Goal: Task Accomplishment & Management: Manage account settings

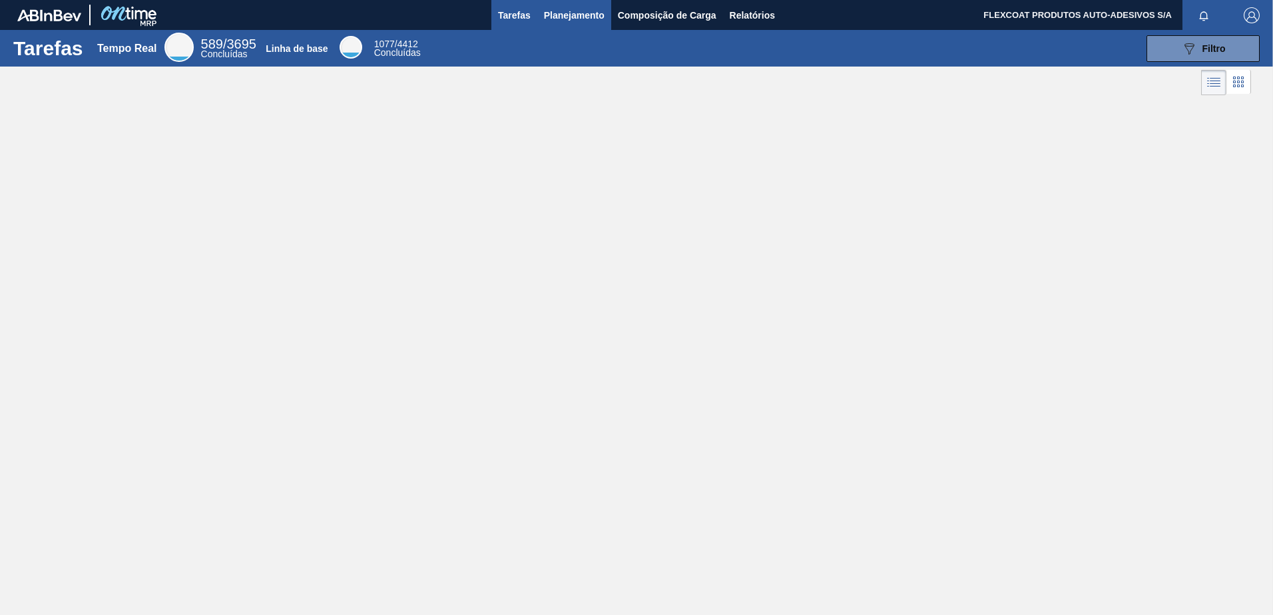
click at [546, 13] on span "Planejamento" at bounding box center [574, 15] width 61 height 16
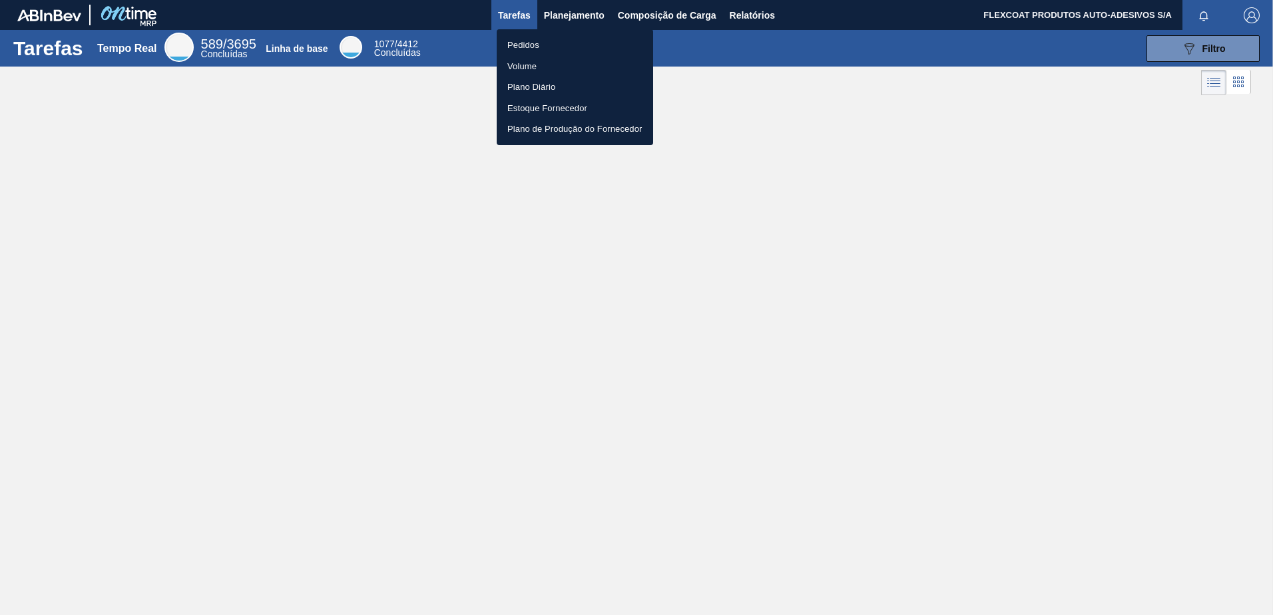
click at [524, 45] on li "Pedidos" at bounding box center [575, 45] width 156 height 21
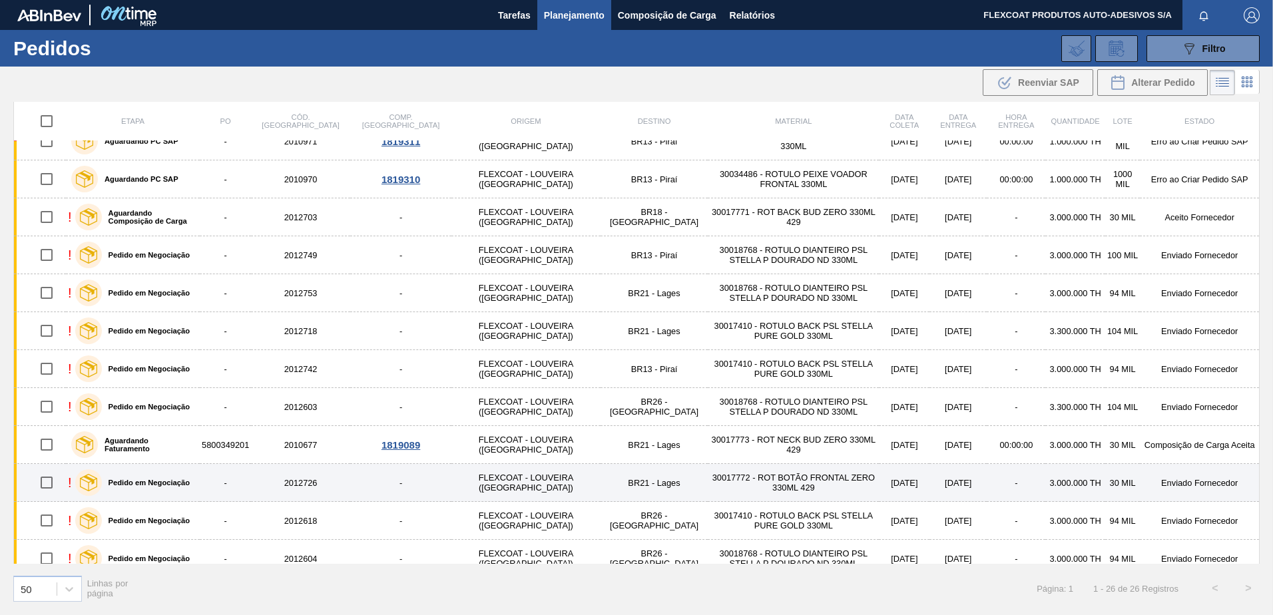
scroll to position [565, 0]
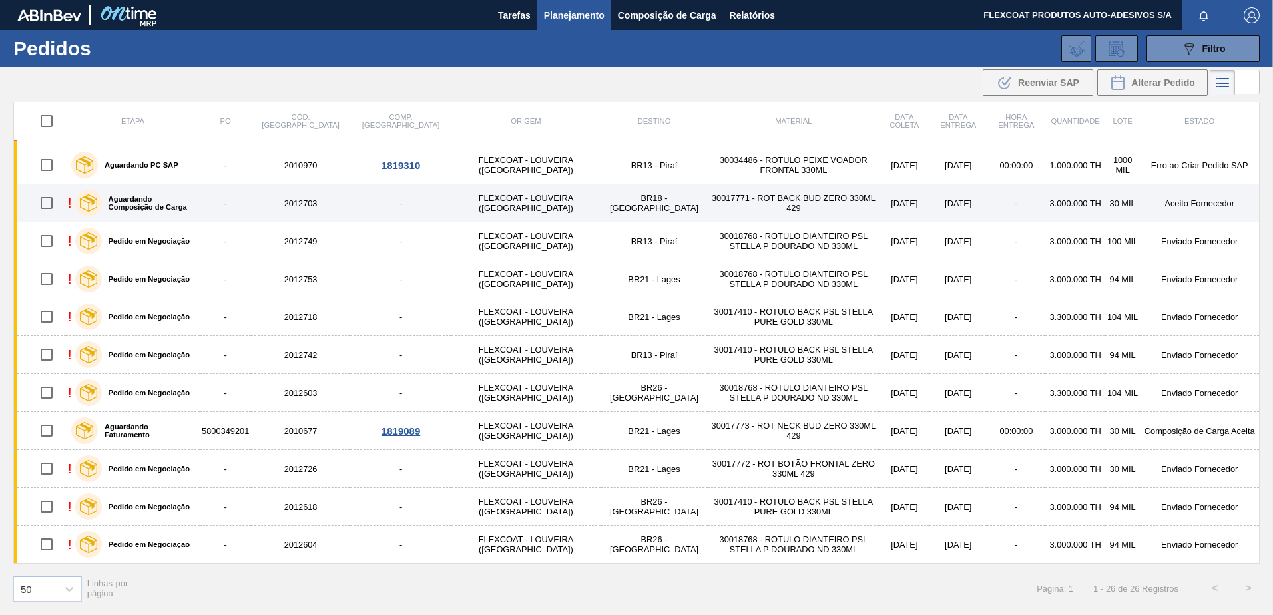
click at [126, 202] on label "Aguardando Composição de Carga" at bounding box center [148, 203] width 93 height 16
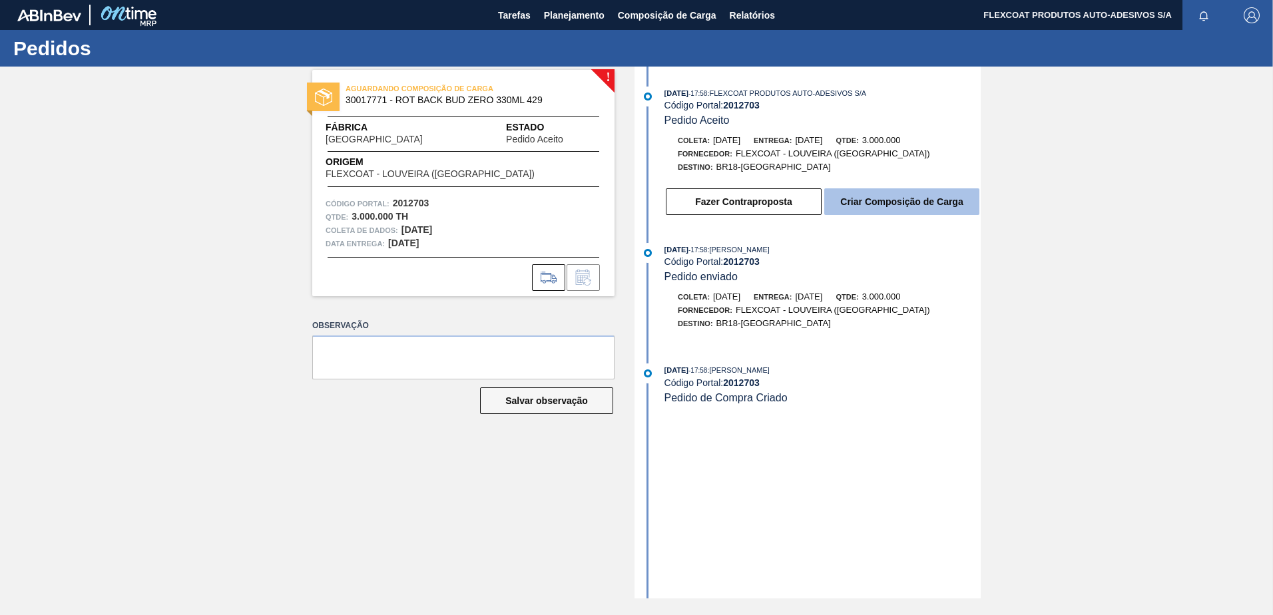
click at [883, 203] on button "Criar Composição de Carga" at bounding box center [901, 201] width 155 height 27
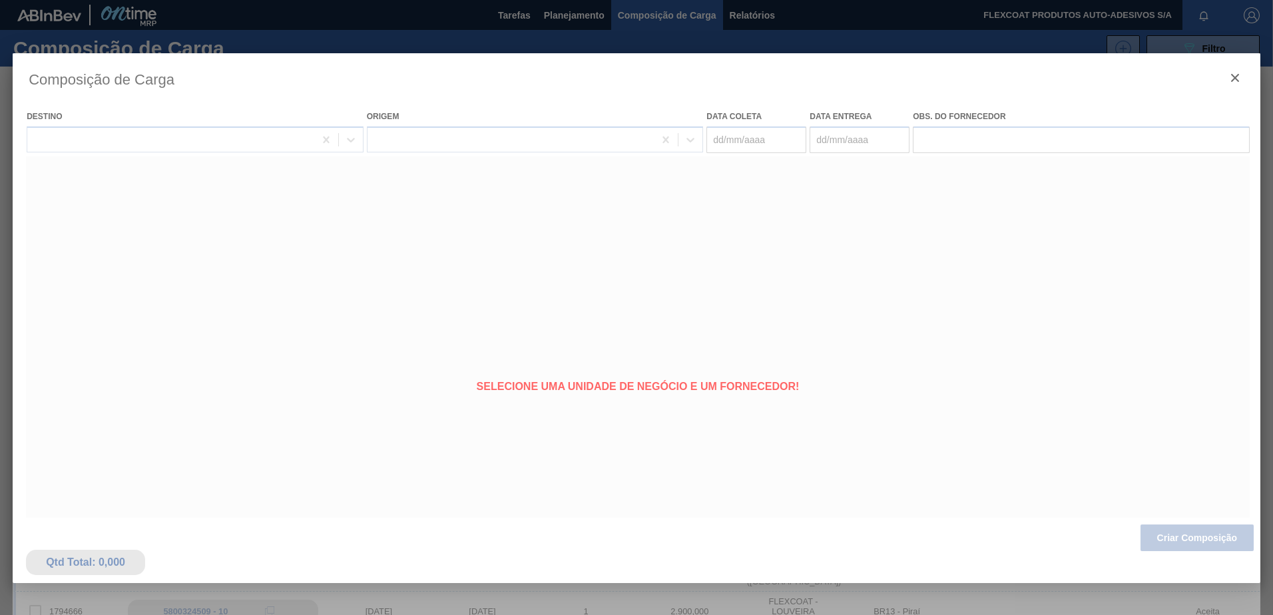
type coleta "04/09/2025"
type entrega "19/09/2025"
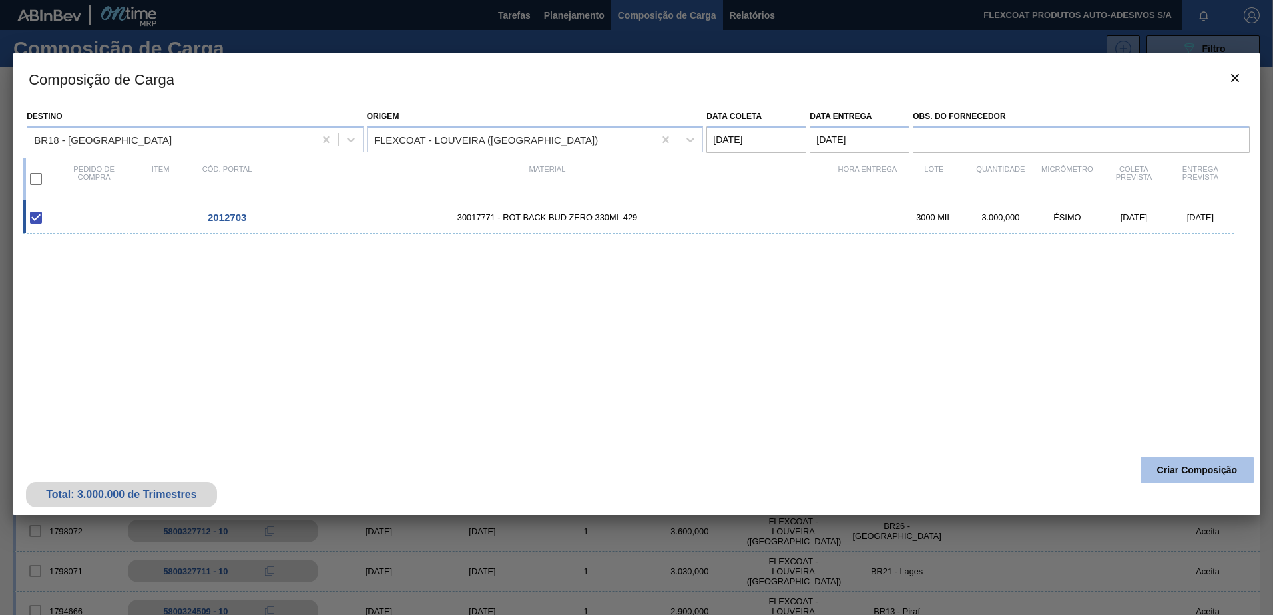
click at [1185, 471] on button "Criar Composição" at bounding box center [1196, 470] width 113 height 27
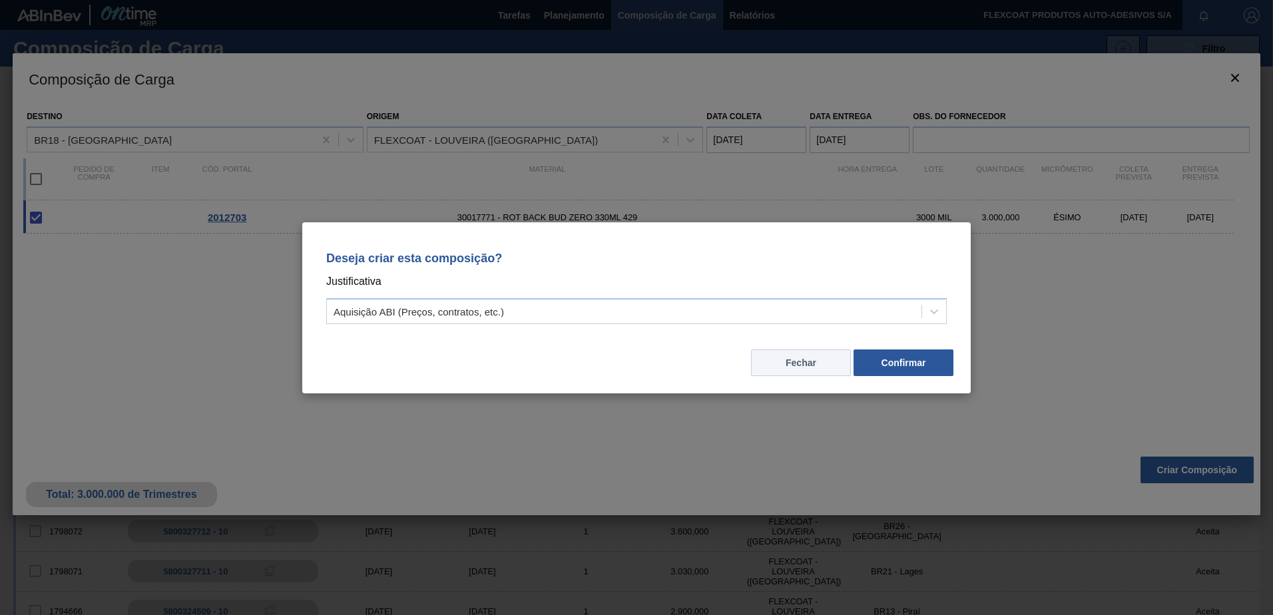
click at [786, 370] on button "Fechar" at bounding box center [801, 363] width 100 height 27
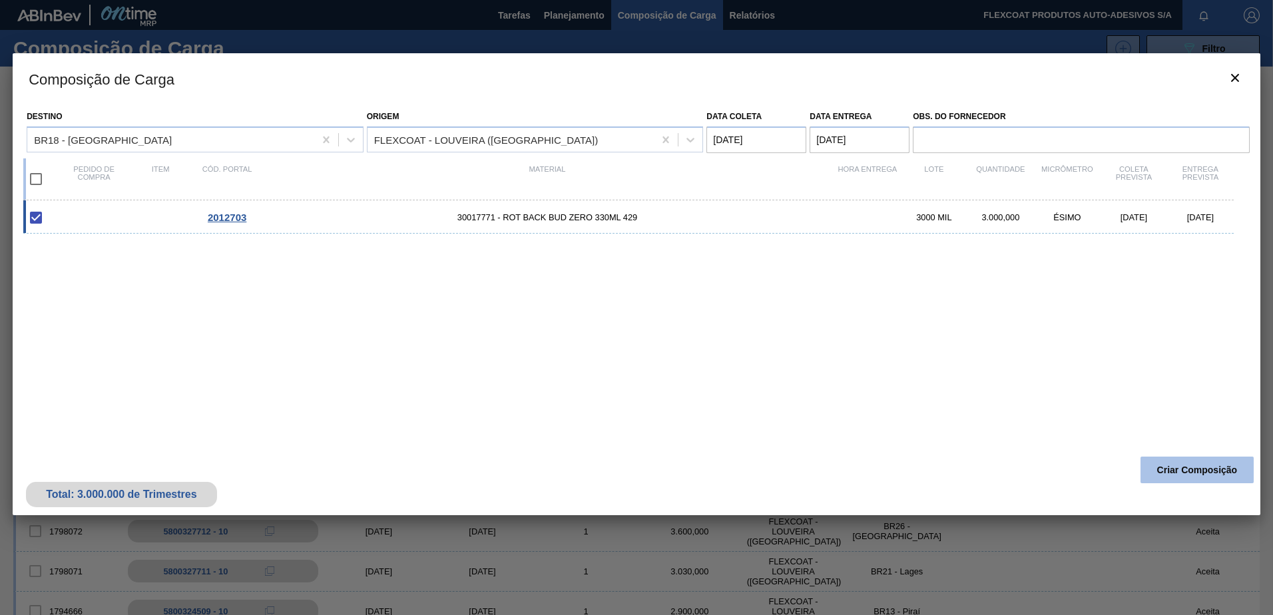
click at [1174, 464] on button "Criar Composição" at bounding box center [1196, 470] width 113 height 27
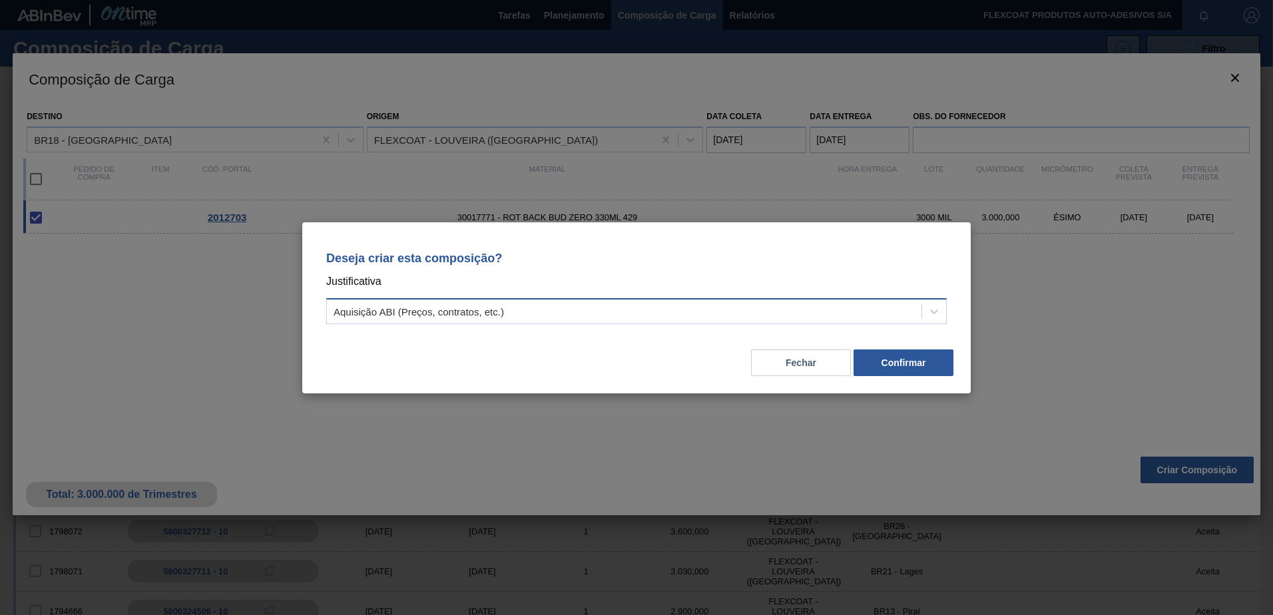
click at [842, 312] on div "Aquisição ABI (Preços, contratos, etc.)" at bounding box center [624, 311] width 595 height 19
click at [1010, 346] on div "Deseja criar esta composição? Justificativa Aquisição ABI (Preços, contratos, e…" at bounding box center [636, 307] width 1273 height 615
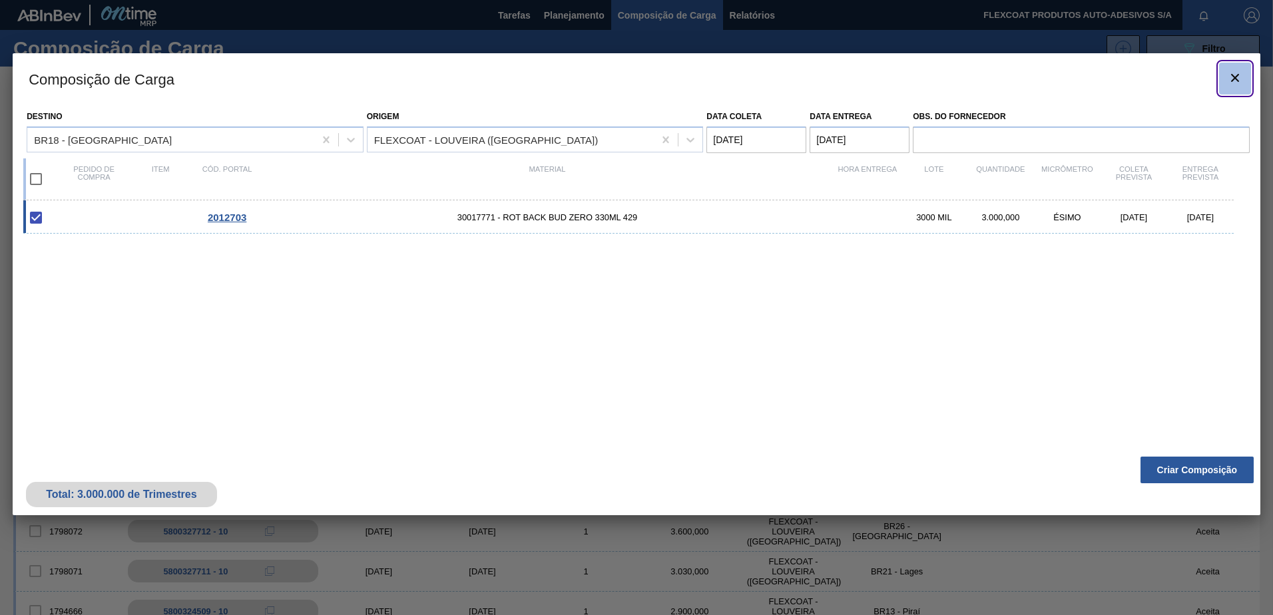
click at [1229, 80] on icon "botão de ícone" at bounding box center [1235, 78] width 16 height 16
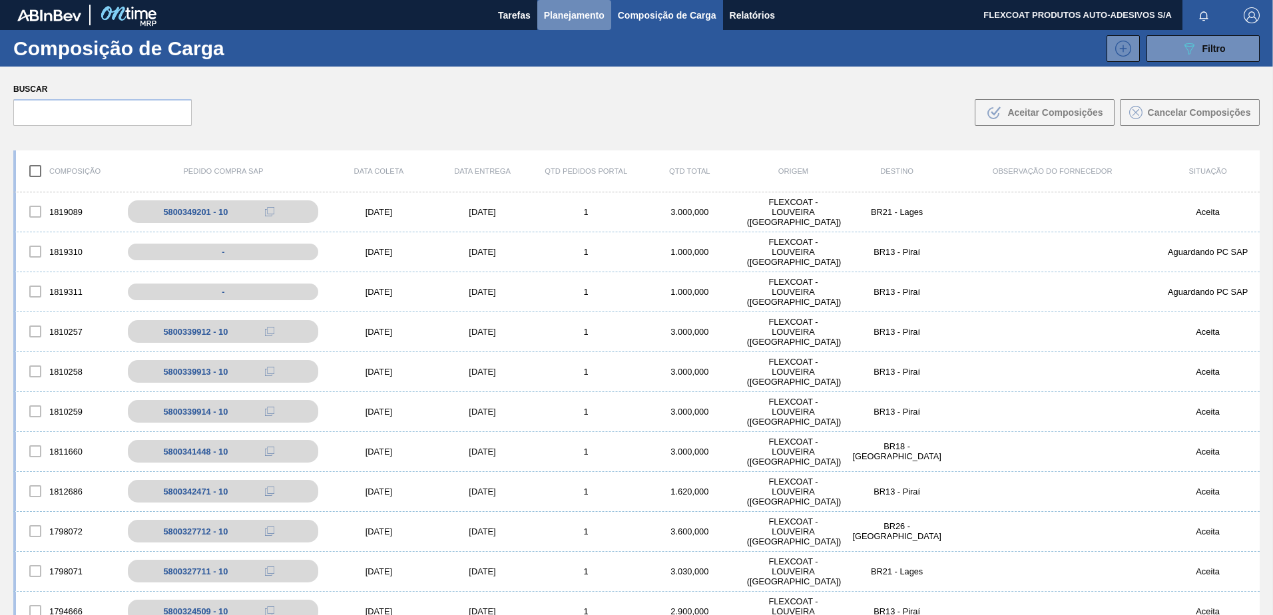
click at [553, 17] on span "Planejamento" at bounding box center [574, 15] width 61 height 16
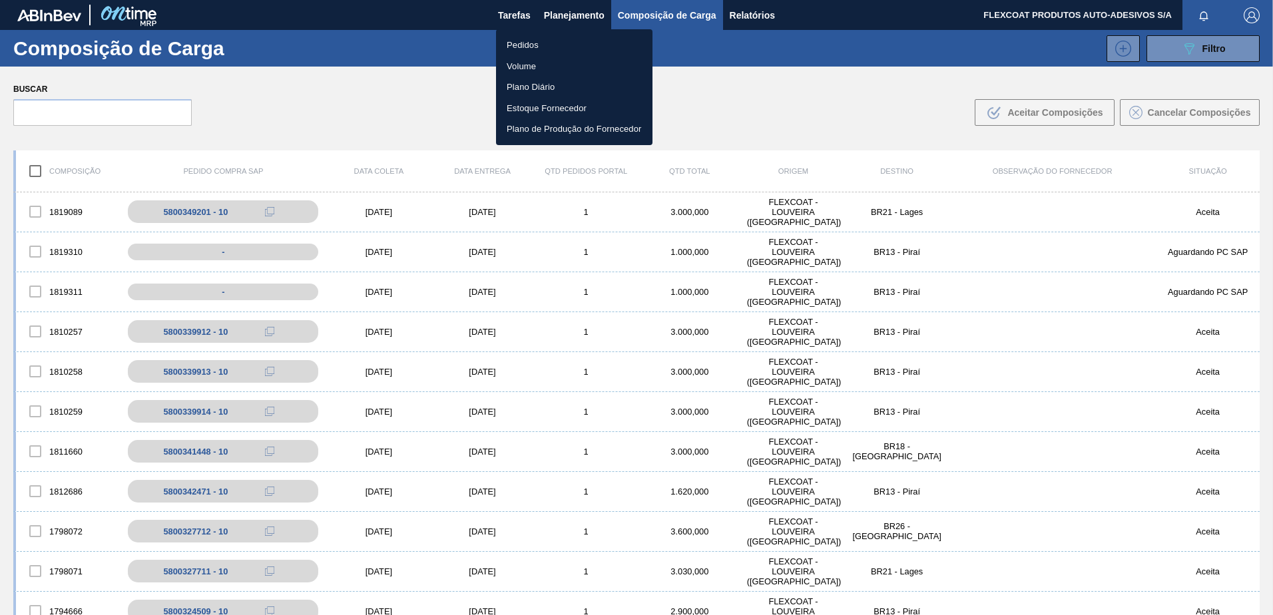
click at [511, 46] on li "Pedidos" at bounding box center [574, 45] width 156 height 21
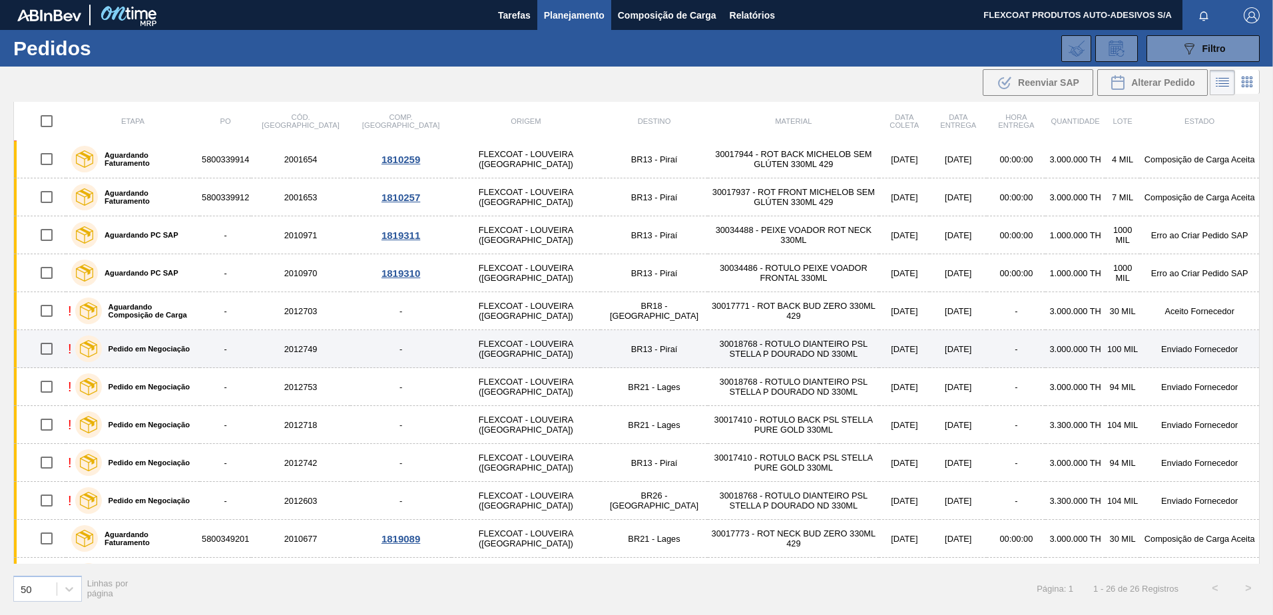
scroll to position [565, 0]
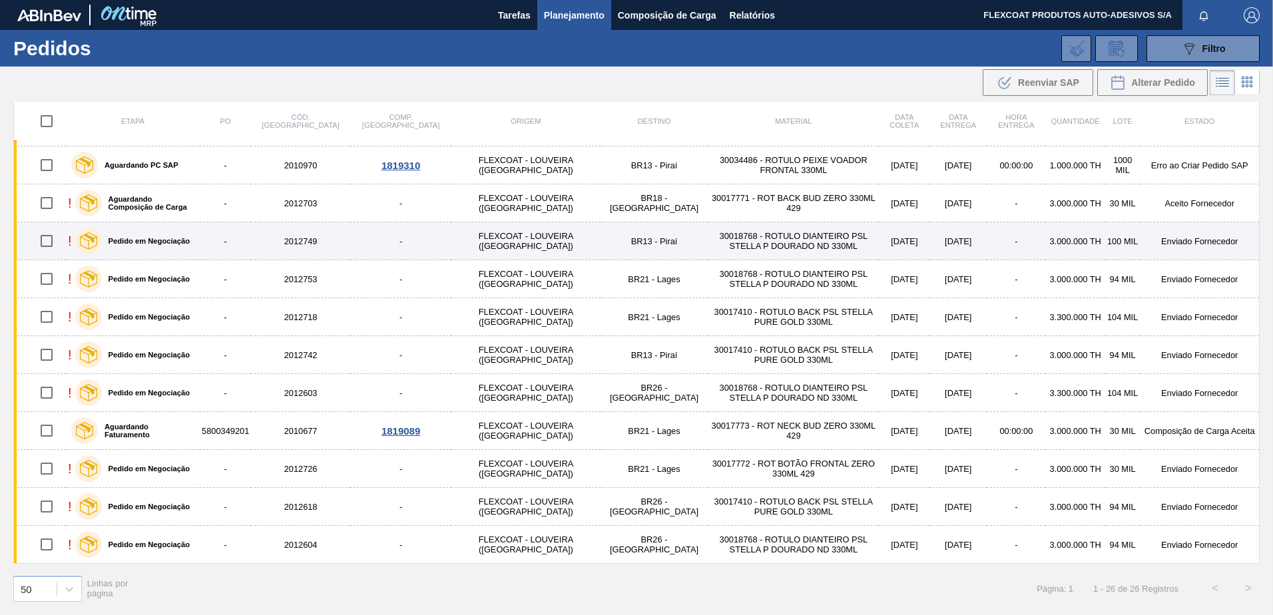
click at [148, 242] on label "Pedido em Negociação" at bounding box center [146, 241] width 88 height 8
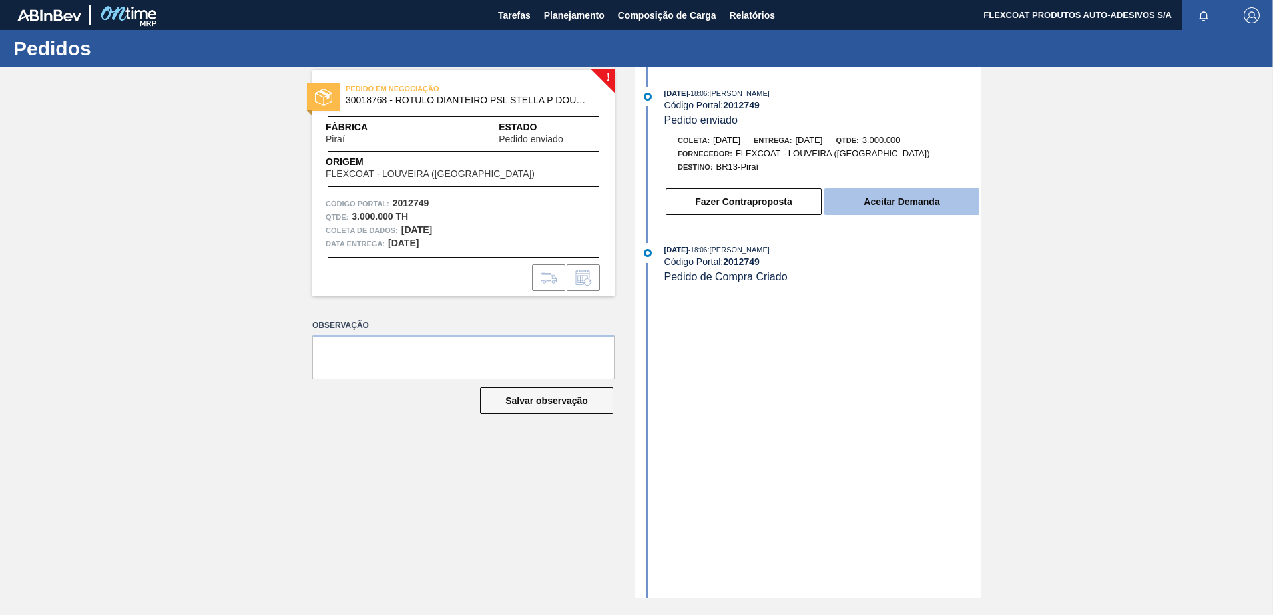
click at [881, 207] on button "Aceitar Demanda" at bounding box center [901, 201] width 155 height 27
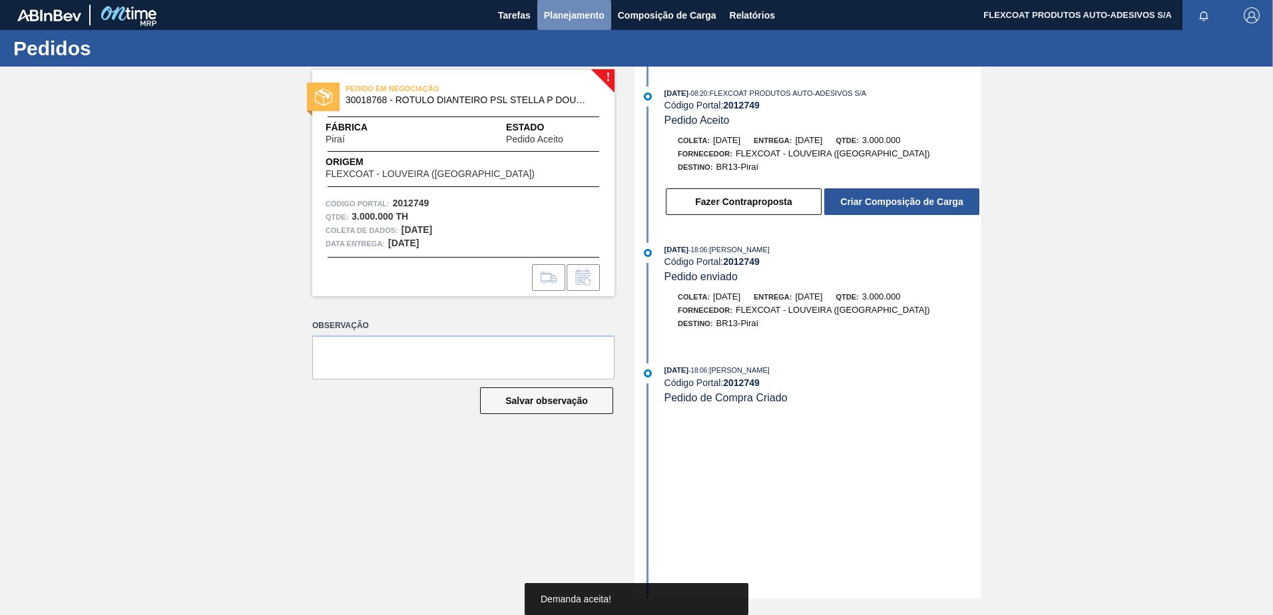
click at [551, 22] on span "Planejamento" at bounding box center [574, 15] width 61 height 16
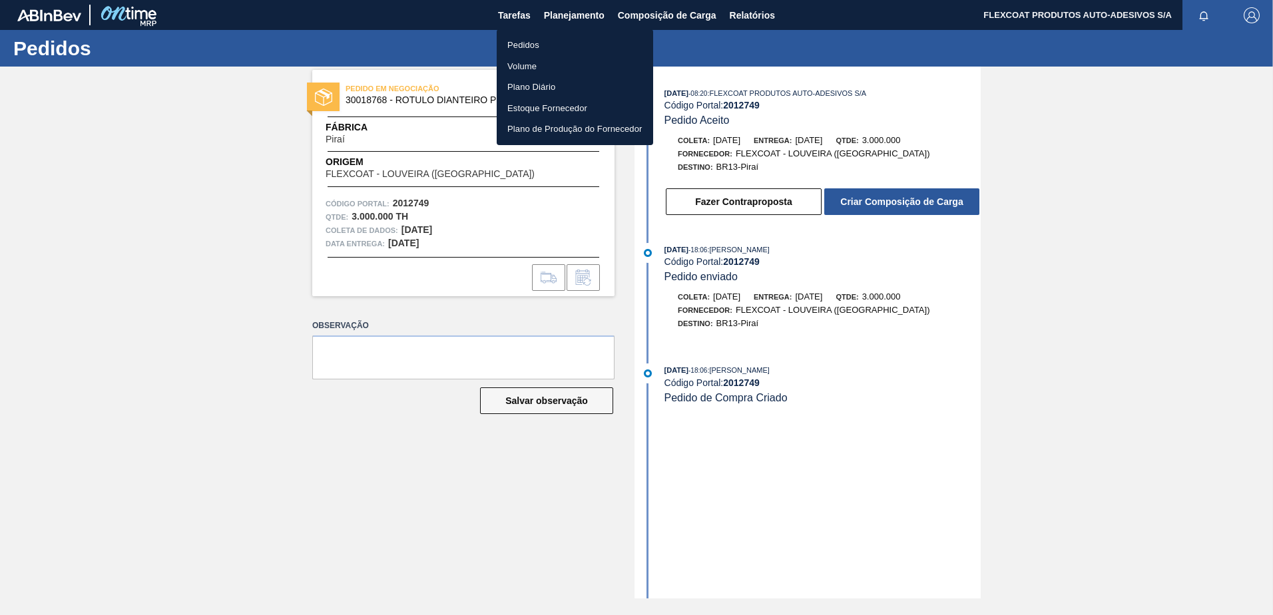
click at [529, 46] on li "Pedidos" at bounding box center [575, 45] width 156 height 21
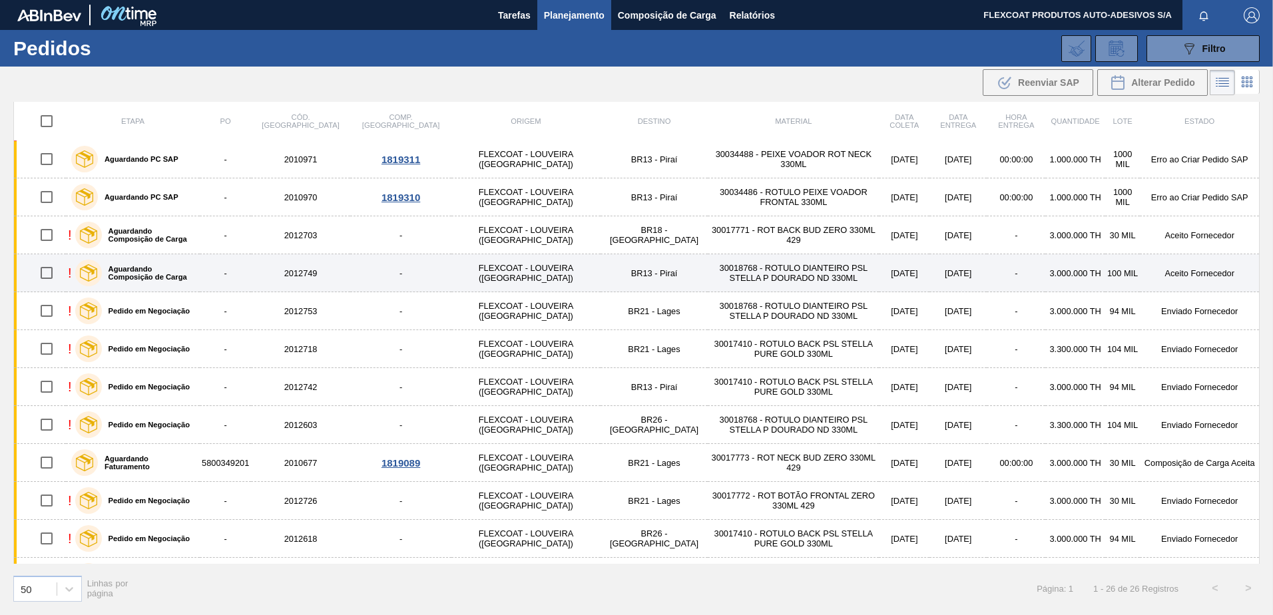
scroll to position [565, 0]
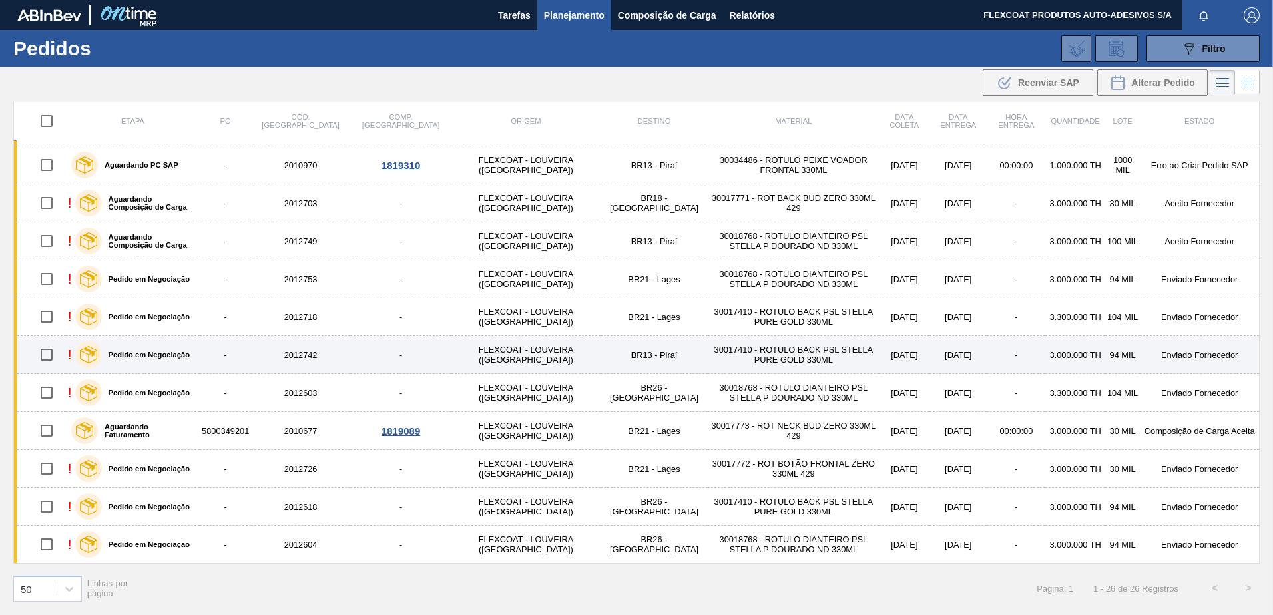
click at [164, 349] on div "Pedido em Negociação" at bounding box center [132, 354] width 121 height 33
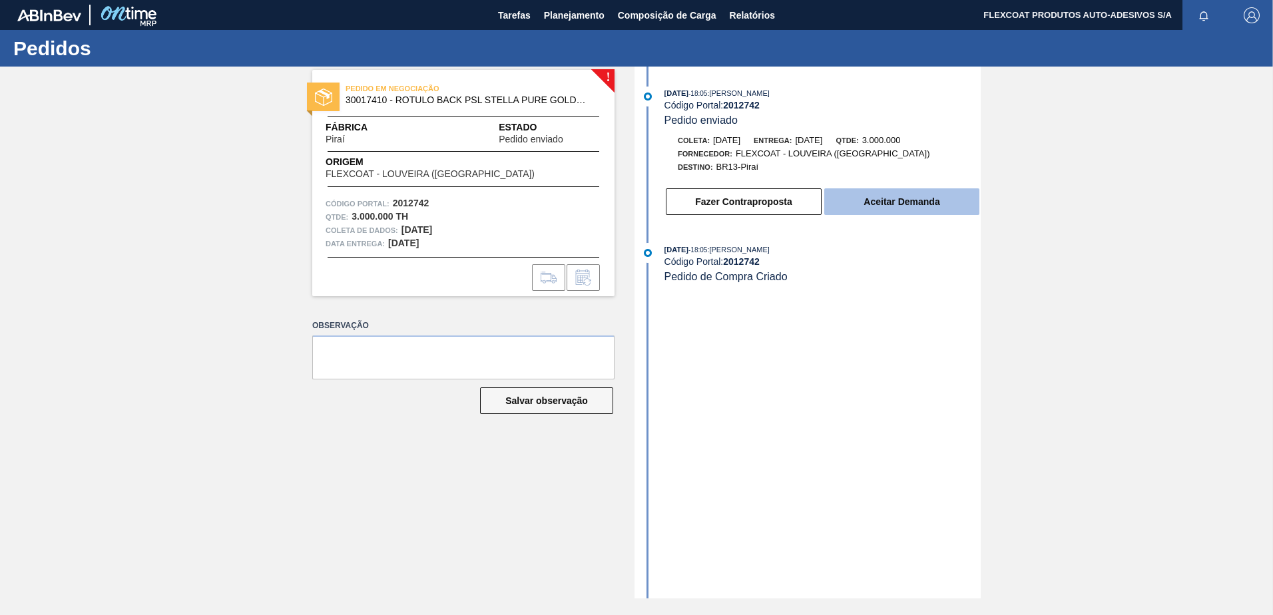
click at [899, 202] on button "Aceitar Demanda" at bounding box center [901, 201] width 155 height 27
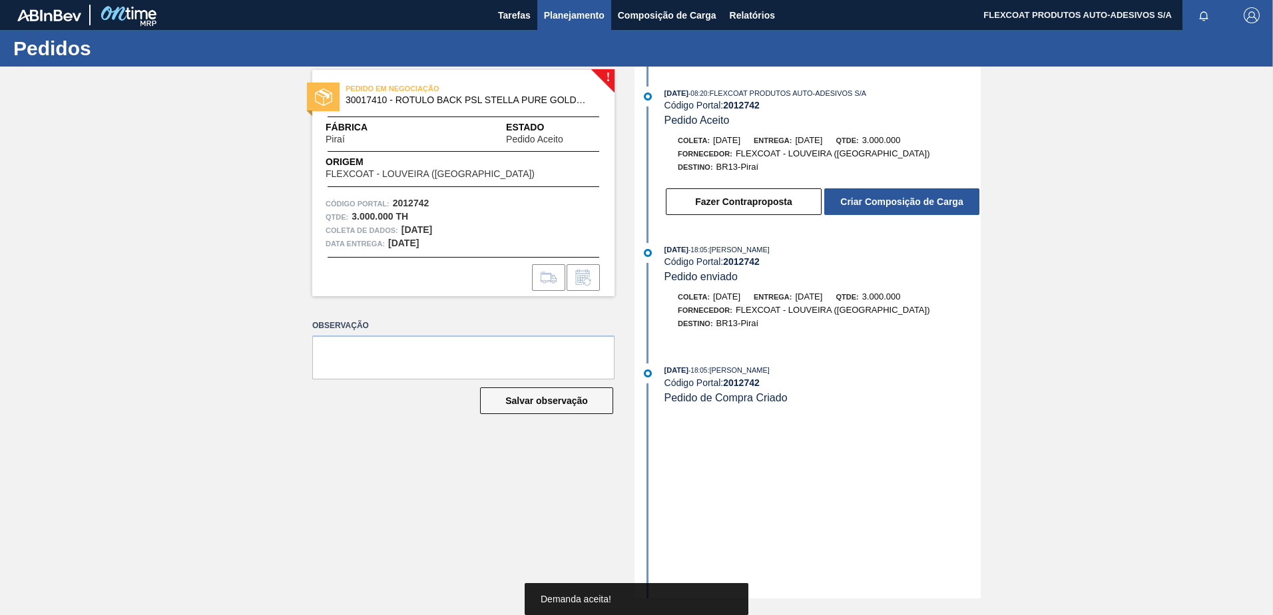
click at [551, 16] on span "Planejamento" at bounding box center [574, 15] width 61 height 16
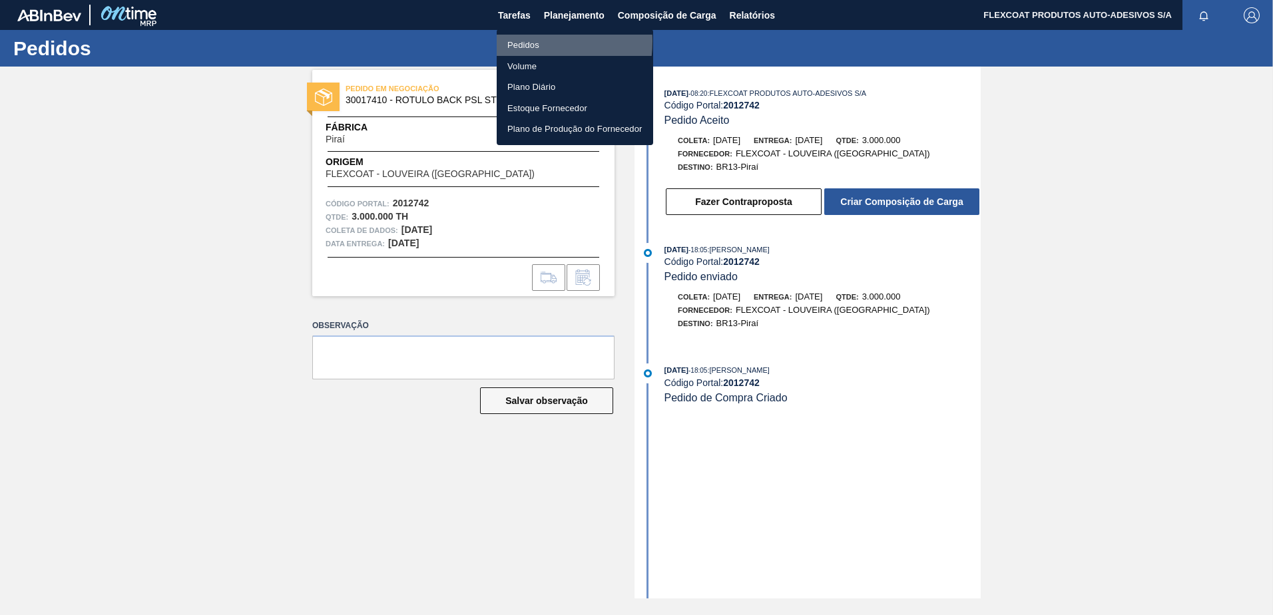
click at [523, 41] on li "Pedidos" at bounding box center [575, 45] width 156 height 21
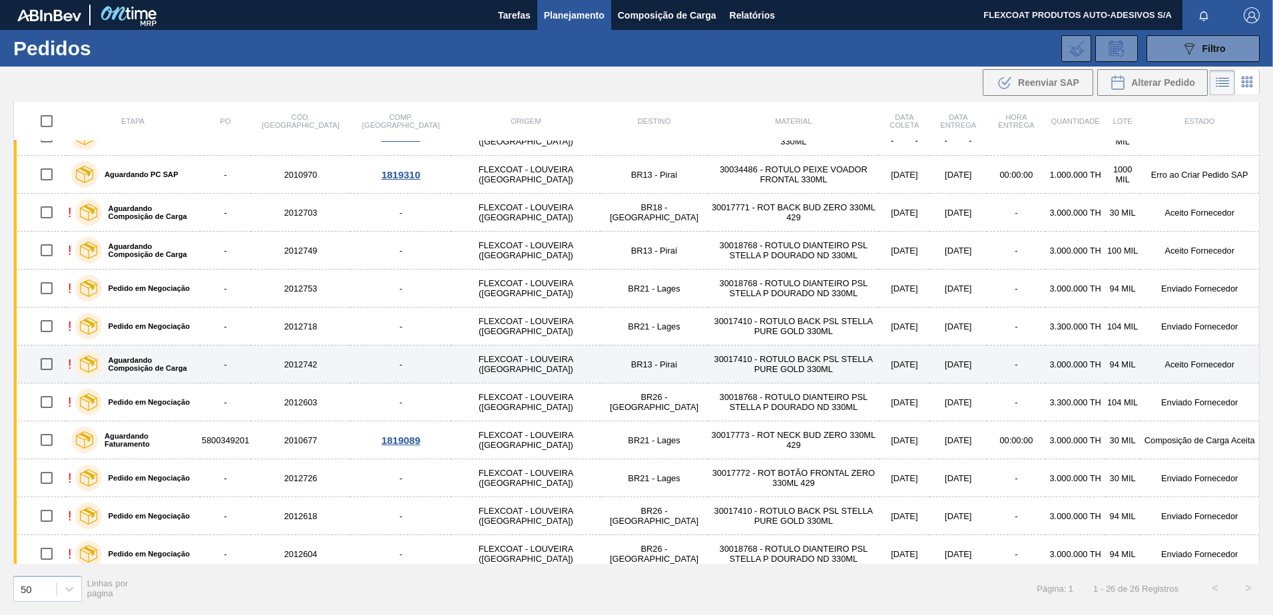
scroll to position [565, 0]
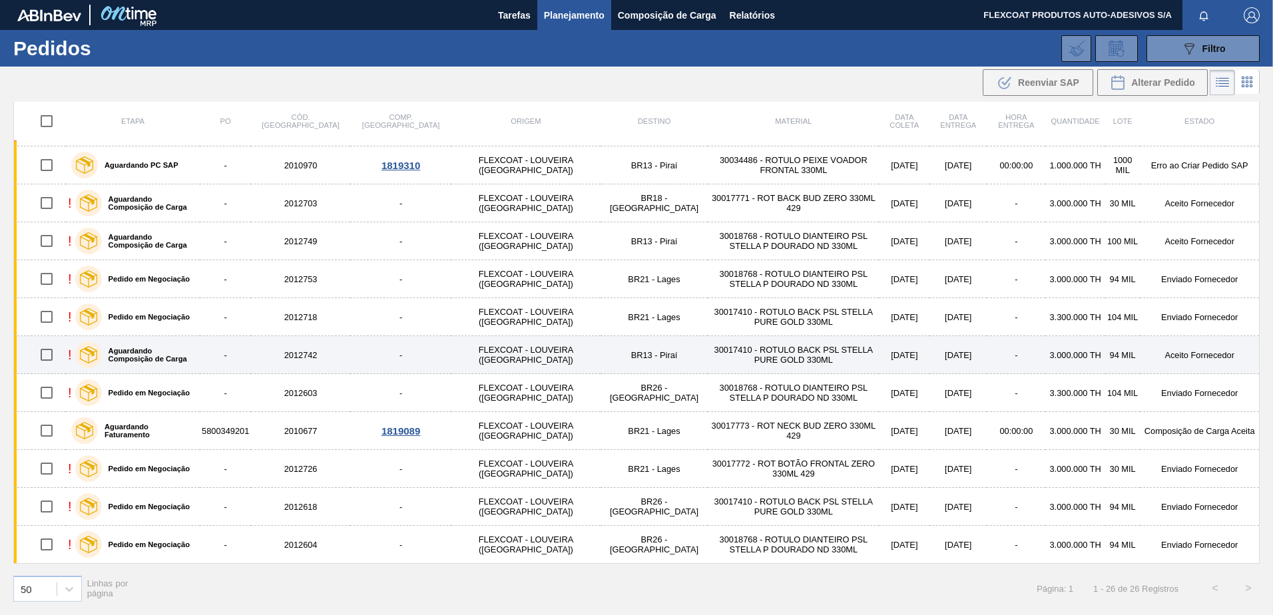
click at [131, 348] on label "Aguardando Composição de Carga" at bounding box center [148, 355] width 93 height 16
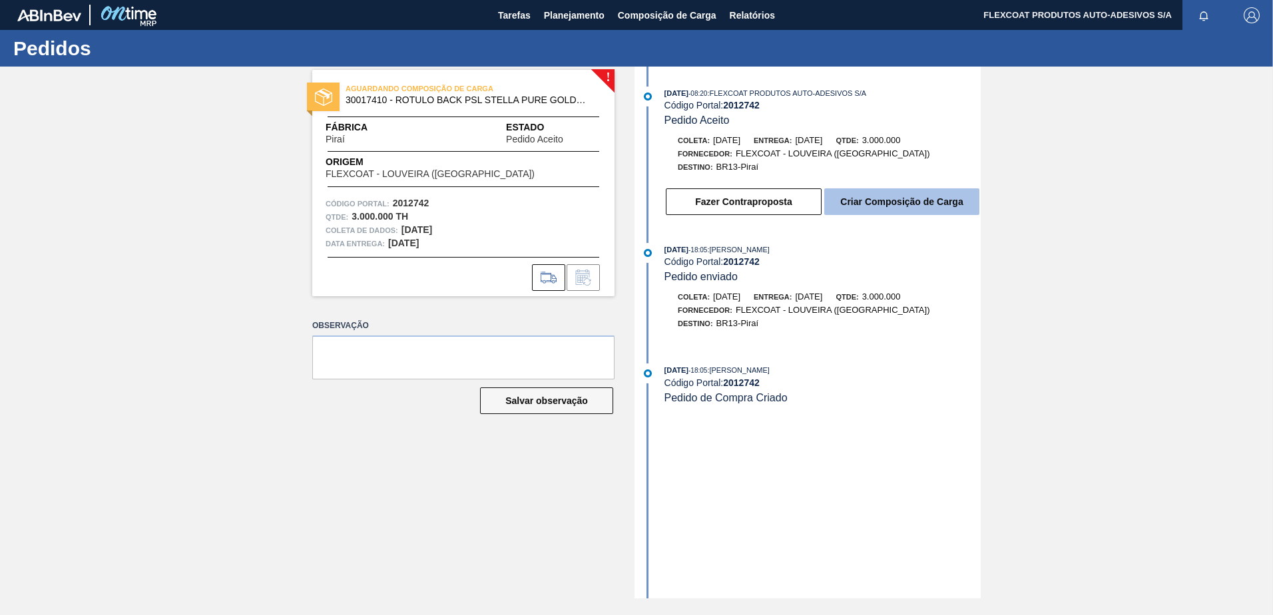
click at [893, 203] on button "Criar Composição de Carga" at bounding box center [901, 201] width 155 height 27
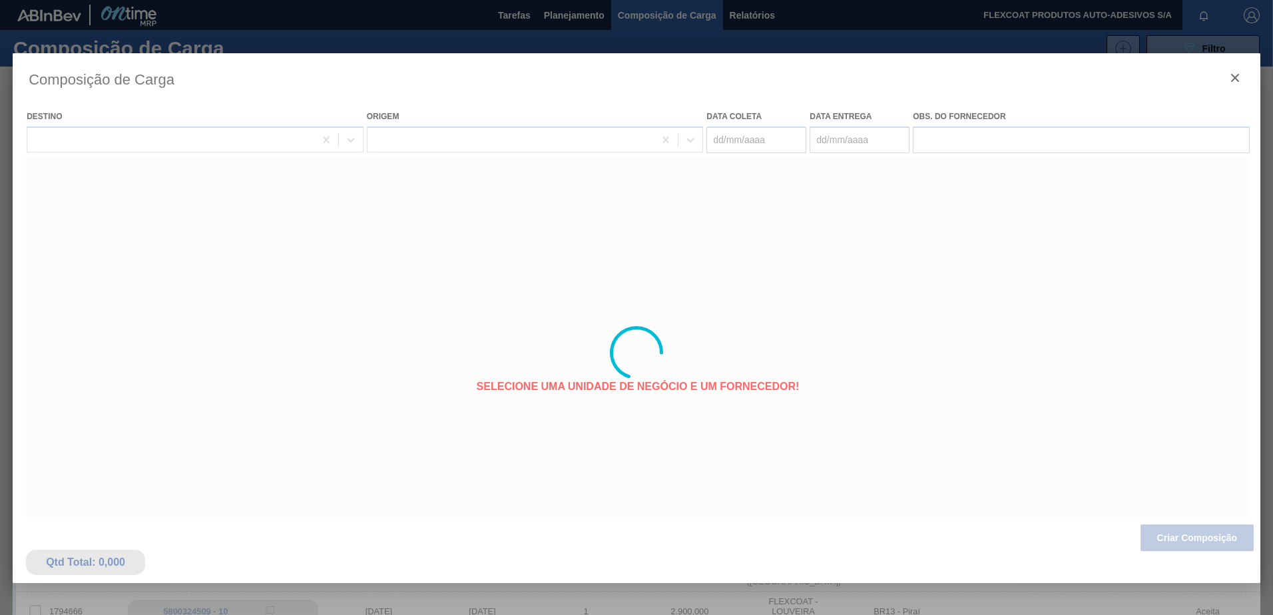
type coleta "18/09/2025"
type entrega "19/09/2025"
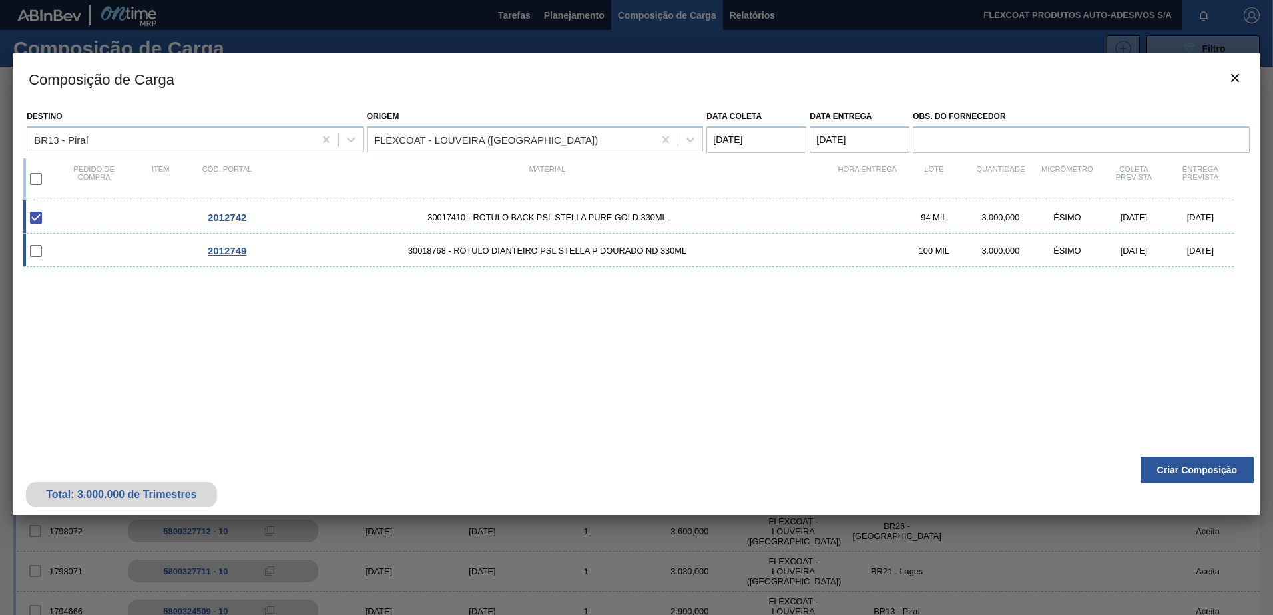
click at [34, 251] on input "checkbox" at bounding box center [36, 251] width 28 height 28
click at [39, 250] on input "checkbox" at bounding box center [36, 251] width 28 height 28
click at [39, 251] on input "checkbox" at bounding box center [36, 251] width 28 height 28
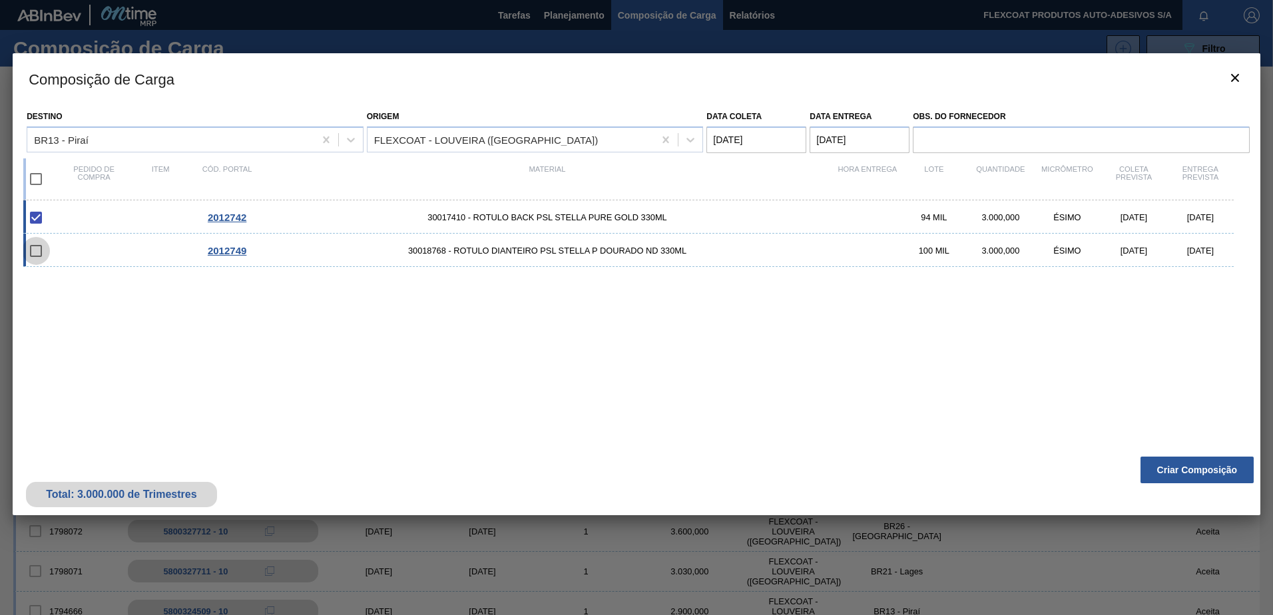
checkbox input "false"
click at [1203, 465] on button "Criar Composição" at bounding box center [1196, 470] width 113 height 27
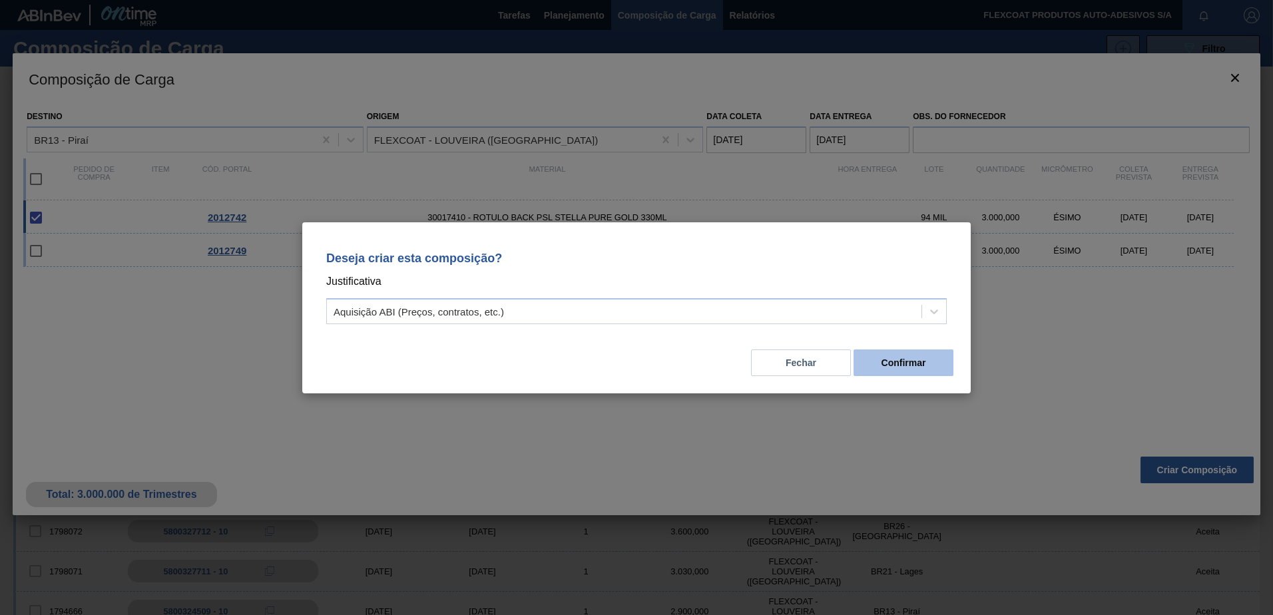
click at [888, 360] on button "Confirmar" at bounding box center [904, 363] width 100 height 27
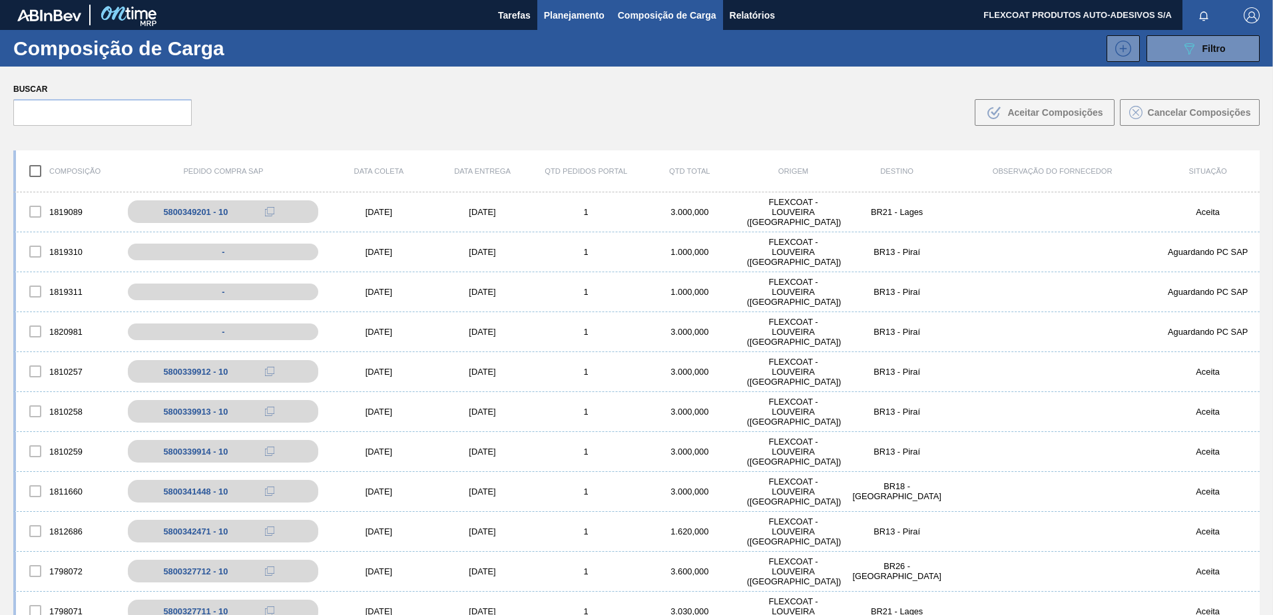
click at [549, 15] on span "Planejamento" at bounding box center [574, 15] width 61 height 16
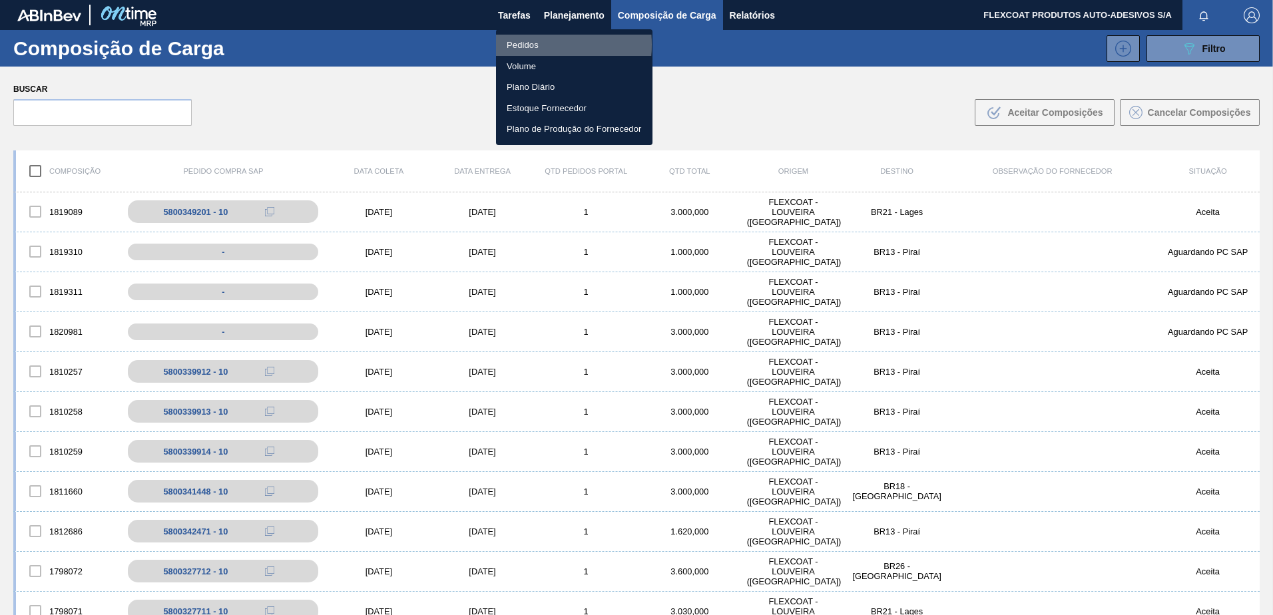
click at [525, 45] on li "Pedidos" at bounding box center [574, 45] width 156 height 21
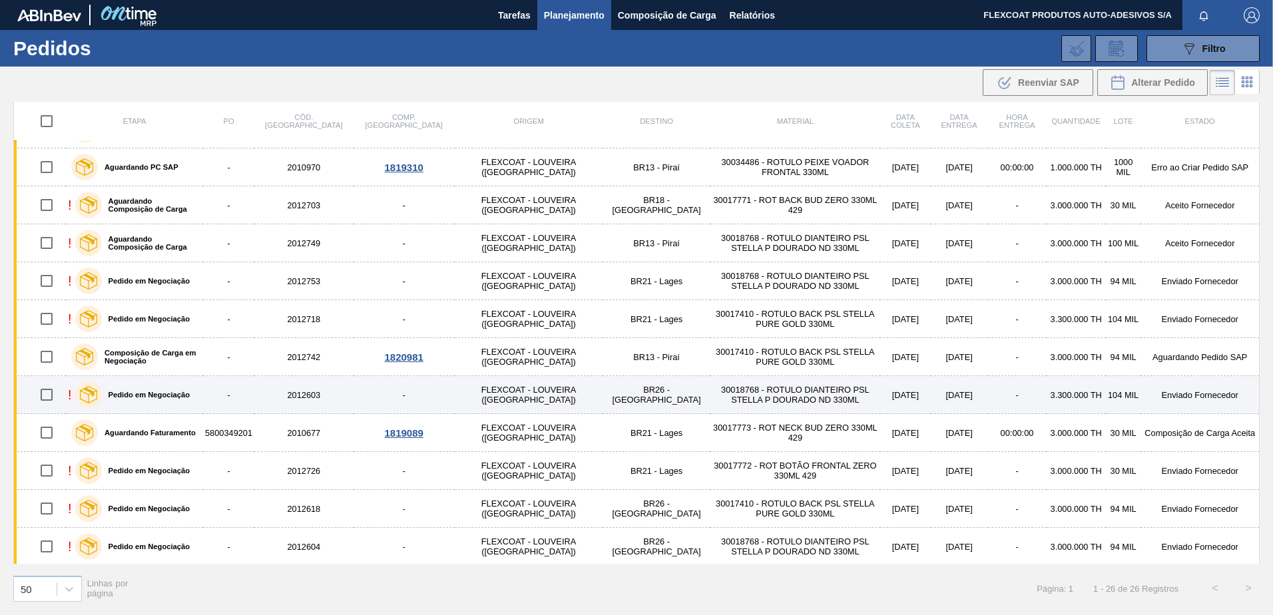
scroll to position [565, 0]
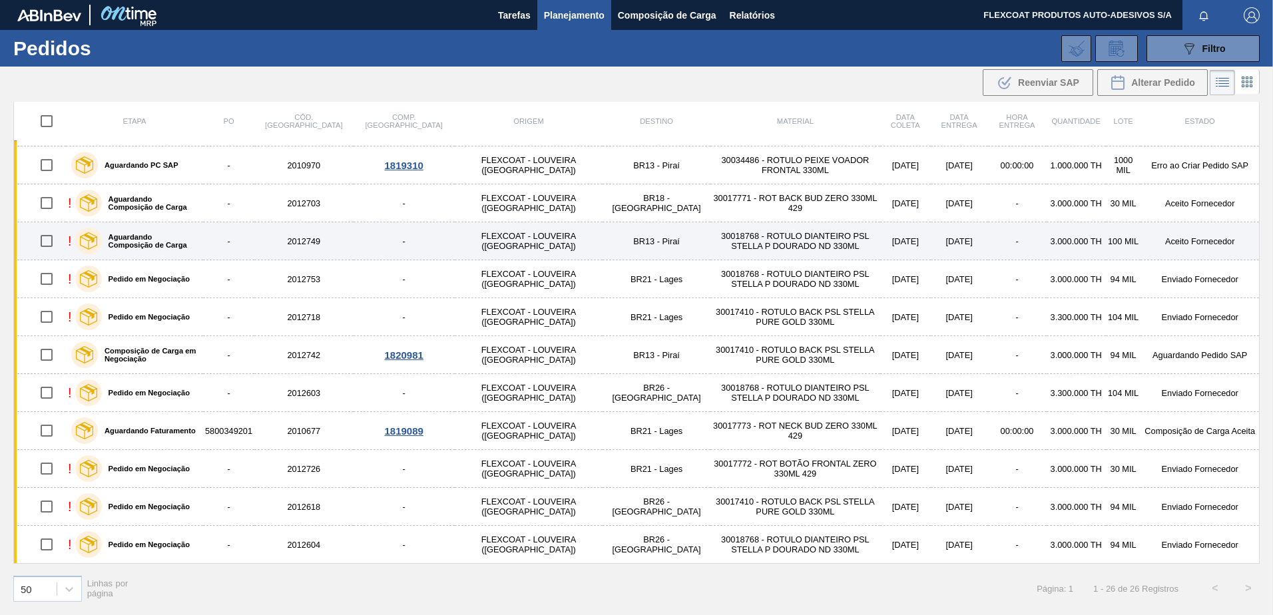
click at [128, 238] on label "Aguardando Composição de Carga" at bounding box center [150, 241] width 96 height 16
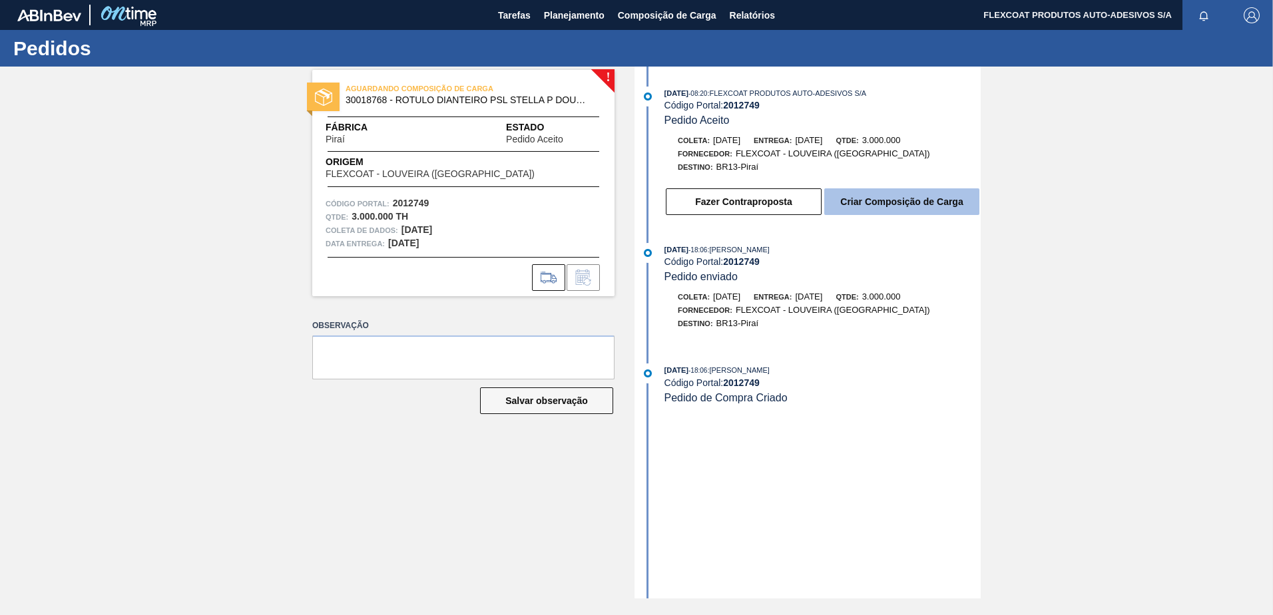
click at [868, 201] on button "Criar Composição de Carga" at bounding box center [901, 201] width 155 height 27
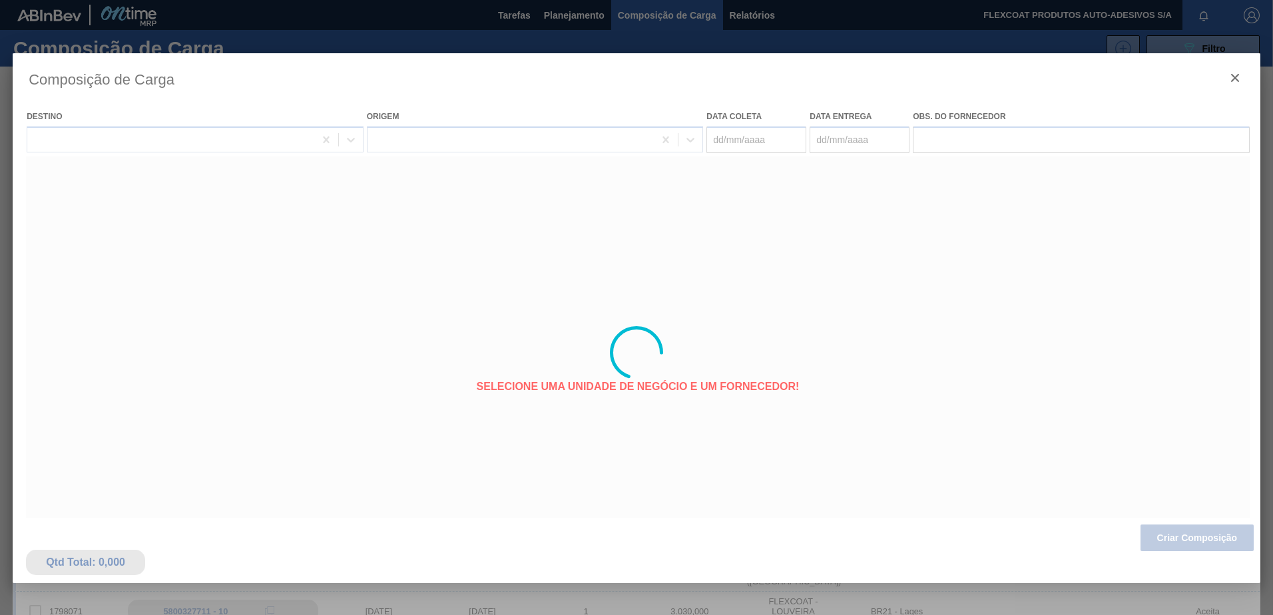
type coleta "14/09/2025"
type entrega "19/09/2025"
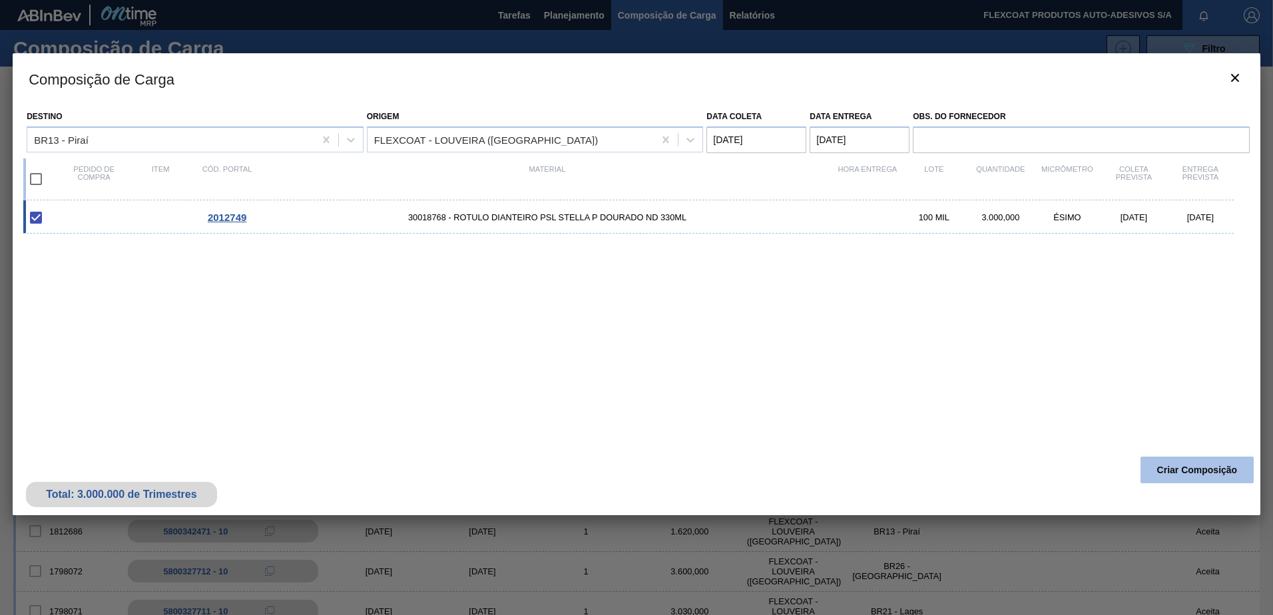
click at [1179, 469] on button "Criar Composição" at bounding box center [1196, 470] width 113 height 27
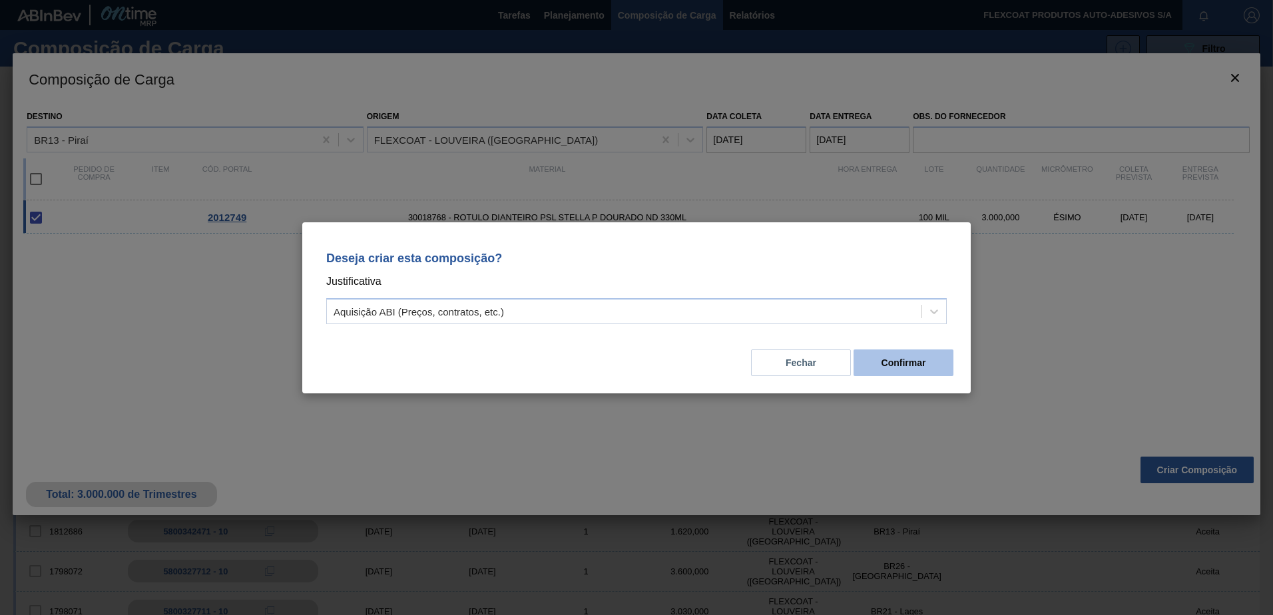
click at [895, 365] on button "Confirmar" at bounding box center [904, 363] width 100 height 27
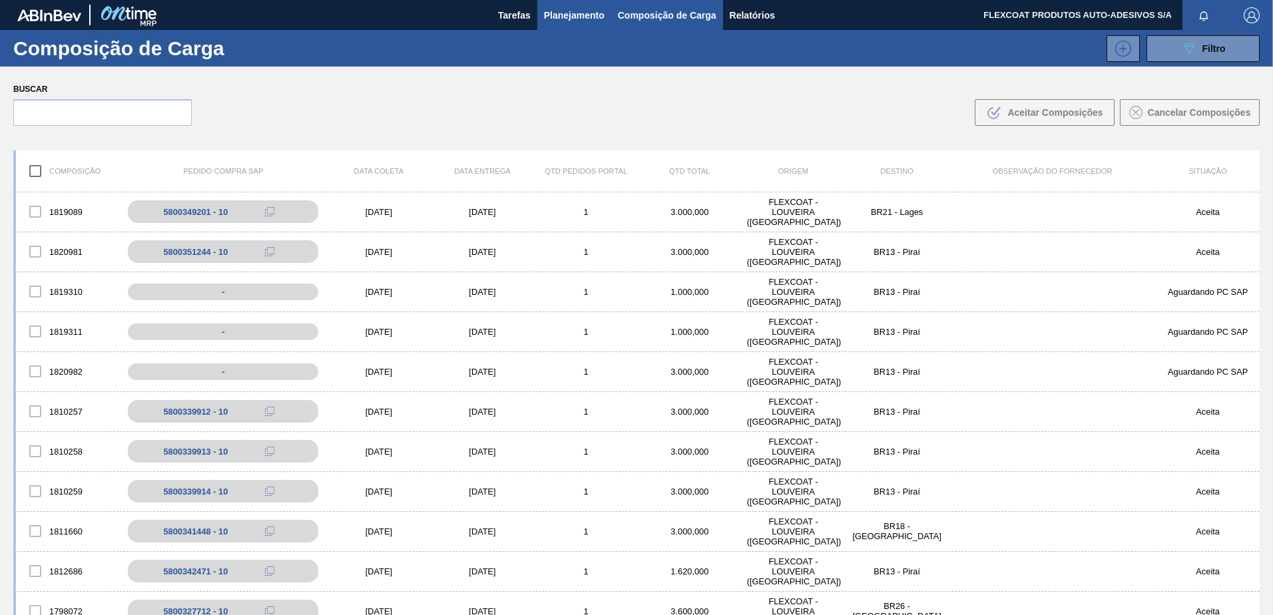
click at [575, 11] on span "Planejamento" at bounding box center [574, 15] width 61 height 16
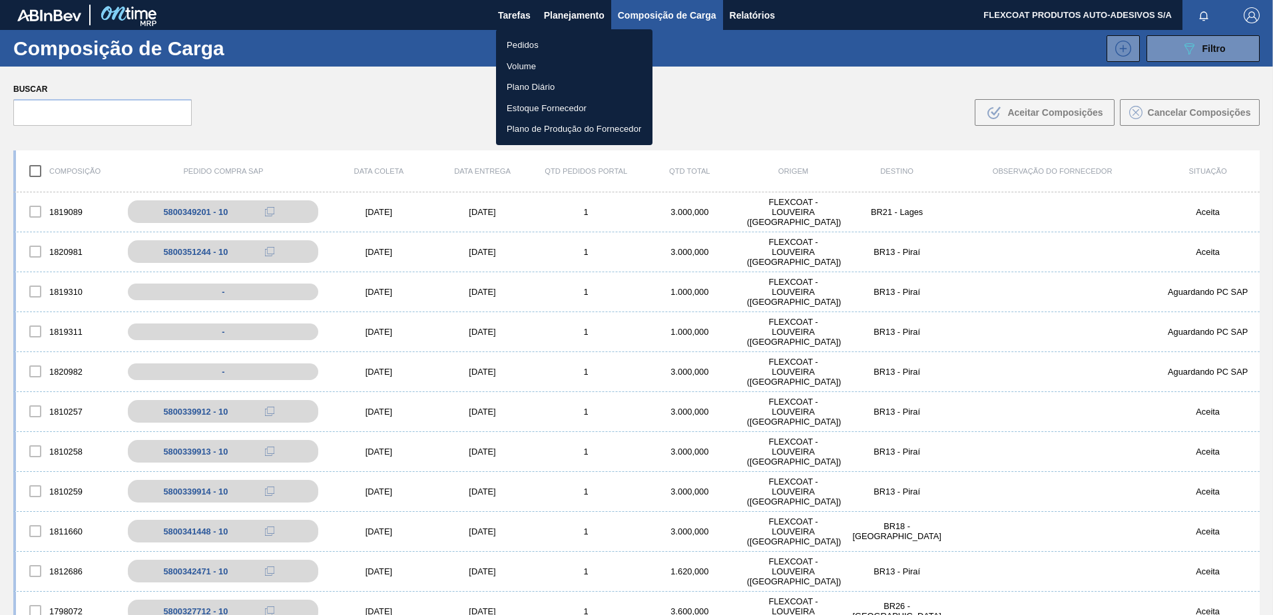
click at [520, 45] on li "Pedidos" at bounding box center [574, 45] width 156 height 21
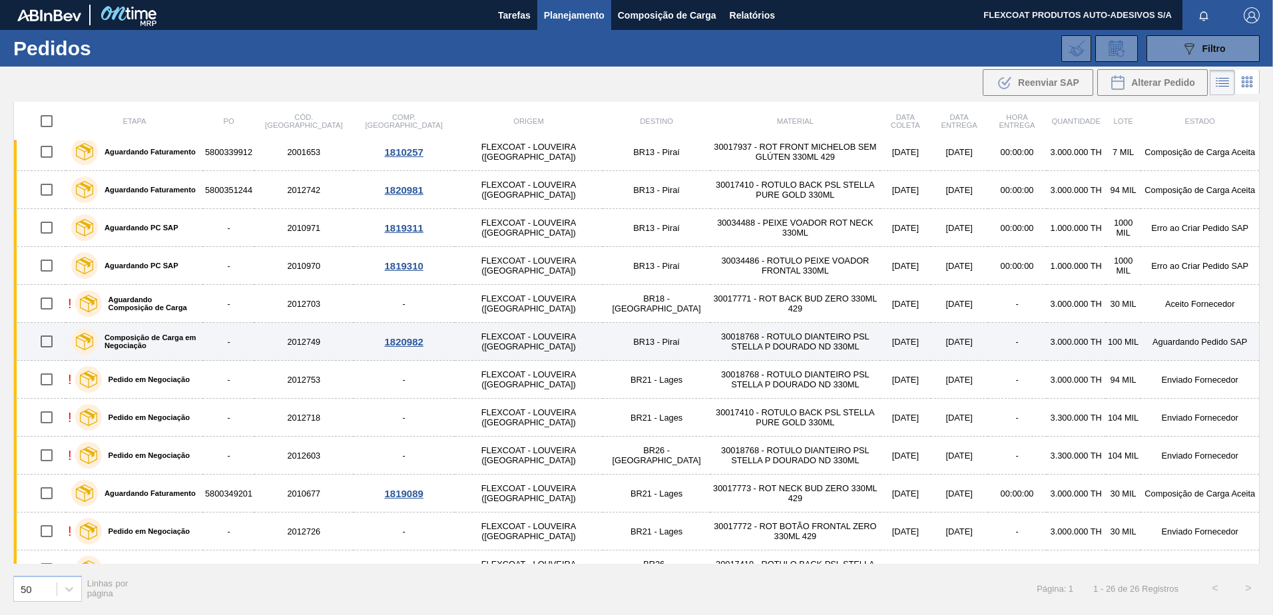
scroll to position [533, 0]
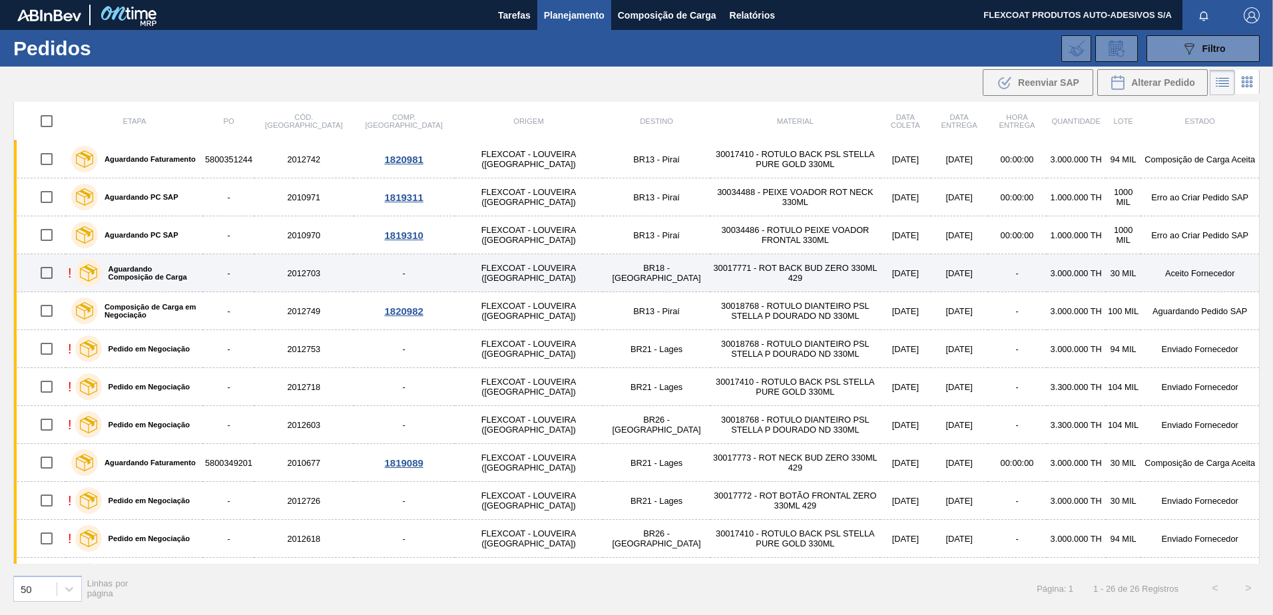
click at [147, 268] on label "Aguardando Composição de Carga" at bounding box center [150, 273] width 96 height 16
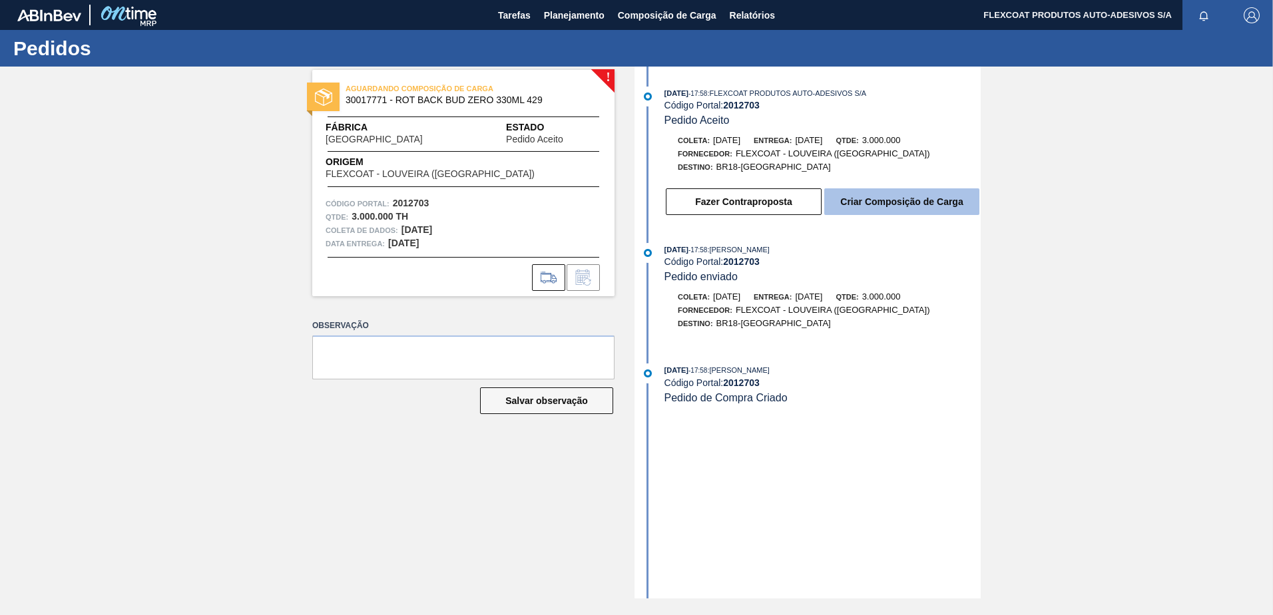
click at [872, 200] on button "Criar Composição de Carga" at bounding box center [901, 201] width 155 height 27
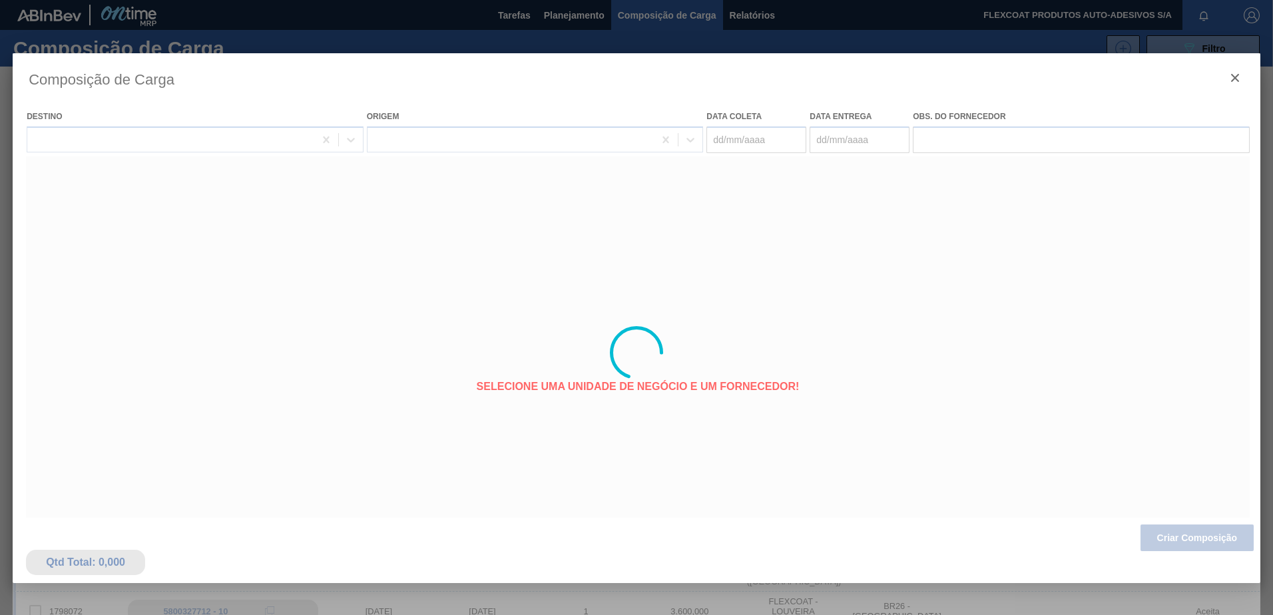
type coleta "04/09/2025"
type entrega "19/09/2025"
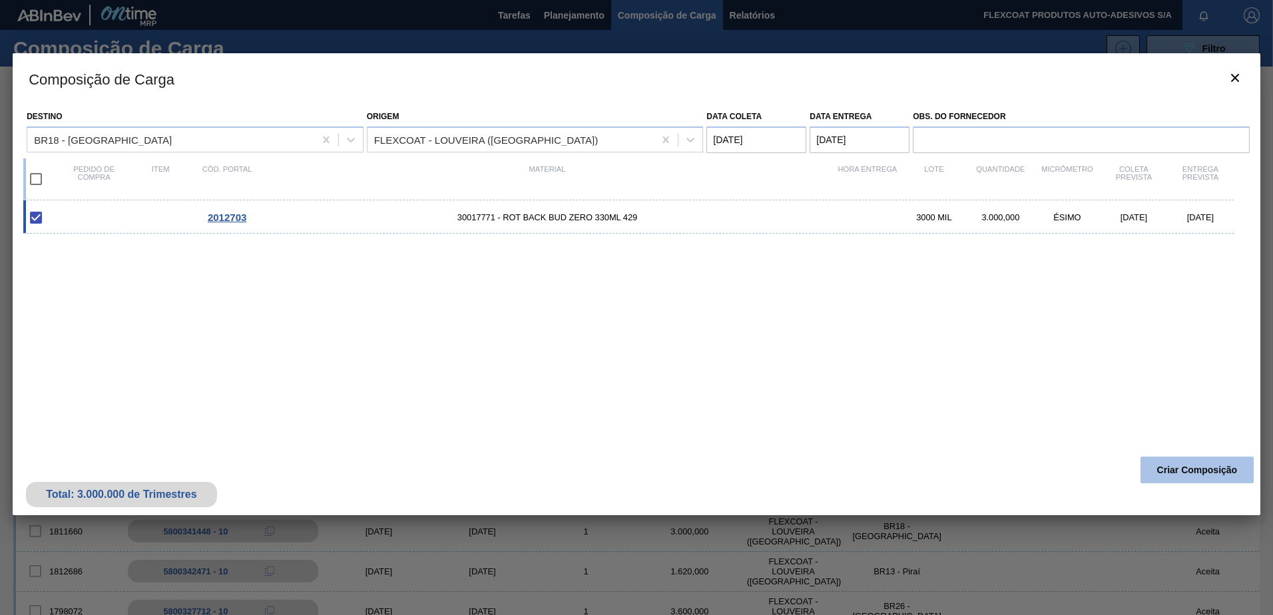
click at [1190, 469] on button "Criar Composição" at bounding box center [1196, 470] width 113 height 27
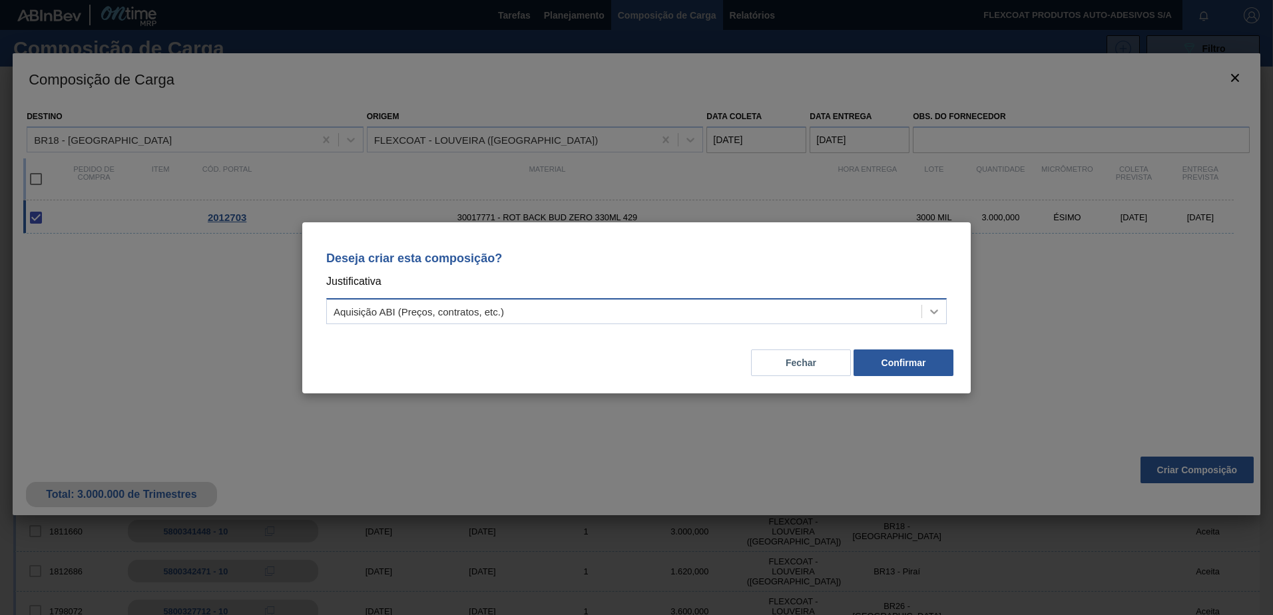
click at [938, 310] on icon at bounding box center [933, 311] width 13 height 13
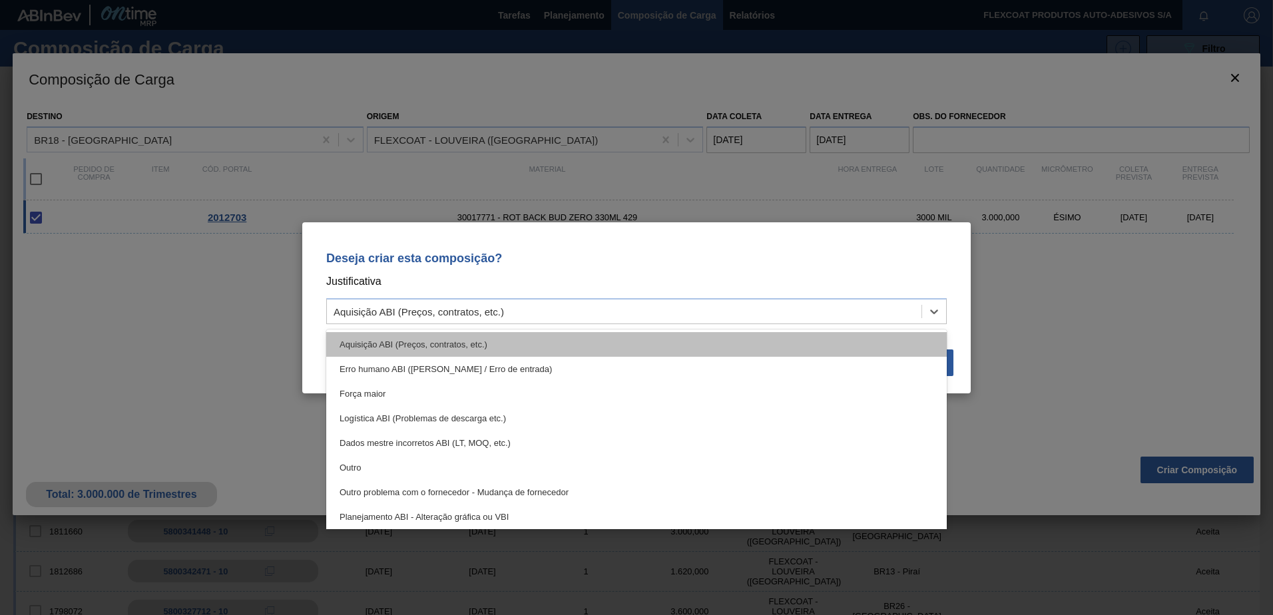
click at [617, 351] on div "Aquisição ABI (Preços, contratos, etc.)" at bounding box center [636, 344] width 621 height 25
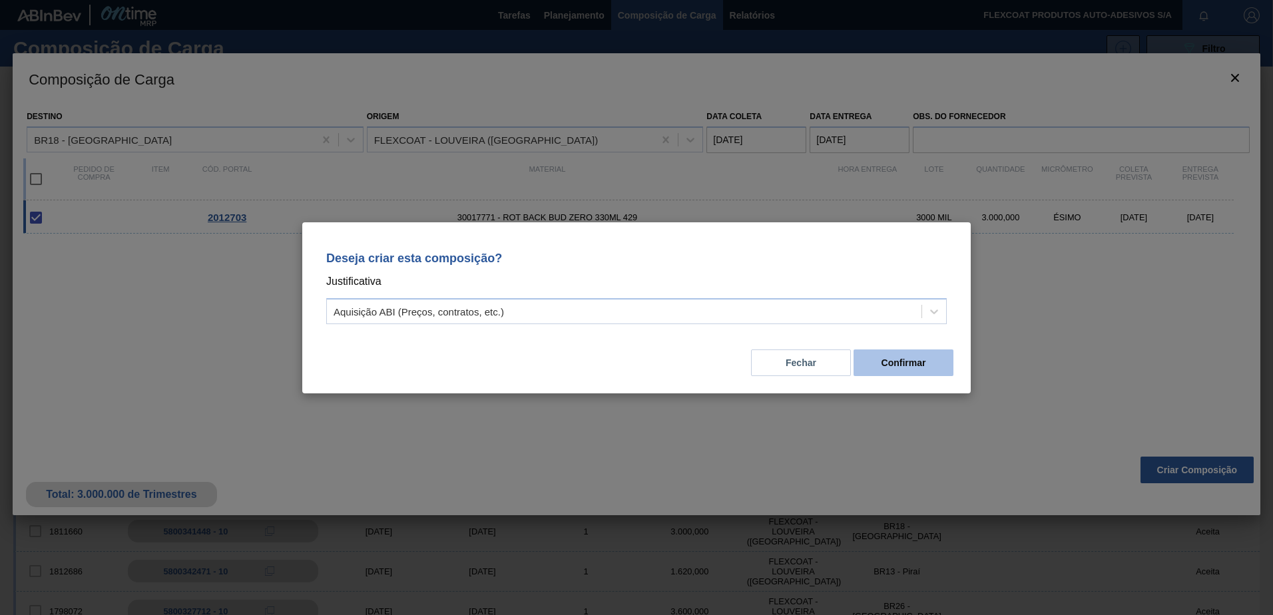
click at [887, 364] on button "Confirmar" at bounding box center [904, 363] width 100 height 27
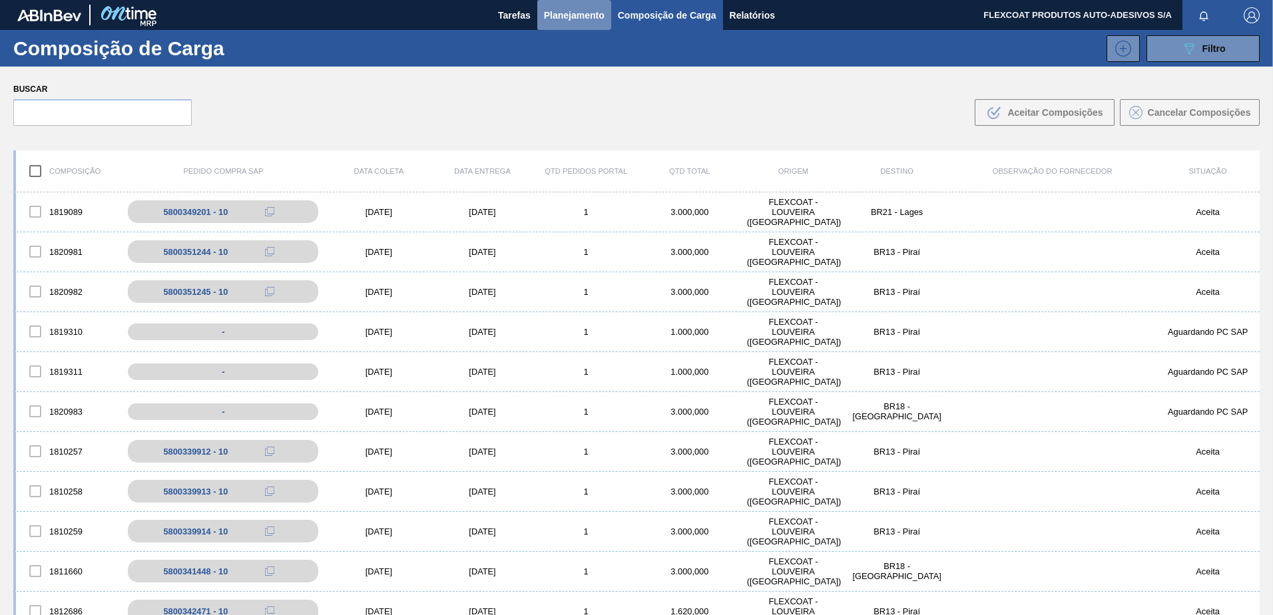
click at [553, 17] on span "Planejamento" at bounding box center [574, 15] width 61 height 16
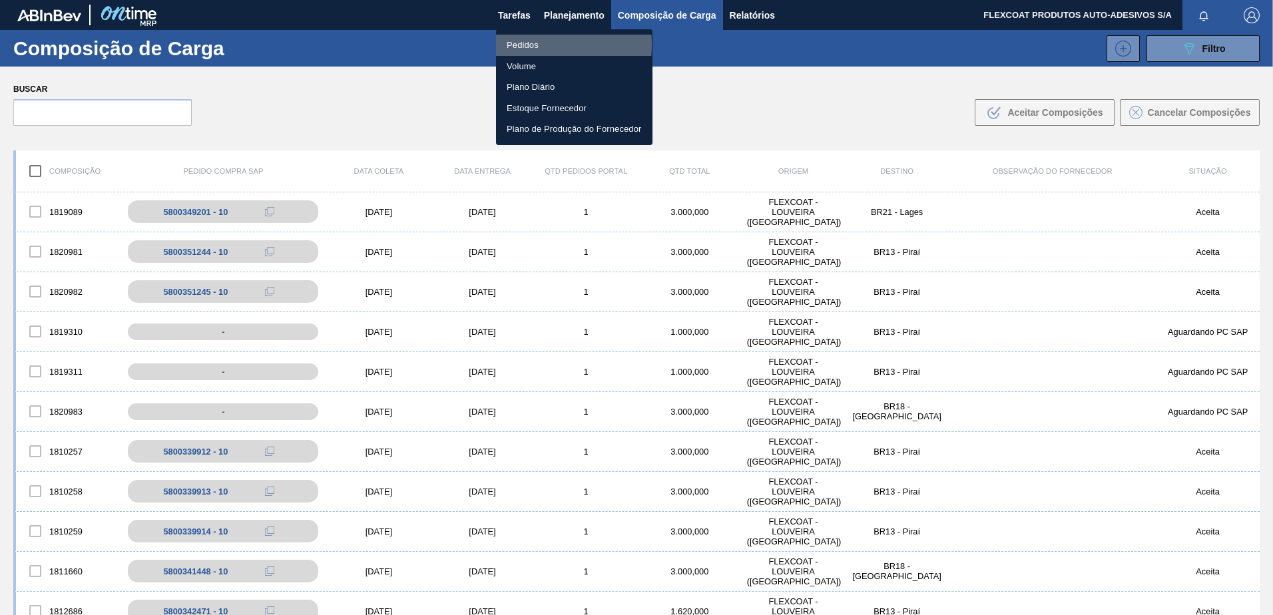
click at [520, 45] on li "Pedidos" at bounding box center [574, 45] width 156 height 21
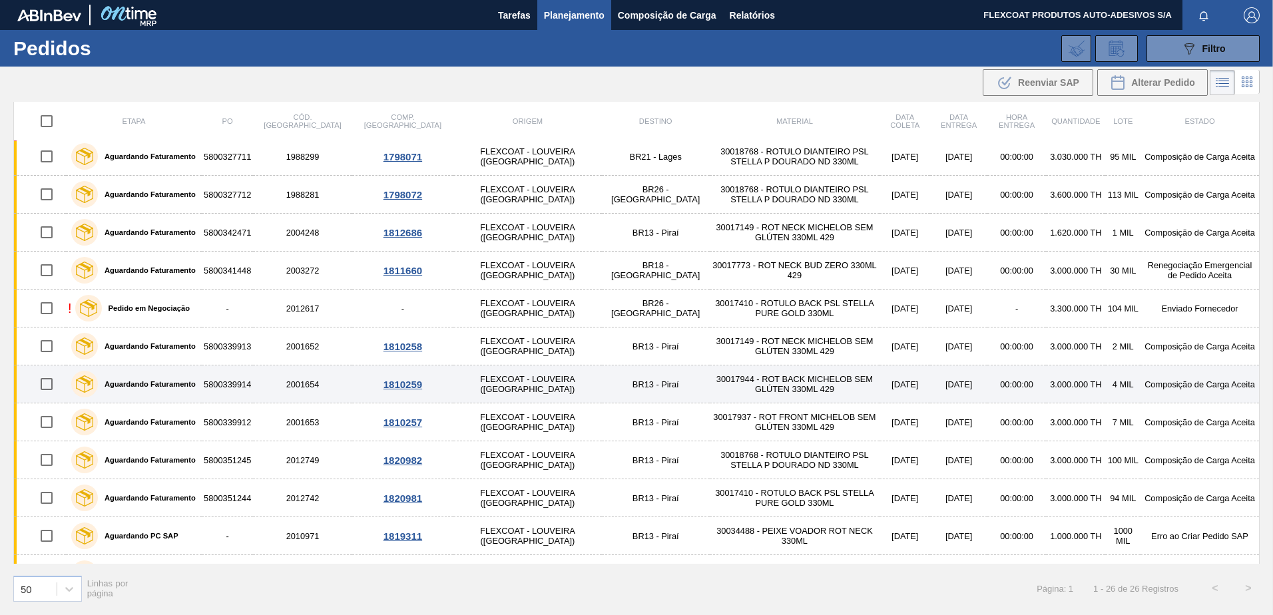
scroll to position [298, 0]
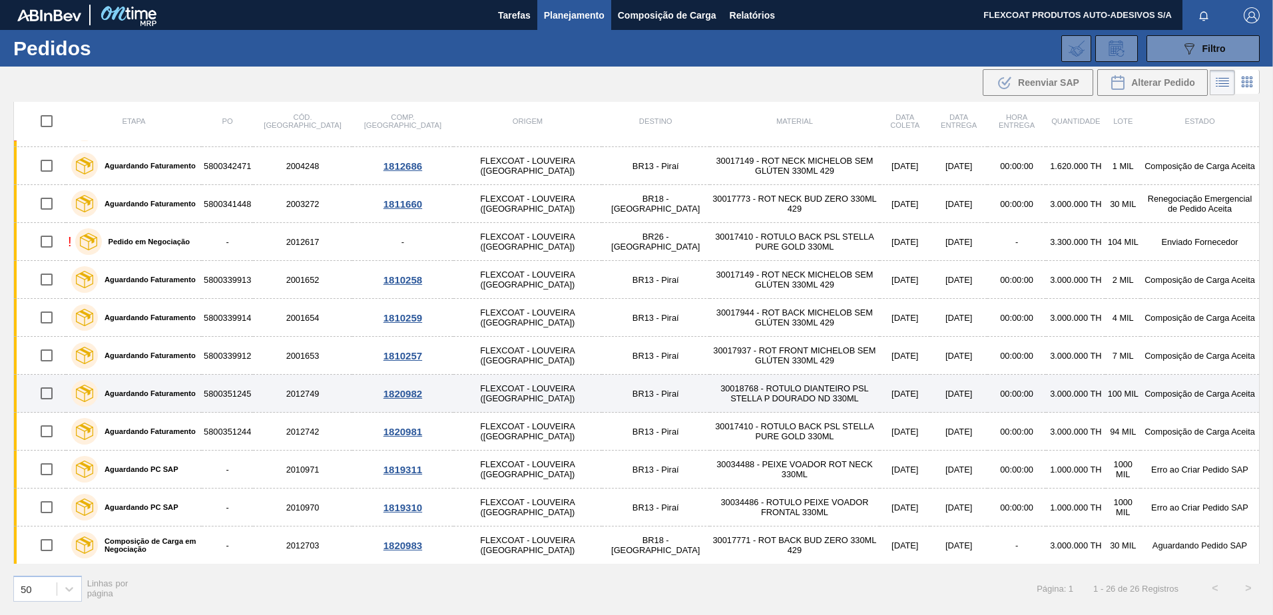
click at [148, 389] on label "Aguardando Faturamento" at bounding box center [147, 393] width 98 height 8
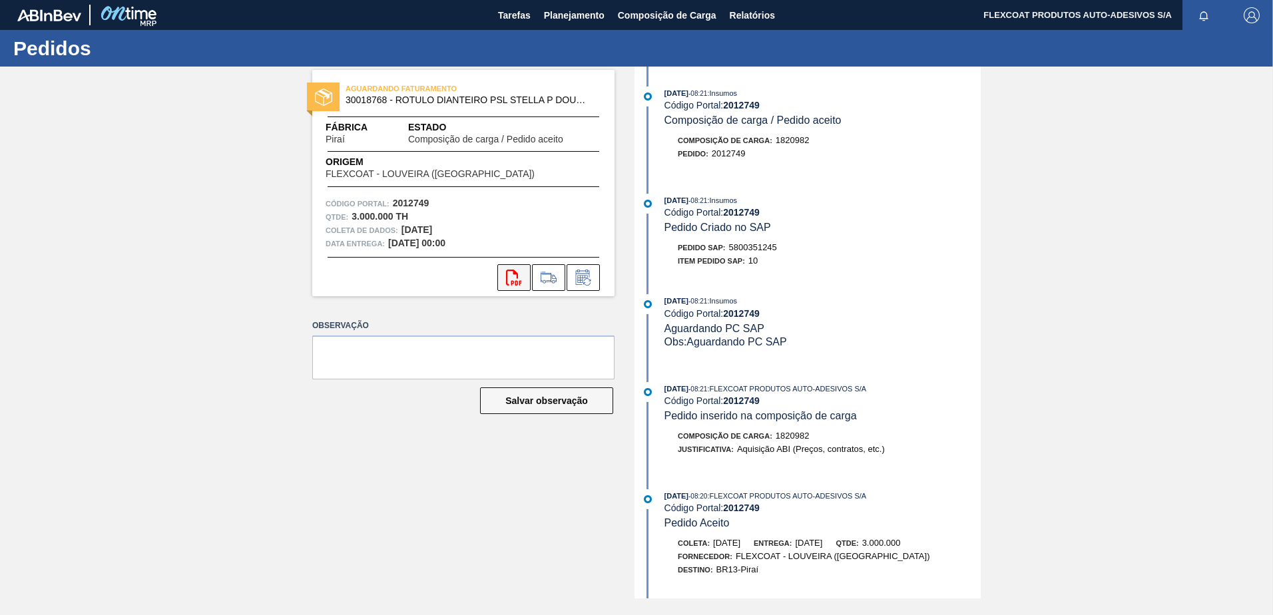
click at [516, 282] on icon at bounding box center [513, 278] width 15 height 16
click at [563, 12] on span "Planejamento" at bounding box center [574, 15] width 61 height 16
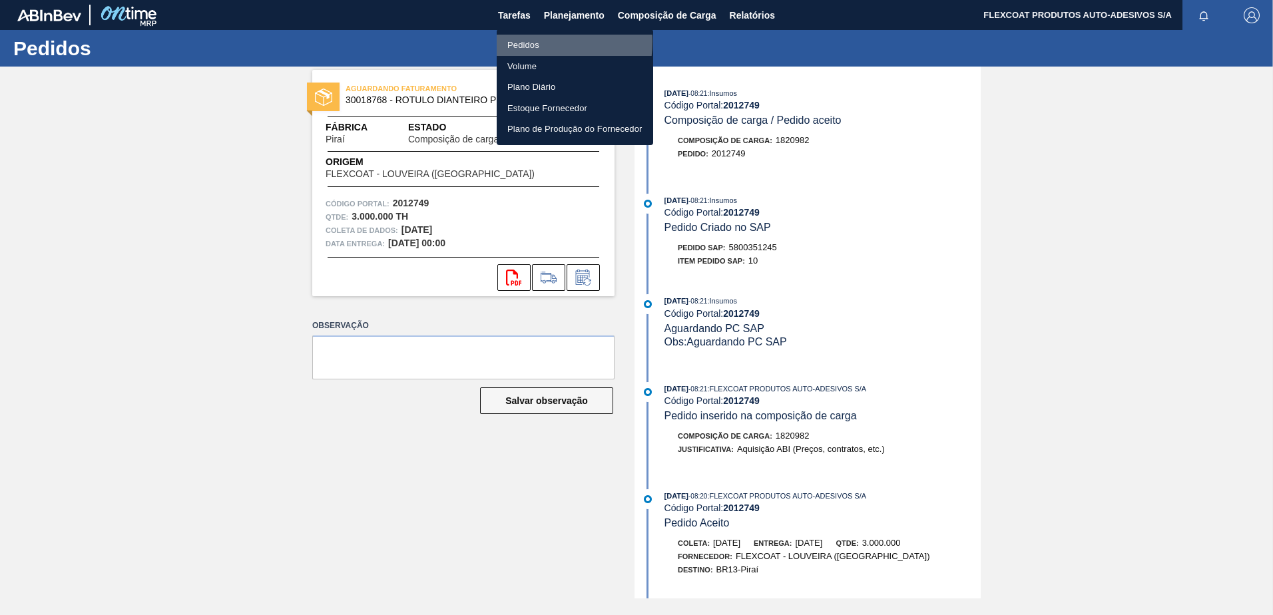
click at [525, 41] on li "Pedidos" at bounding box center [575, 45] width 156 height 21
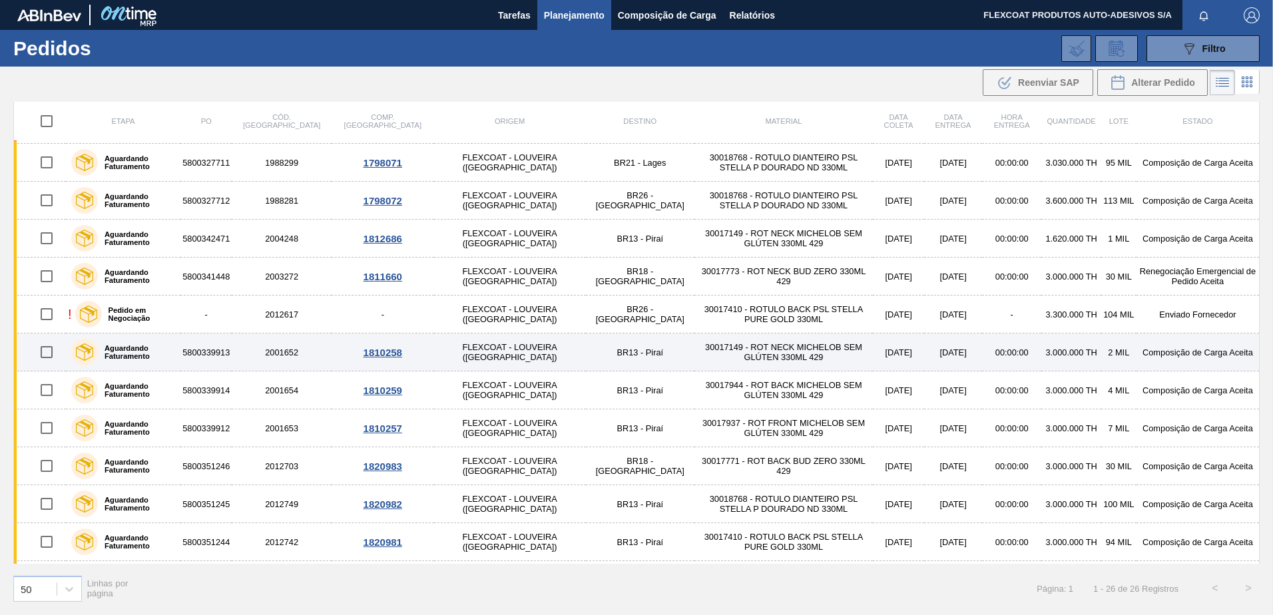
scroll to position [266, 0]
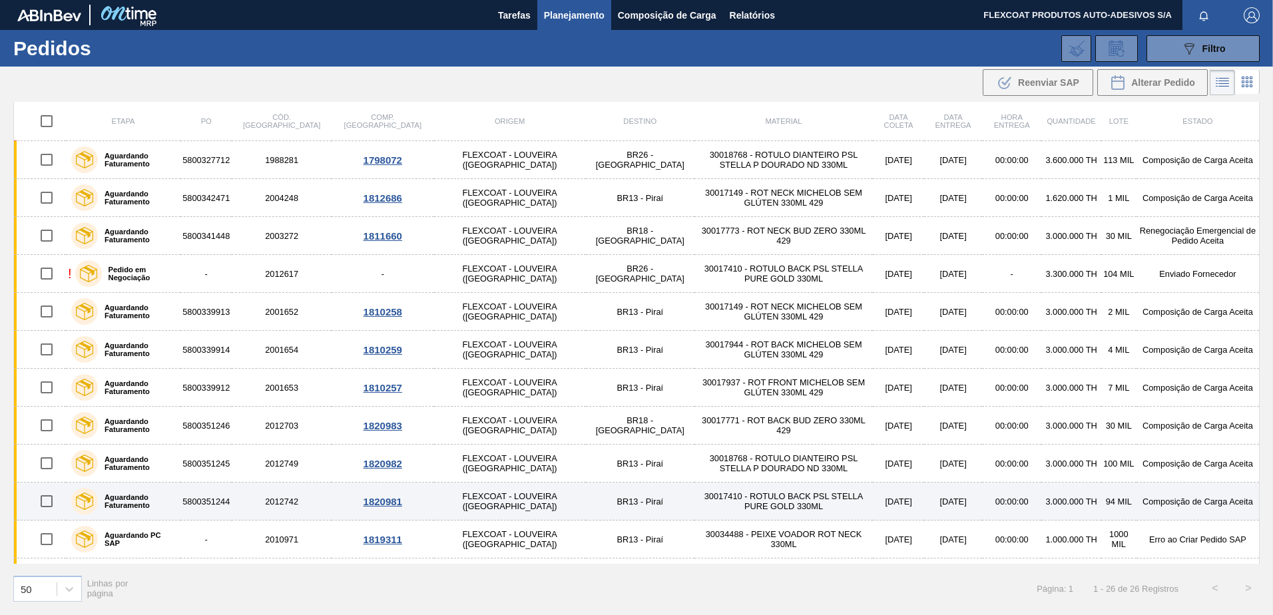
click at [136, 507] on label "Aguardando Faturamento" at bounding box center [136, 501] width 77 height 16
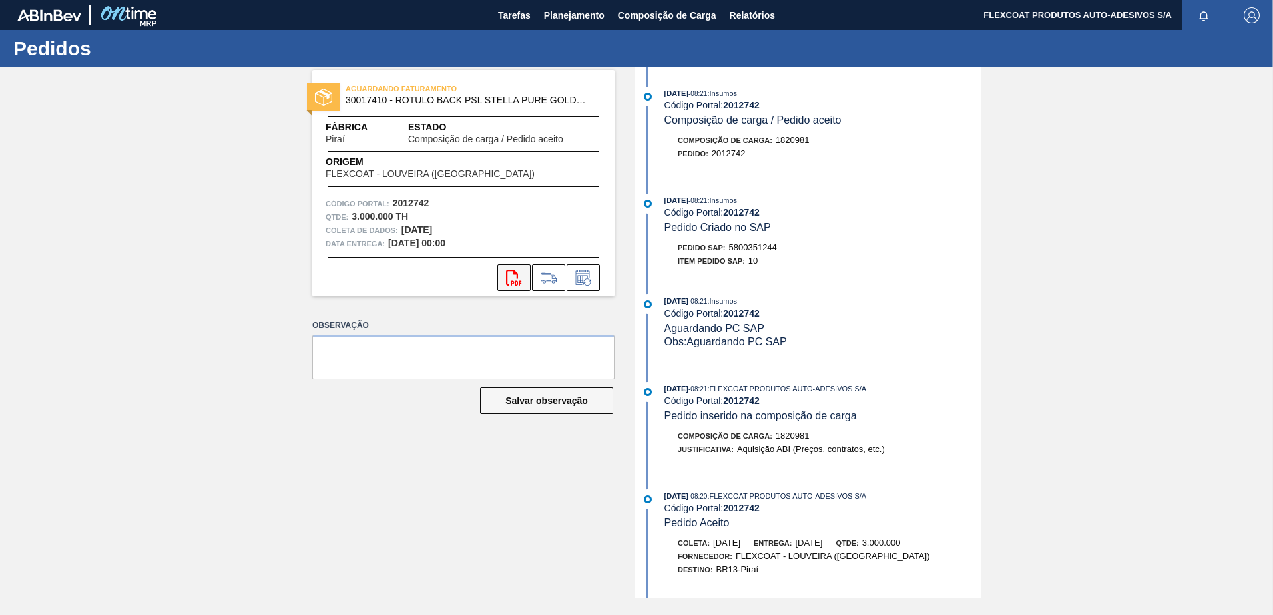
click at [513, 282] on icon "svg{fill:#ff0000}" at bounding box center [514, 278] width 16 height 16
click at [555, 15] on span "Planejamento" at bounding box center [574, 15] width 61 height 16
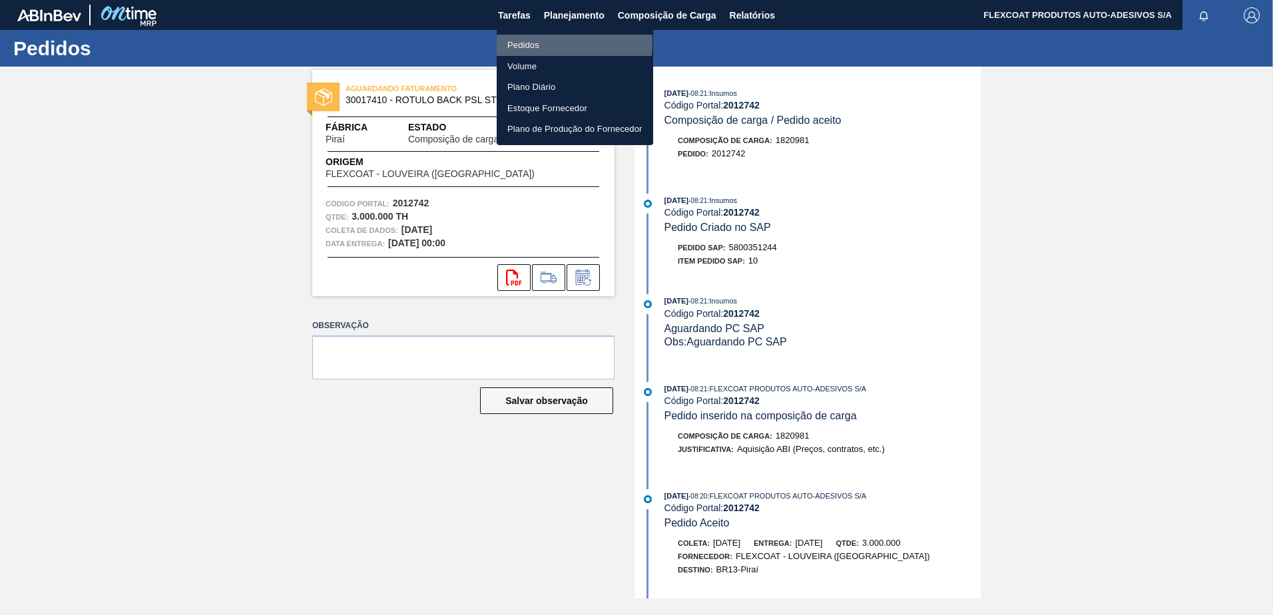
click at [523, 43] on li "Pedidos" at bounding box center [575, 45] width 156 height 21
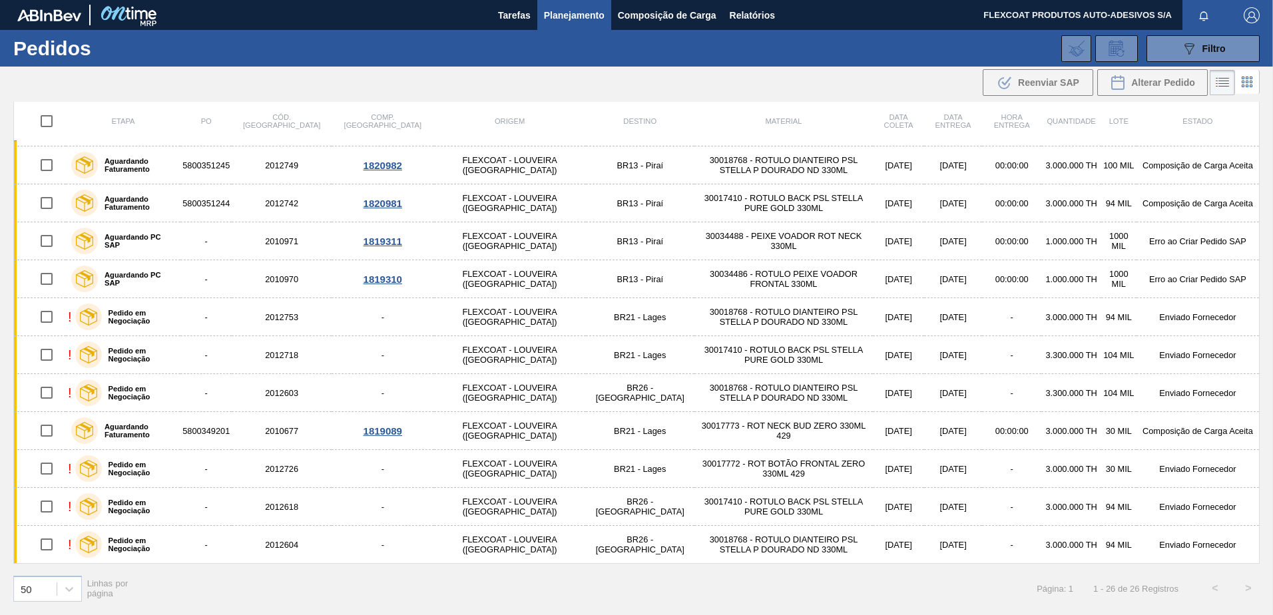
scroll to position [498, 0]
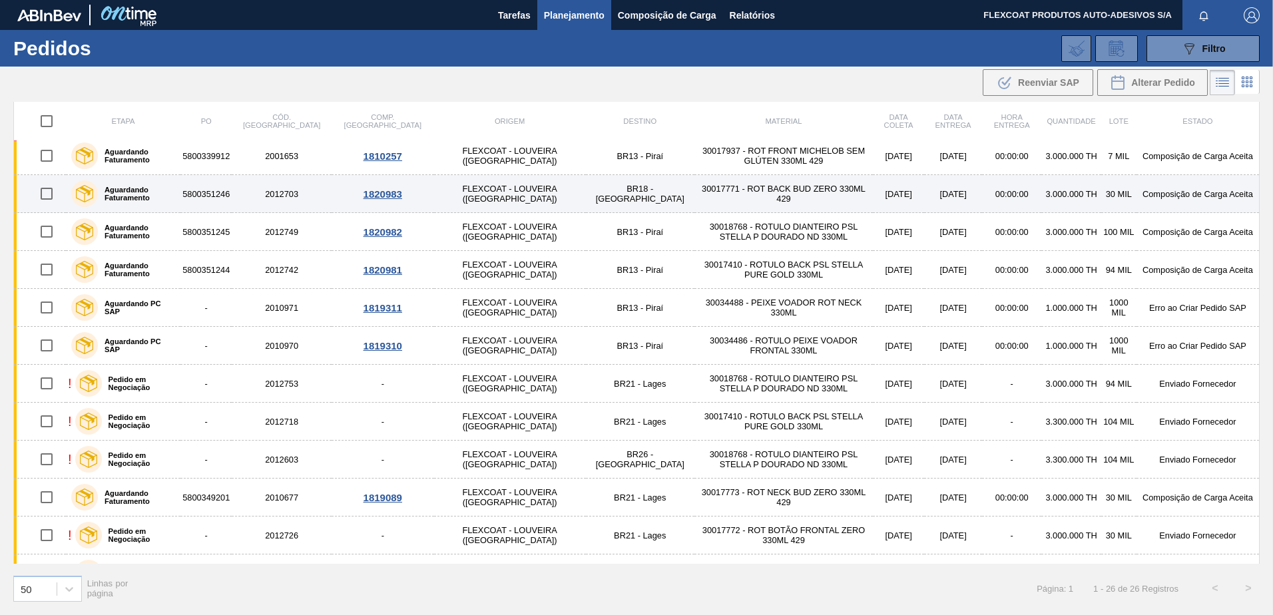
click at [118, 194] on label "Aguardando Faturamento" at bounding box center [136, 194] width 77 height 16
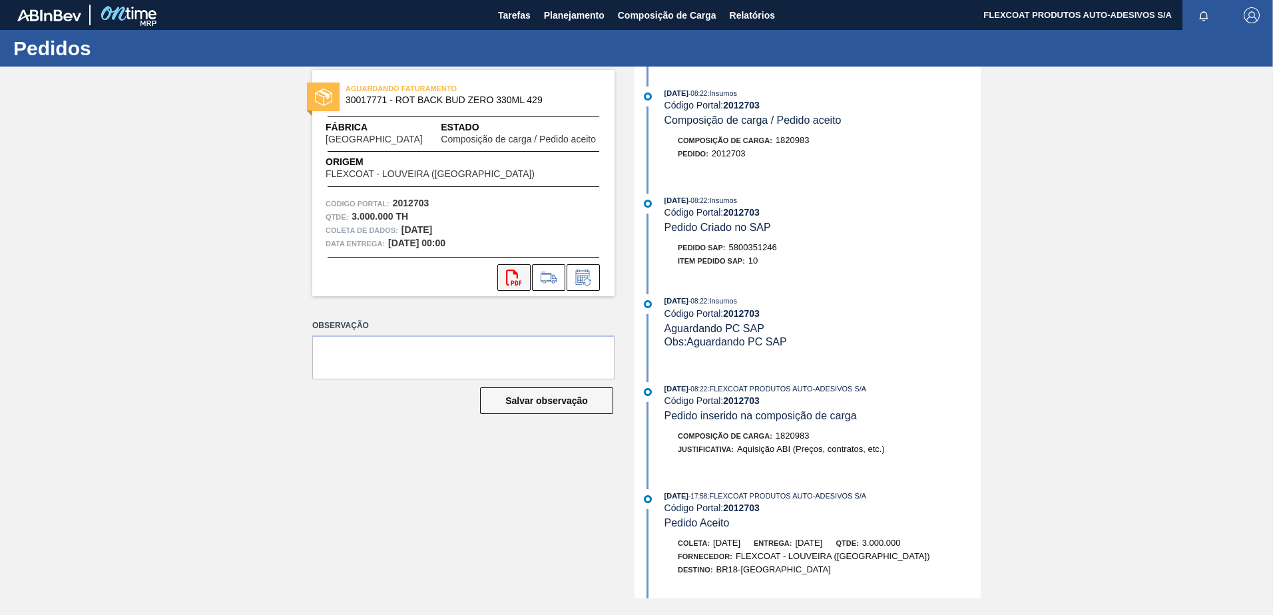
click at [505, 277] on button "svg{fill:#ff0000}" at bounding box center [513, 277] width 33 height 27
click at [574, 13] on span "Planejamento" at bounding box center [574, 15] width 61 height 16
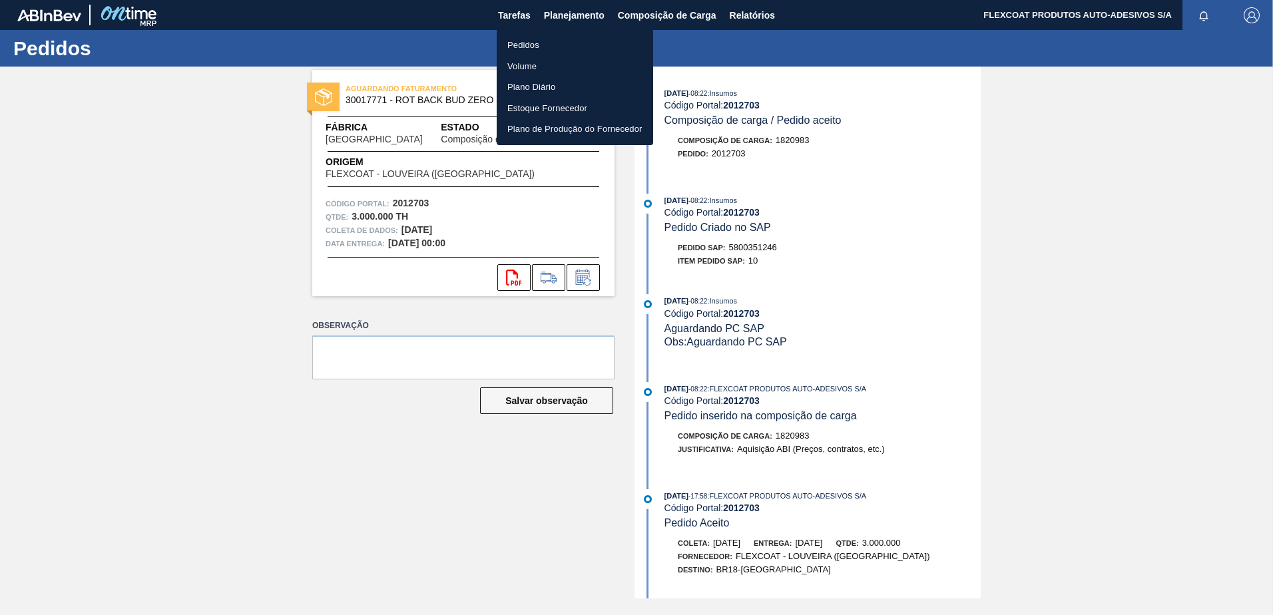
click at [522, 47] on li "Pedidos" at bounding box center [575, 45] width 156 height 21
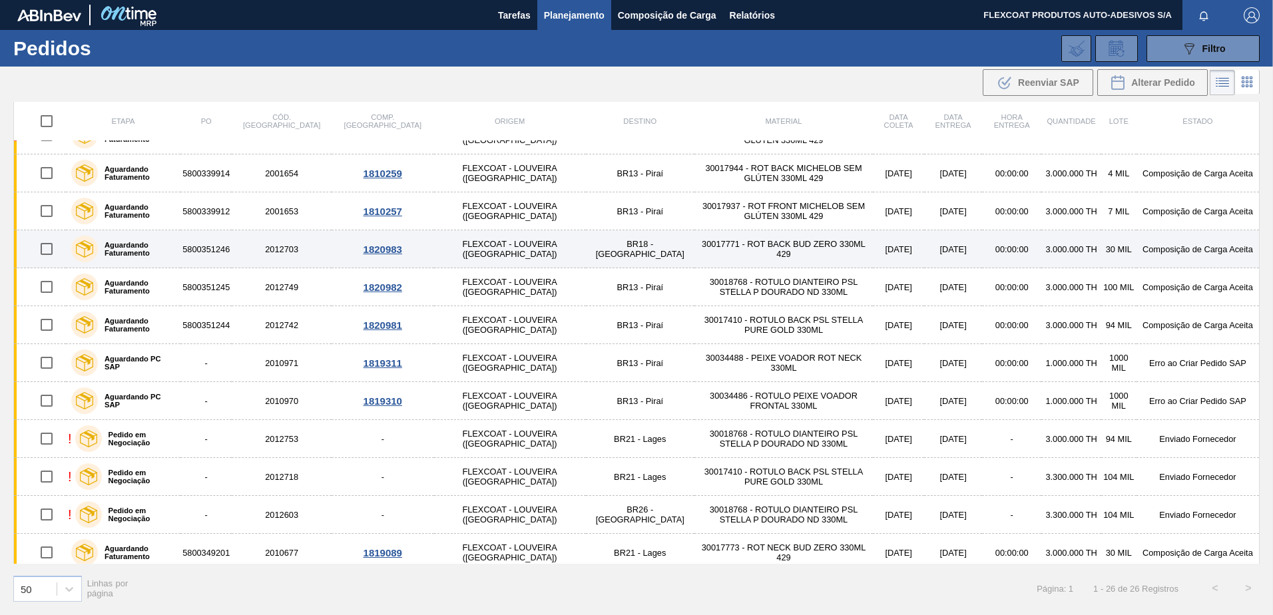
scroll to position [466, 0]
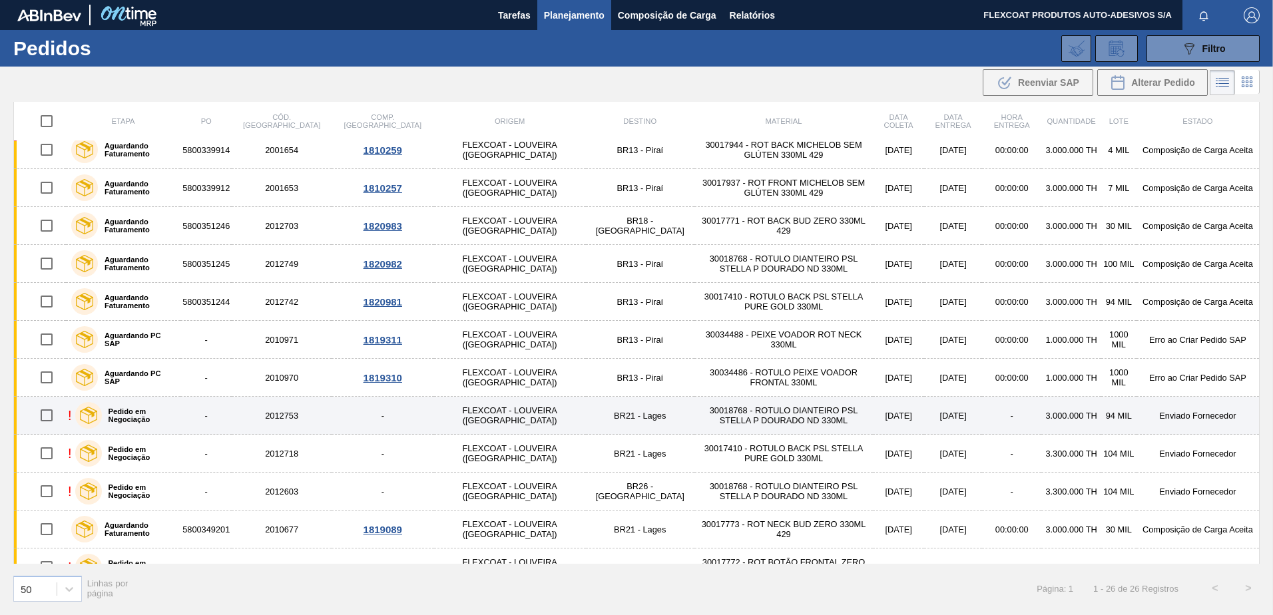
click at [157, 414] on label "Pedido em Negociação" at bounding box center [139, 415] width 74 height 16
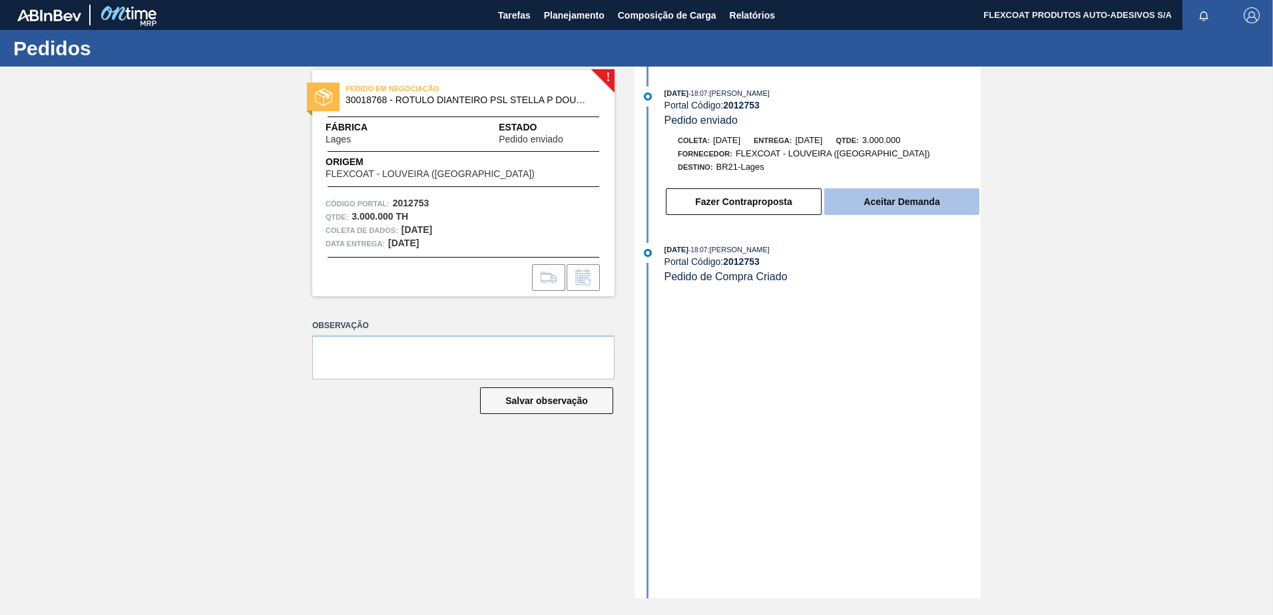
click at [906, 203] on button "Aceitar Demanda" at bounding box center [901, 201] width 155 height 27
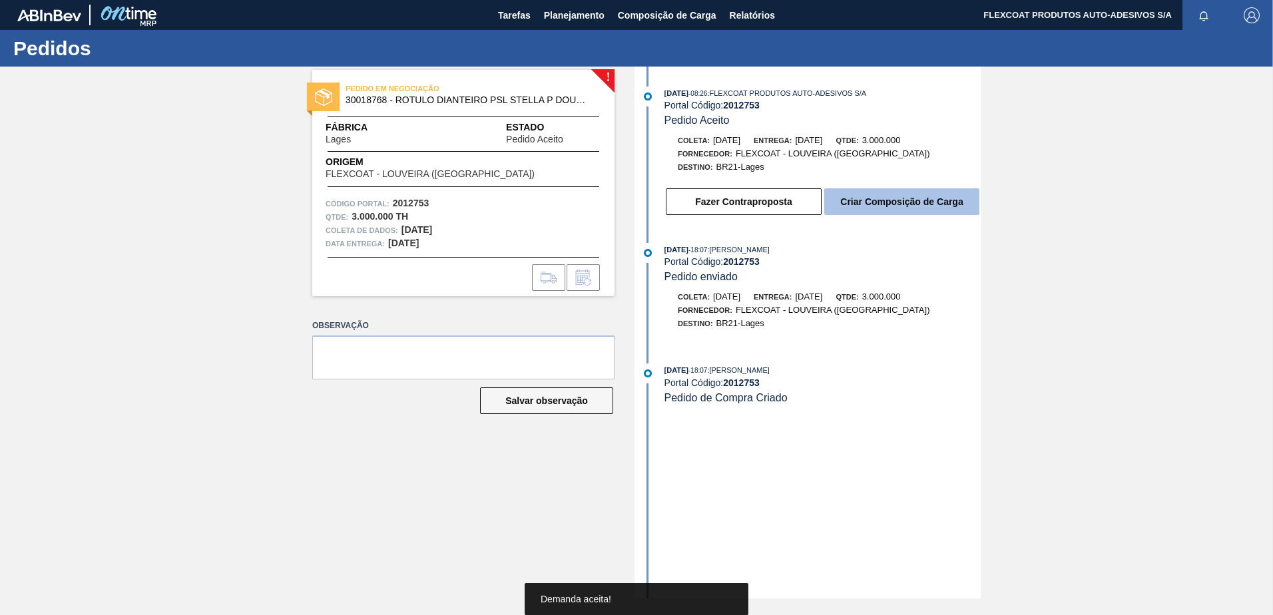
click at [874, 201] on button "Criar Composição de Carga" at bounding box center [901, 201] width 155 height 27
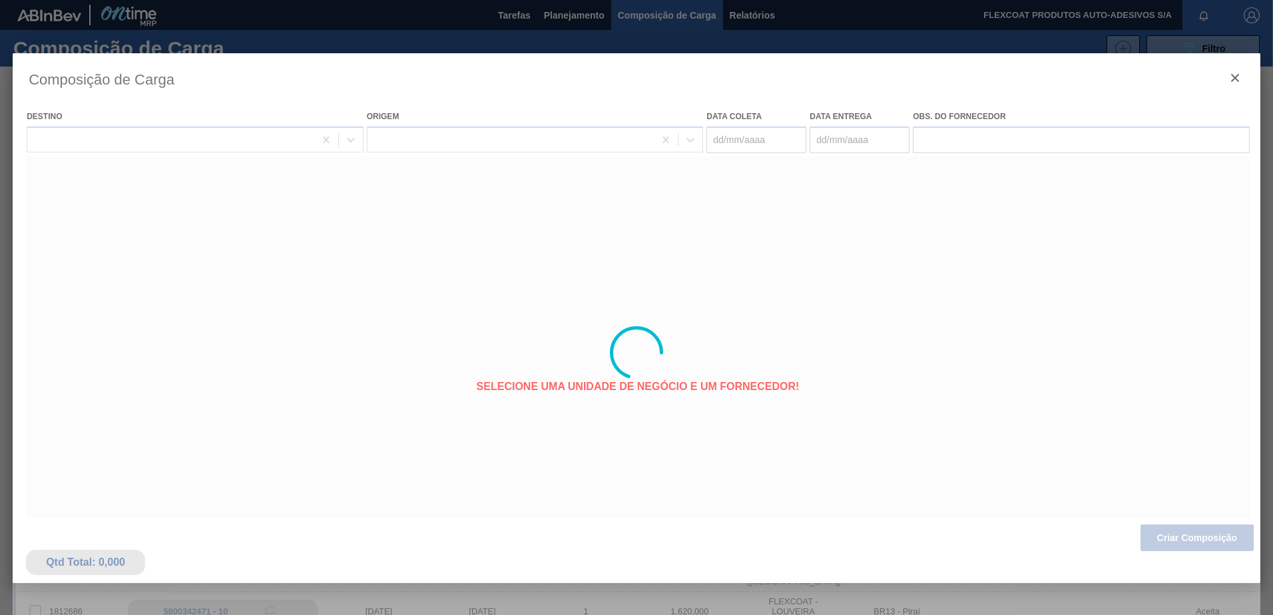
type coleta "17/09/2025"
type entrega "19/09/2025"
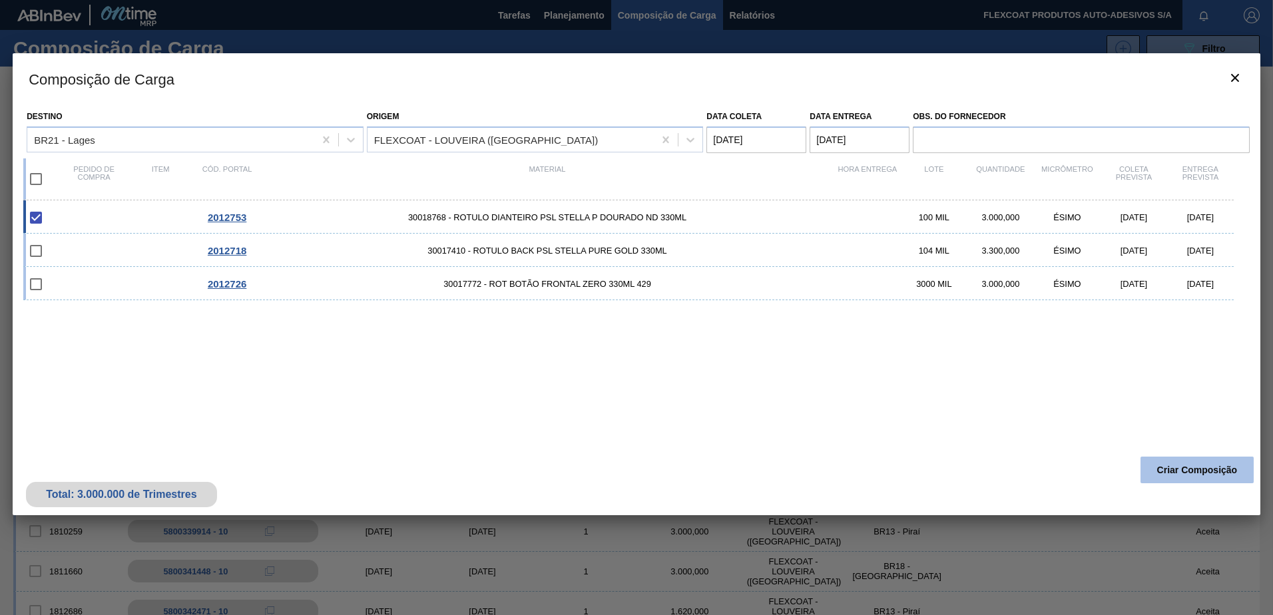
click at [1164, 469] on button "Criar Composição" at bounding box center [1196, 470] width 113 height 27
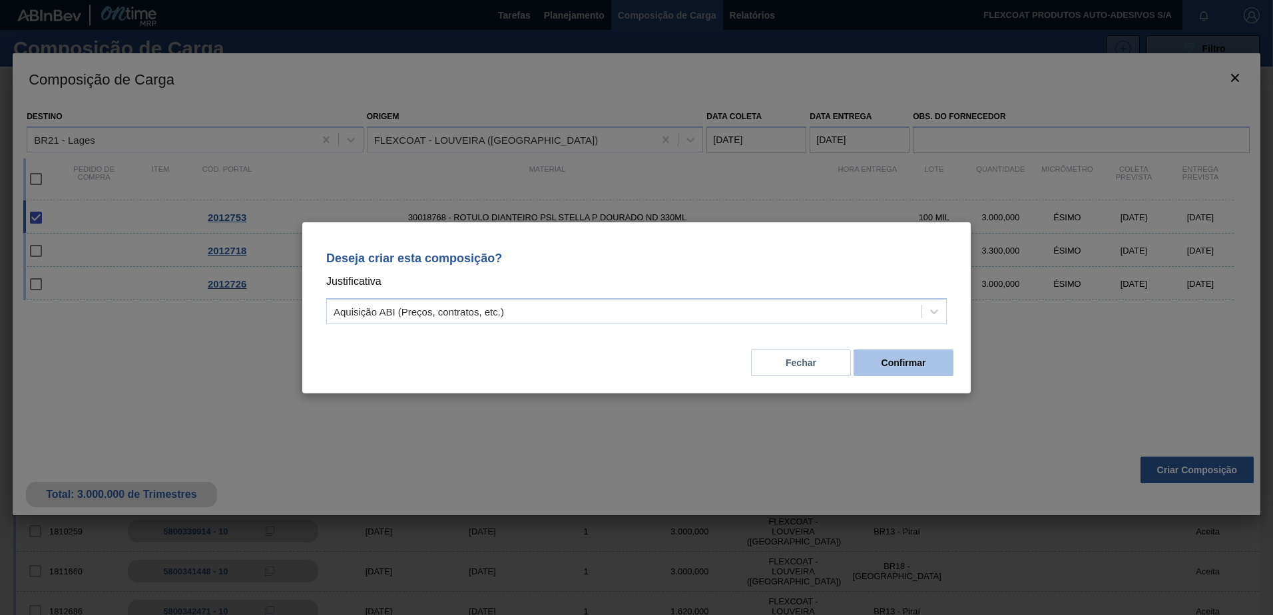
click at [904, 362] on button "Confirmar" at bounding box center [904, 363] width 100 height 27
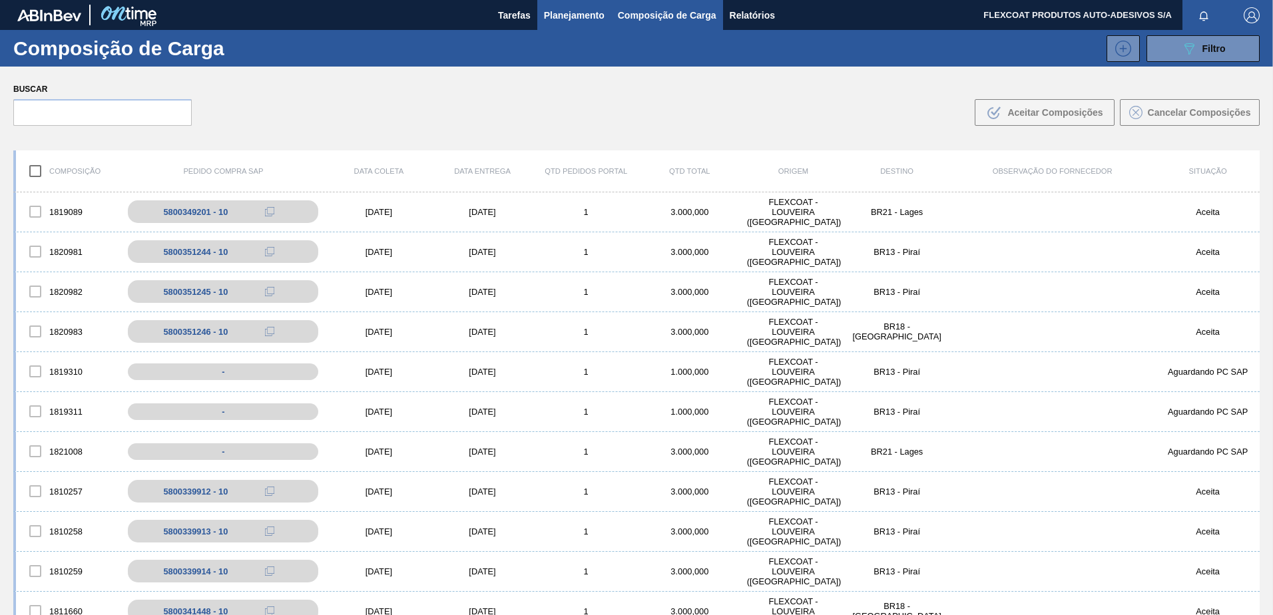
click at [551, 13] on span "Planejamento" at bounding box center [574, 15] width 61 height 16
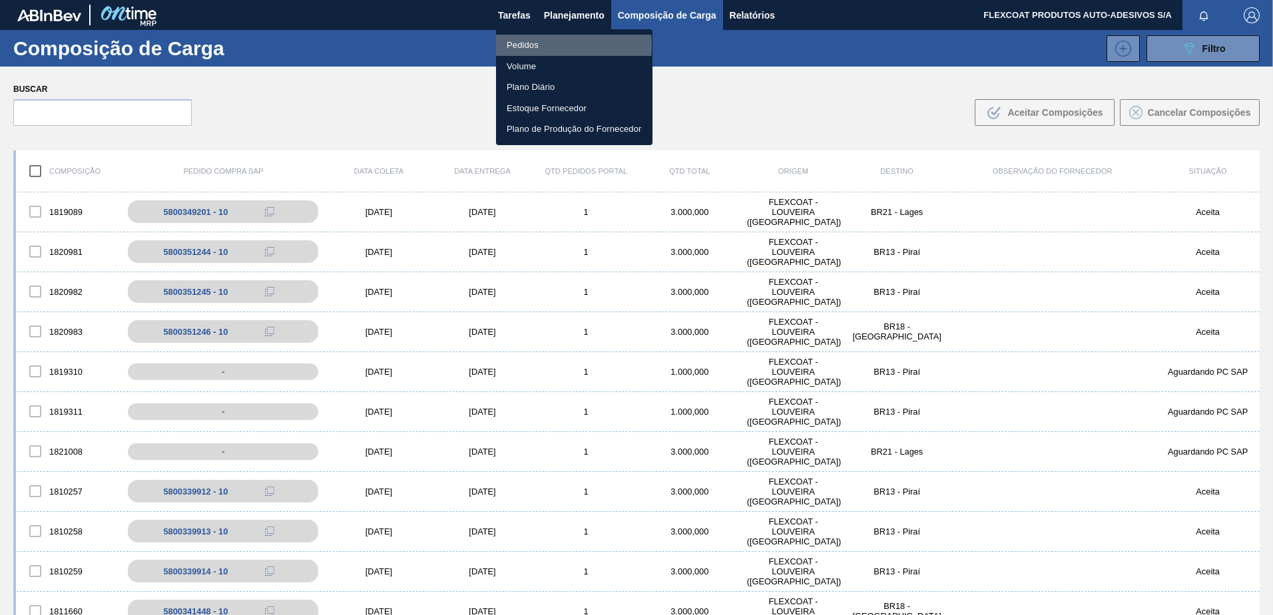
click at [529, 45] on li "Pedidos" at bounding box center [574, 45] width 156 height 21
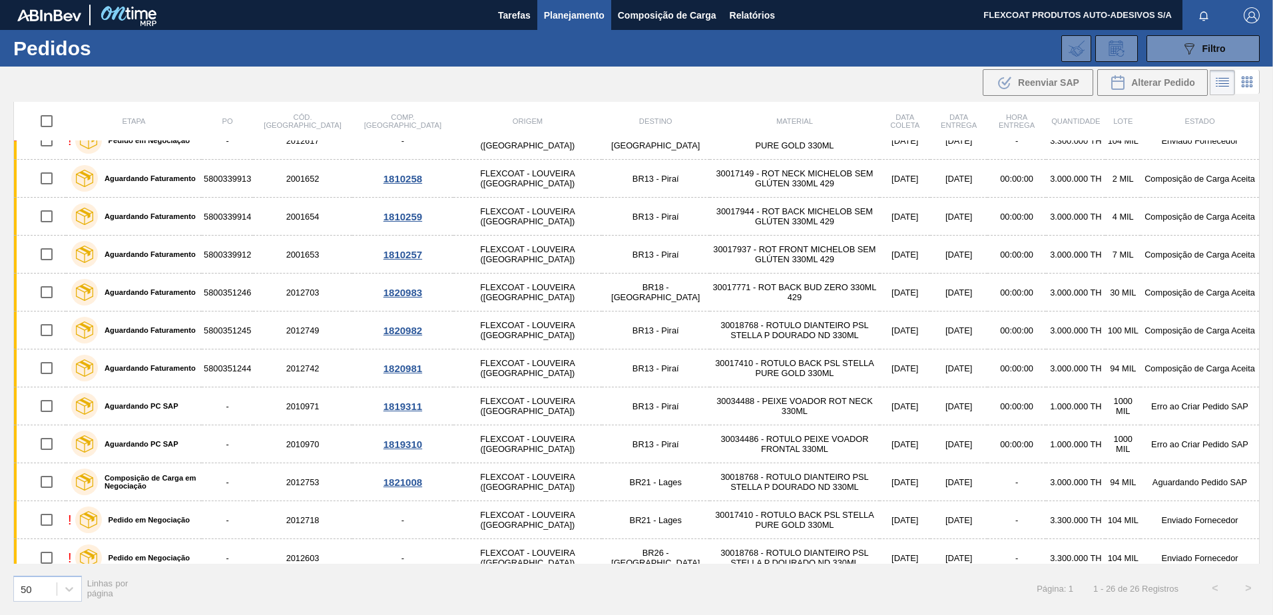
scroll to position [466, 0]
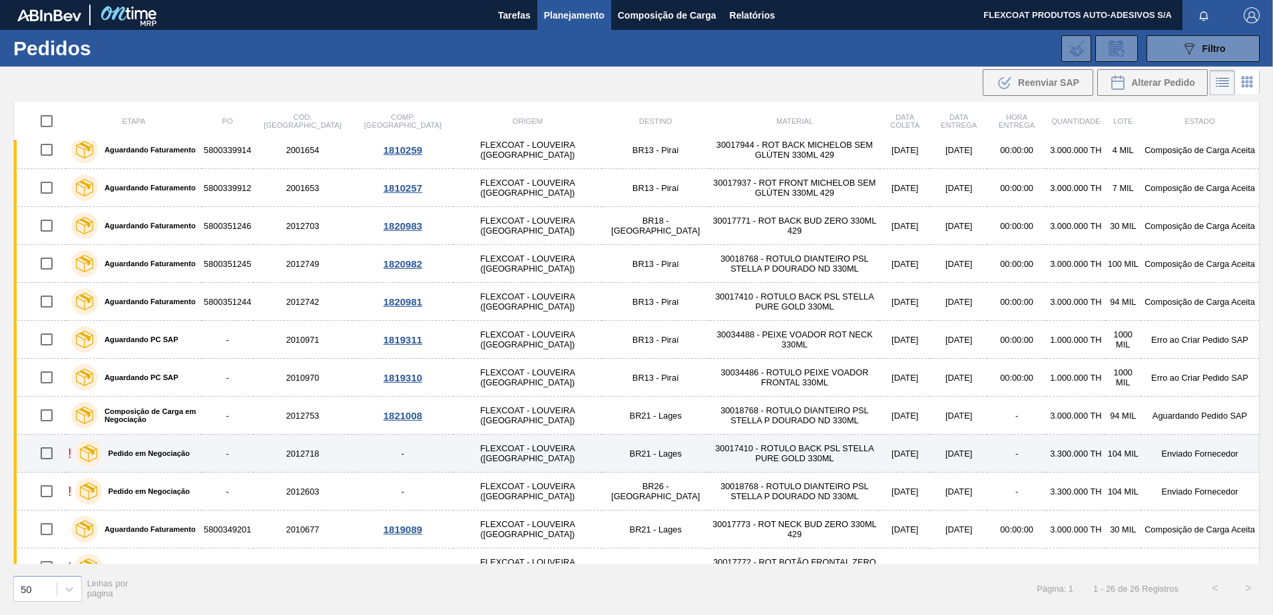
click at [134, 455] on label "Pedido em Negociação" at bounding box center [146, 453] width 88 height 8
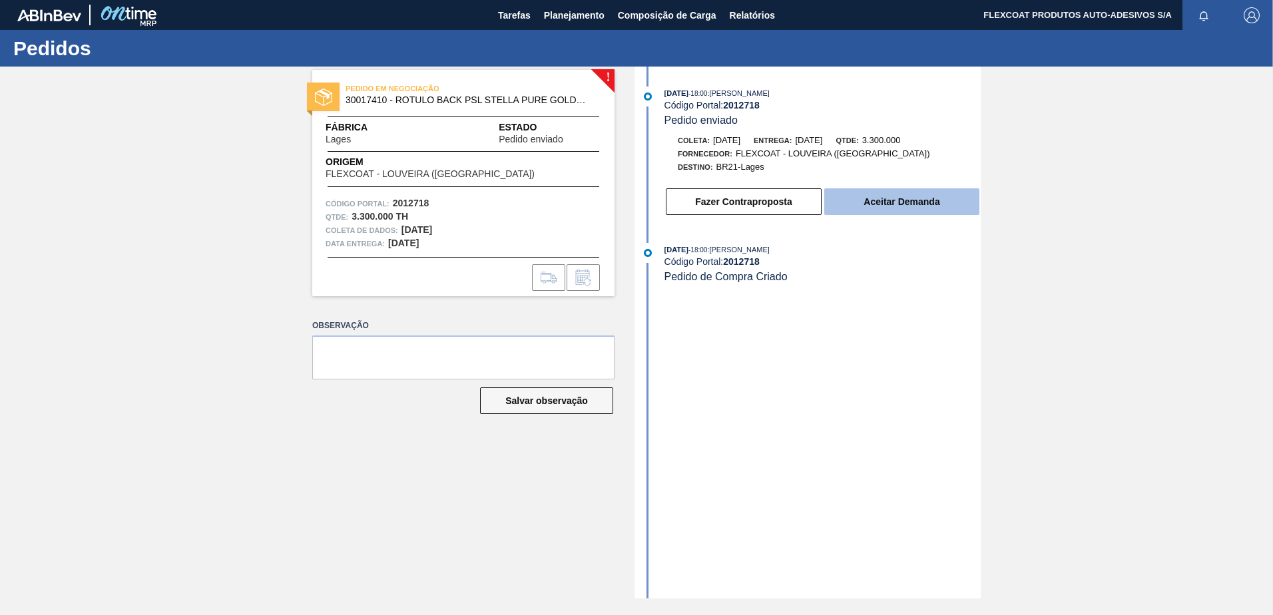
click at [890, 202] on button "Aceitar Demanda" at bounding box center [901, 201] width 155 height 27
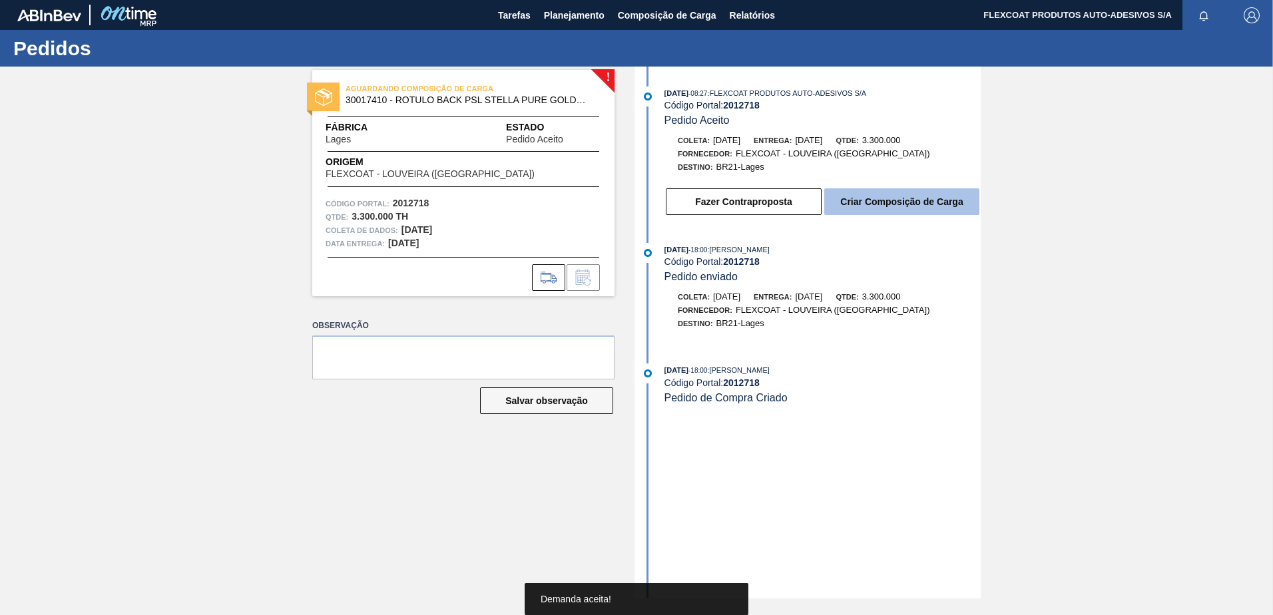
click at [894, 202] on button "Criar Composição de Carga" at bounding box center [901, 201] width 155 height 27
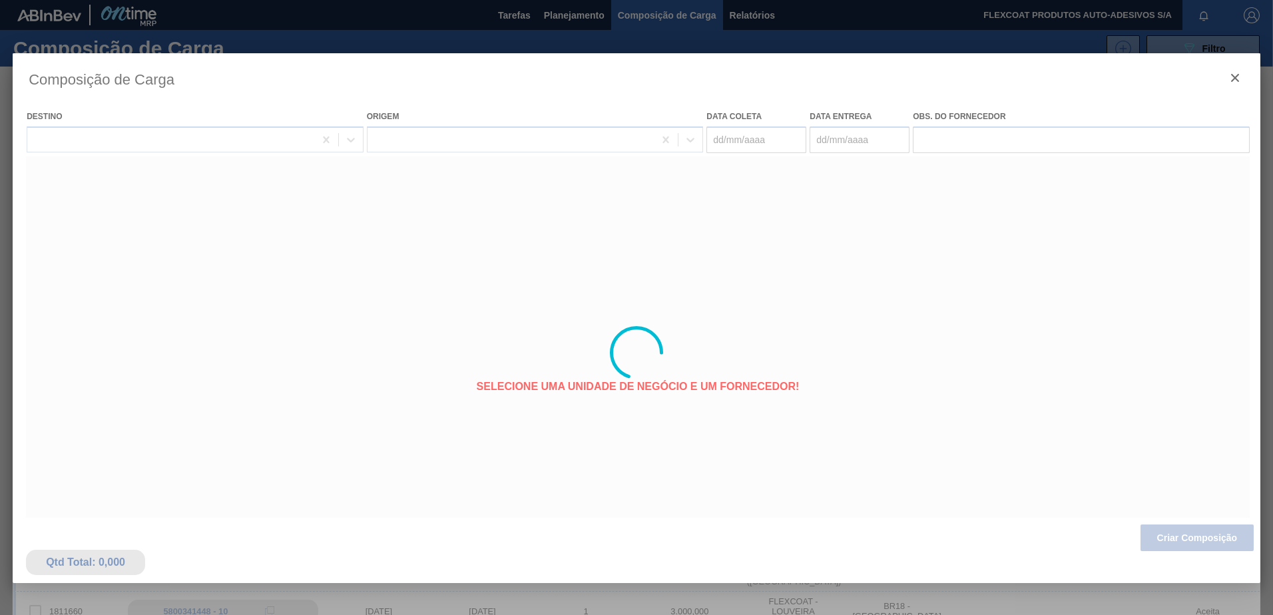
type coleta "17/09/2025"
type entrega "19/09/2025"
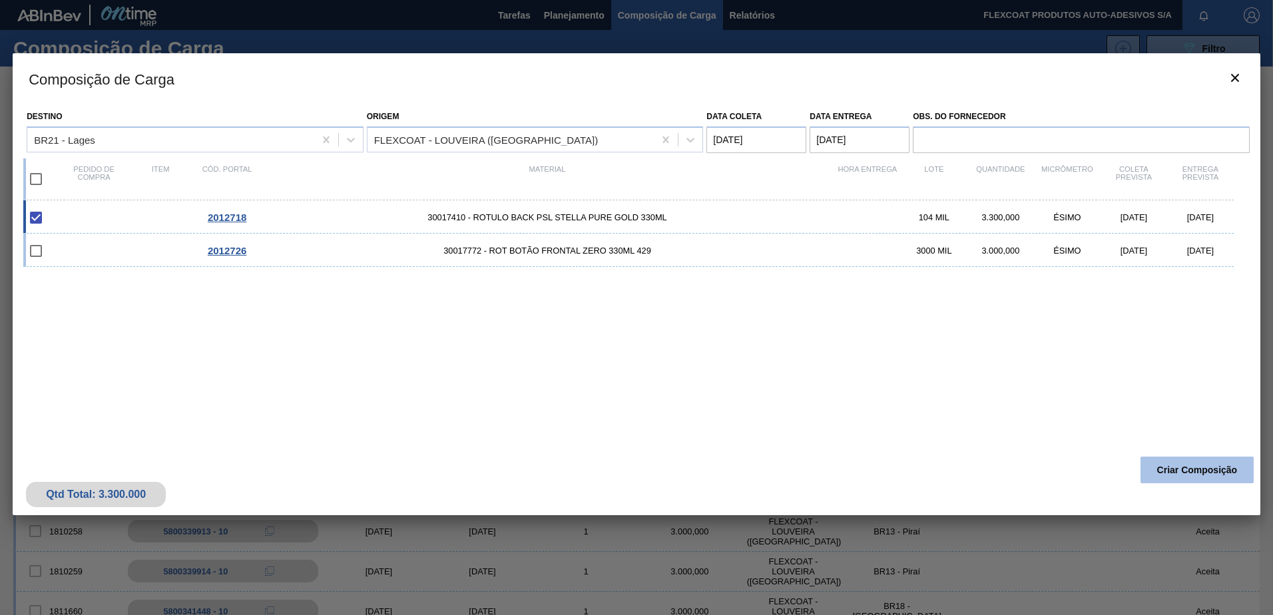
click at [1203, 467] on button "Criar Composição" at bounding box center [1196, 470] width 113 height 27
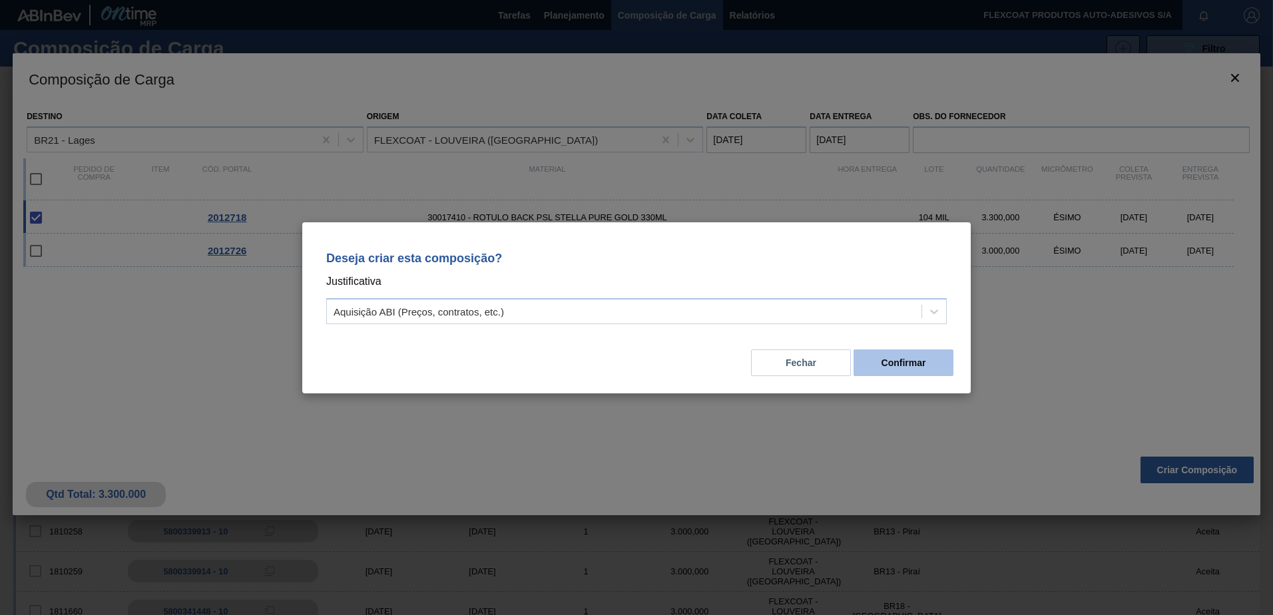
click at [898, 354] on button "Confirmar" at bounding box center [904, 363] width 100 height 27
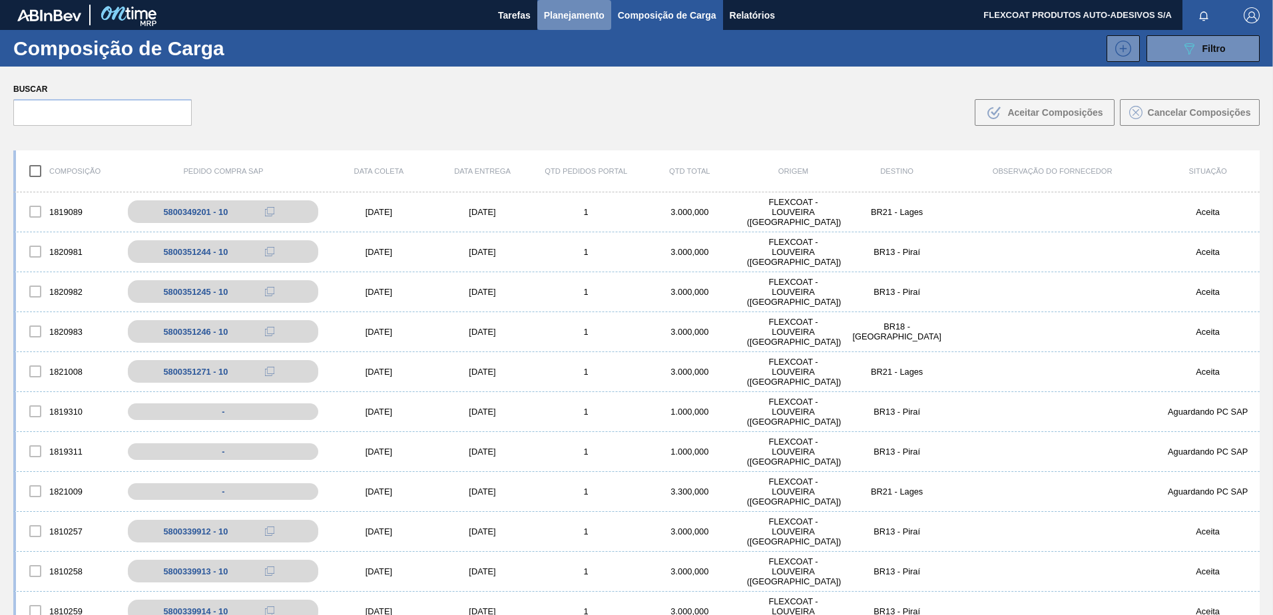
click at [576, 11] on span "Planejamento" at bounding box center [574, 15] width 61 height 16
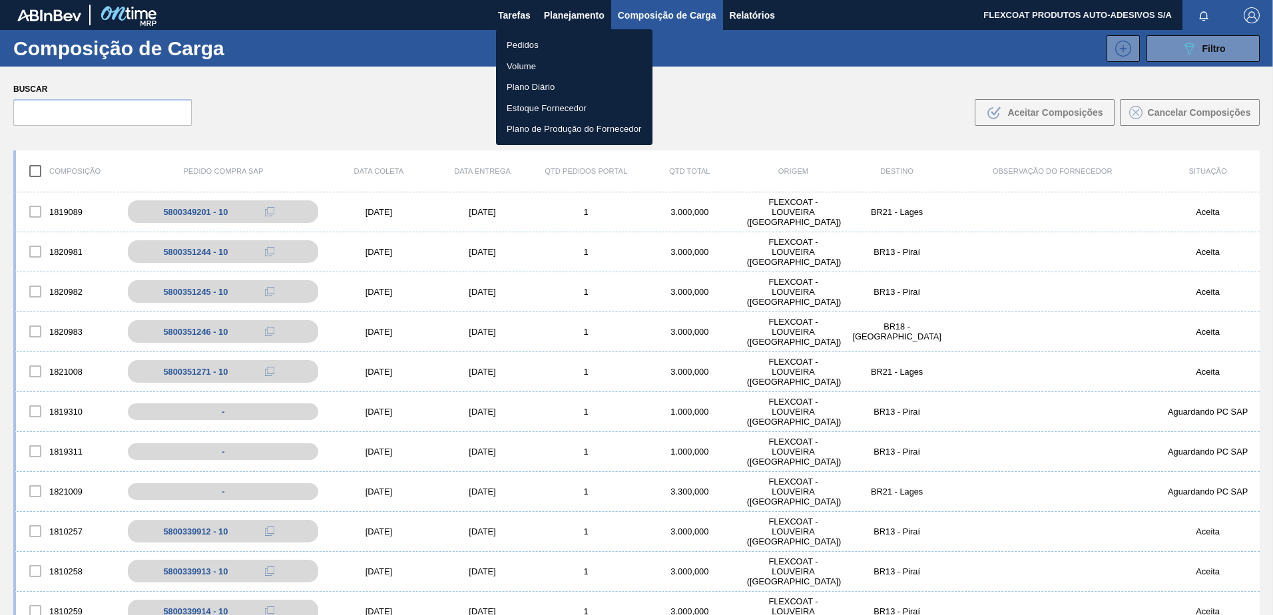
click at [522, 47] on li "Pedidos" at bounding box center [574, 45] width 156 height 21
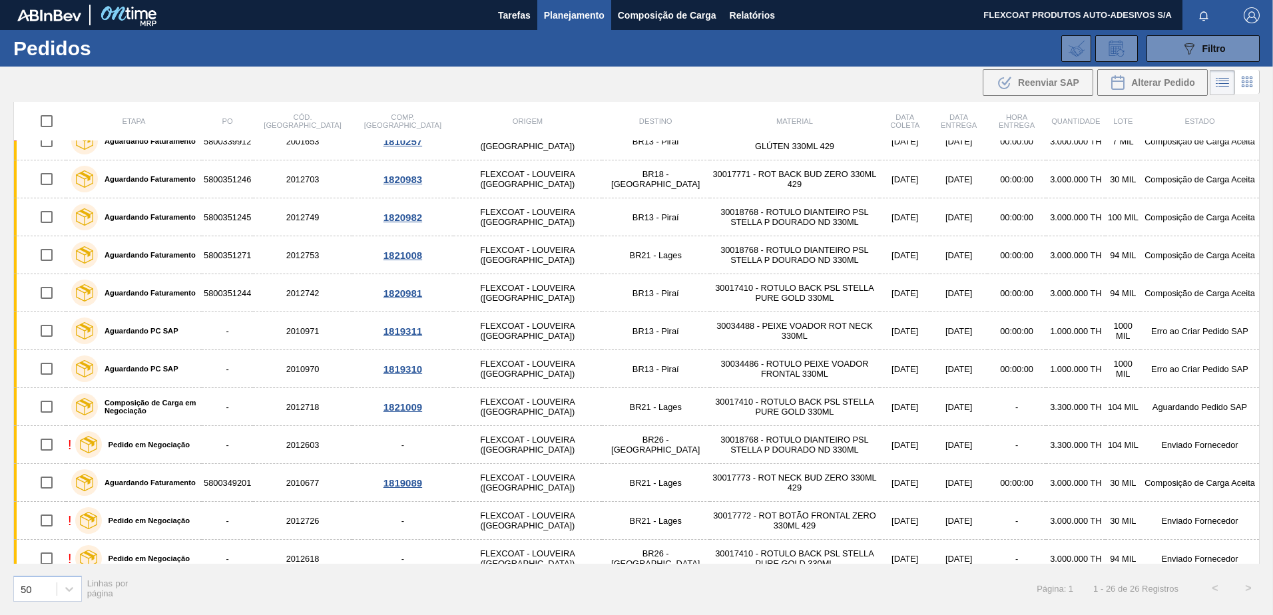
scroll to position [533, 0]
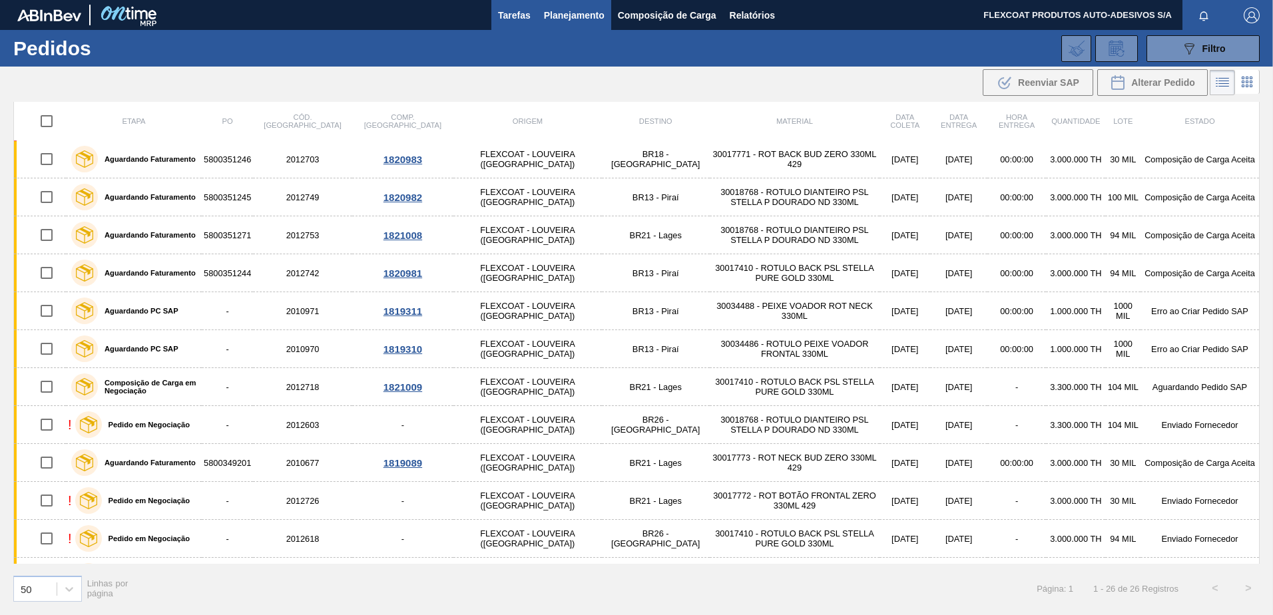
click at [517, 15] on span "Tarefas" at bounding box center [514, 15] width 33 height 16
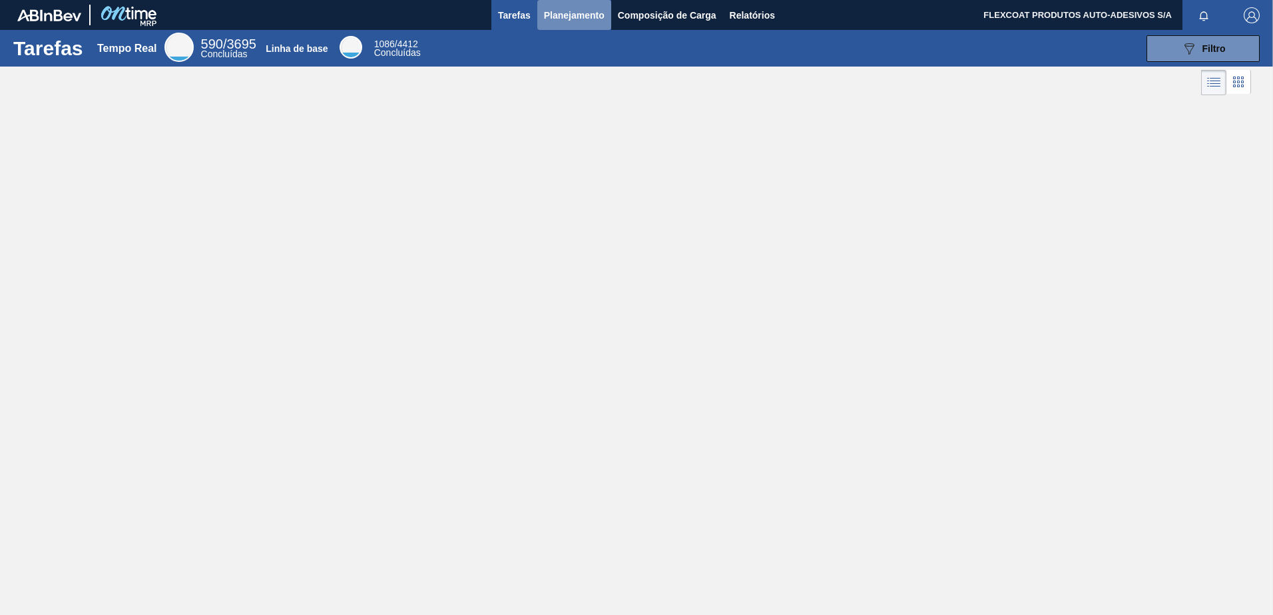
click at [565, 18] on span "Planejamento" at bounding box center [574, 15] width 61 height 16
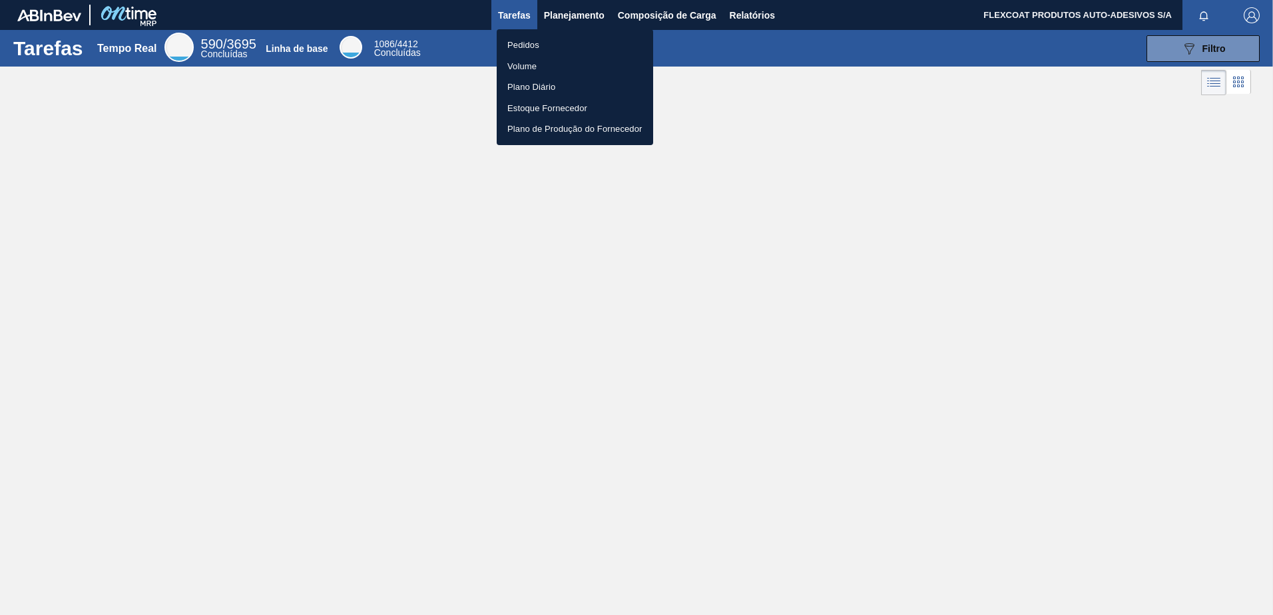
click at [527, 42] on li "Pedidos" at bounding box center [575, 45] width 156 height 21
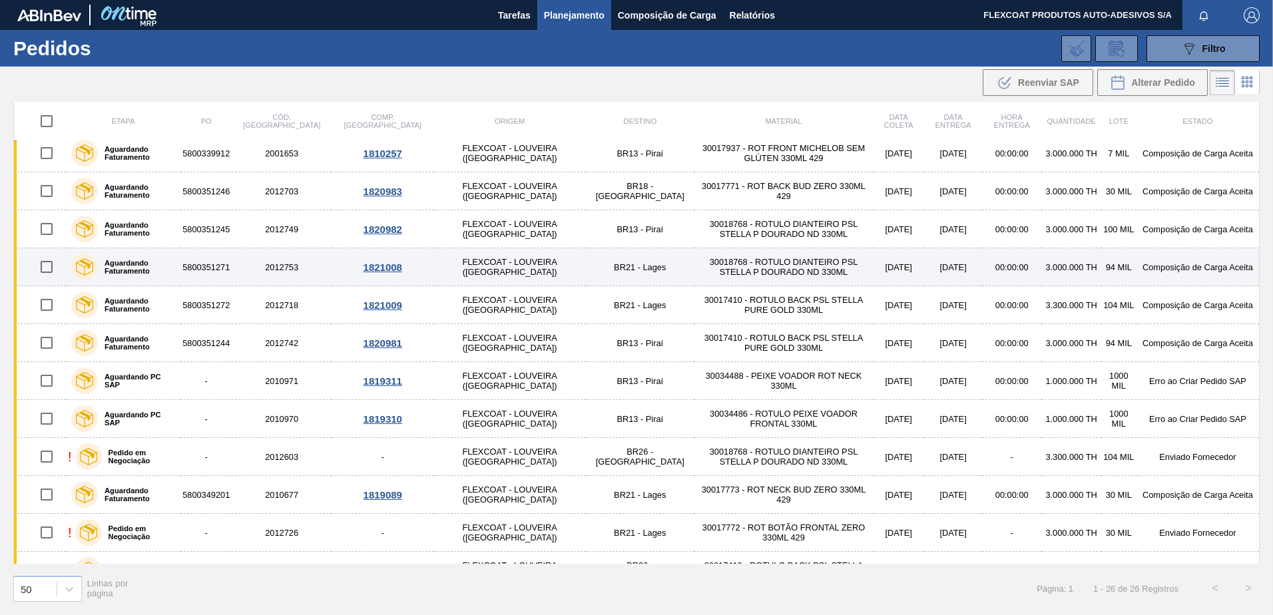
scroll to position [533, 0]
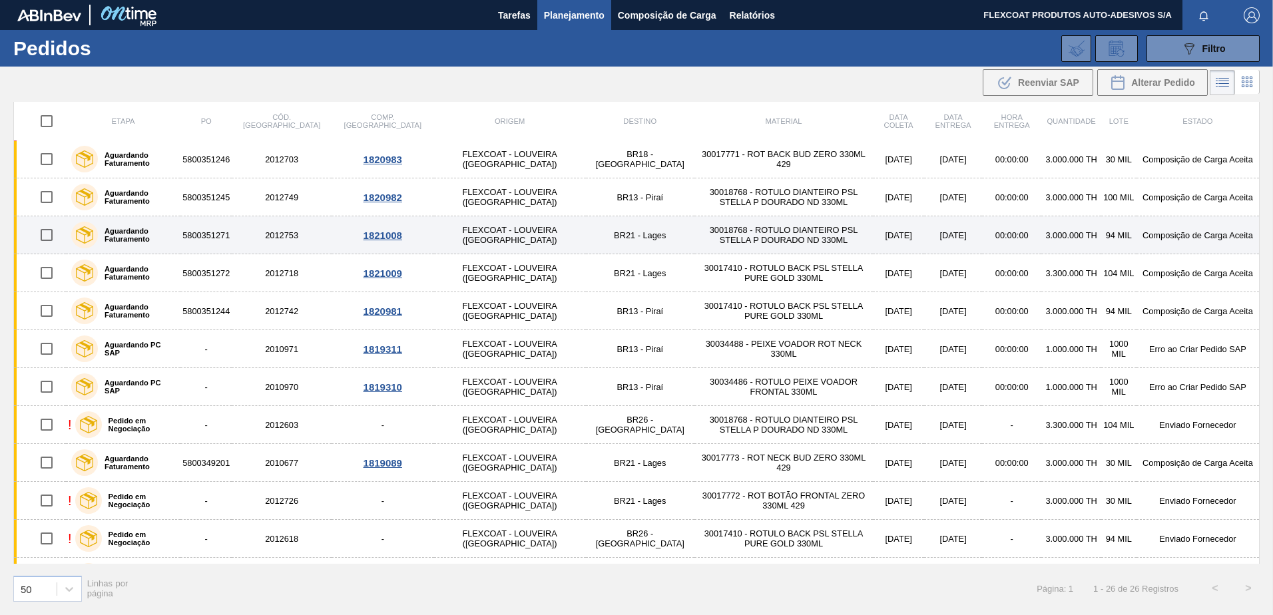
click at [129, 236] on label "Aguardando Faturamento" at bounding box center [136, 235] width 77 height 16
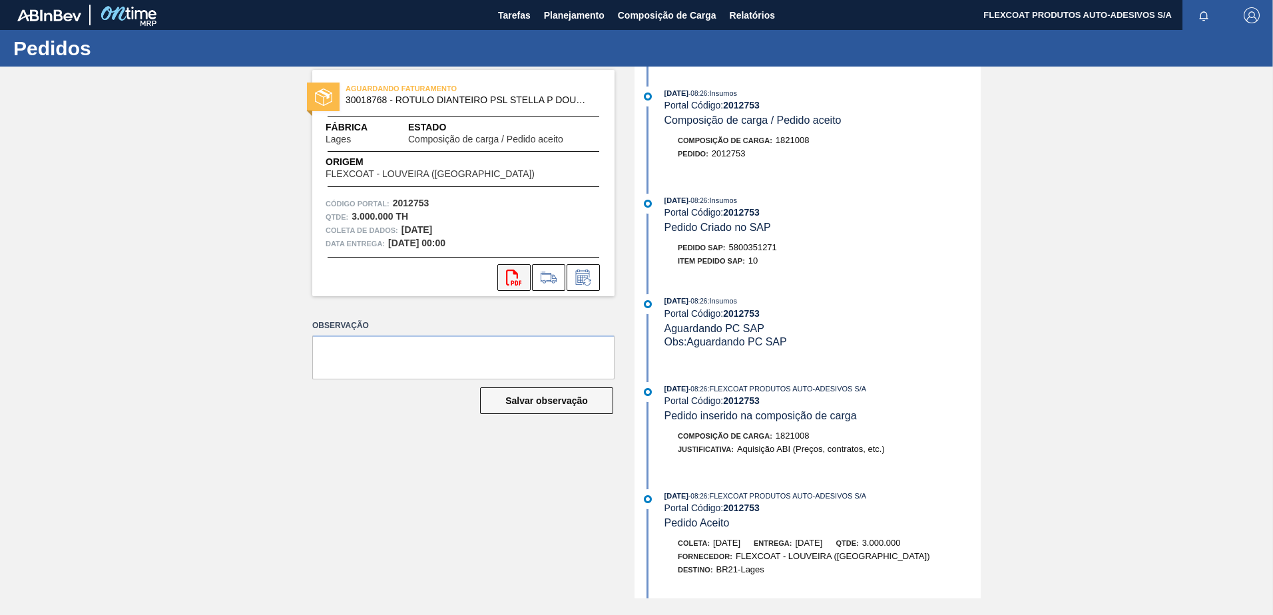
click at [514, 278] on icon "svg{fill:#ff0000}" at bounding box center [514, 278] width 16 height 16
click at [588, 14] on span "Planejamento" at bounding box center [574, 15] width 61 height 16
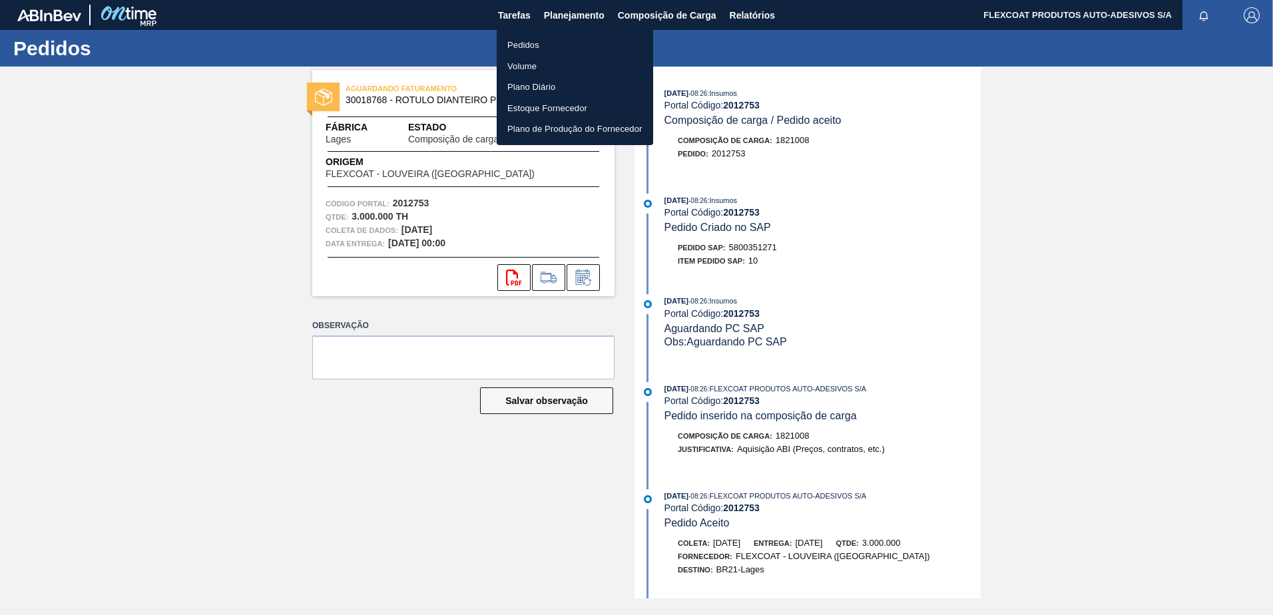
click at [516, 49] on li "Pedidos" at bounding box center [575, 45] width 156 height 21
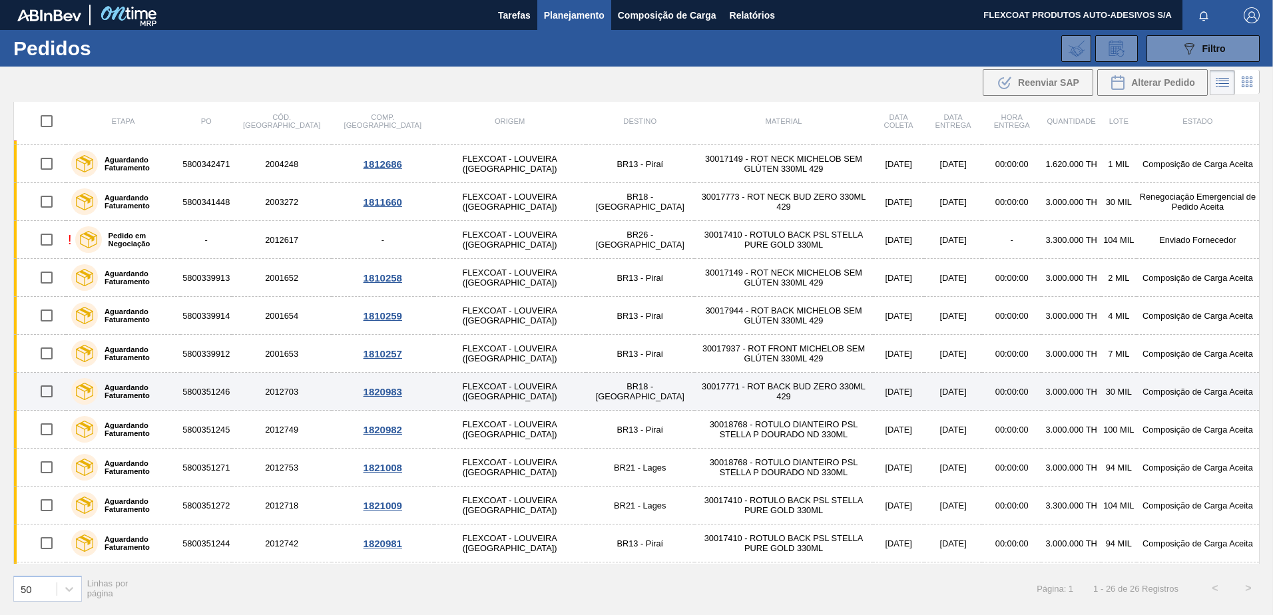
scroll to position [333, 0]
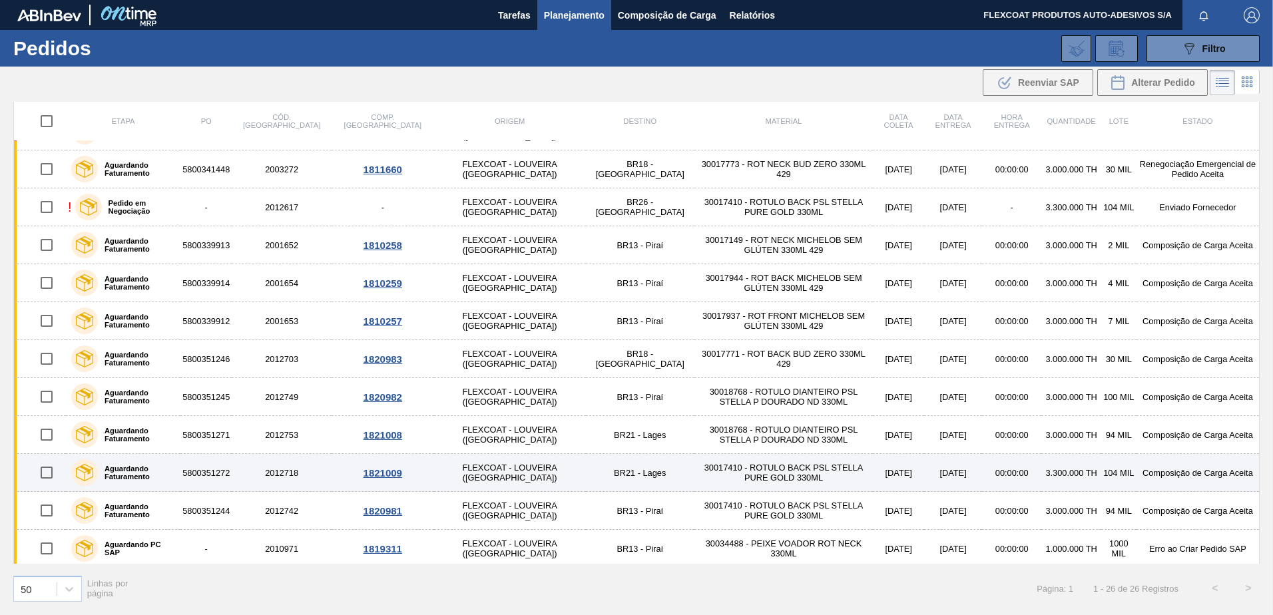
click at [126, 473] on label "Aguardando Faturamento" at bounding box center [136, 473] width 77 height 16
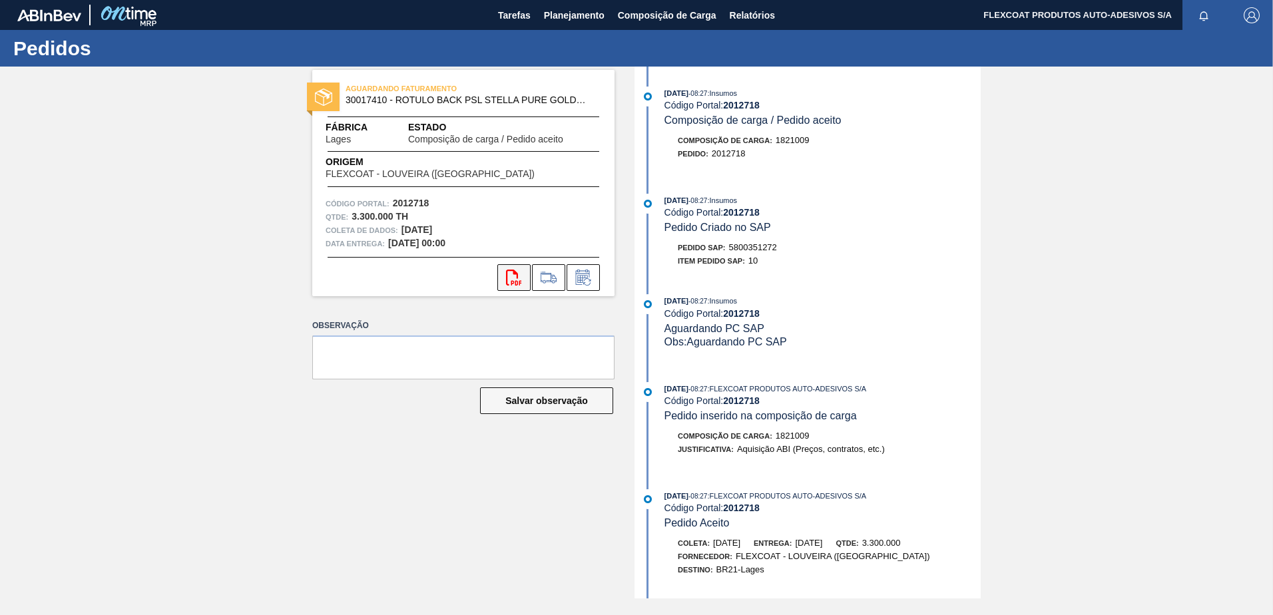
click at [508, 280] on icon "svg{fill:#ff0000}" at bounding box center [514, 278] width 16 height 16
click at [559, 19] on span "Planejamento" at bounding box center [574, 15] width 61 height 16
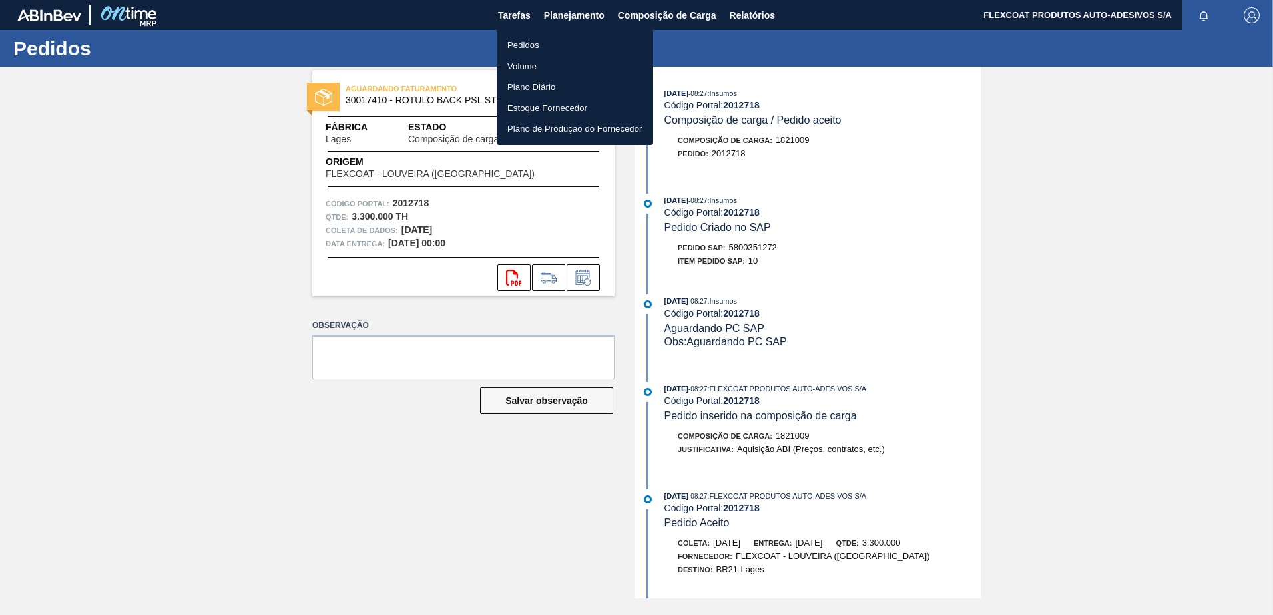
click at [536, 44] on li "Pedidos" at bounding box center [575, 45] width 156 height 21
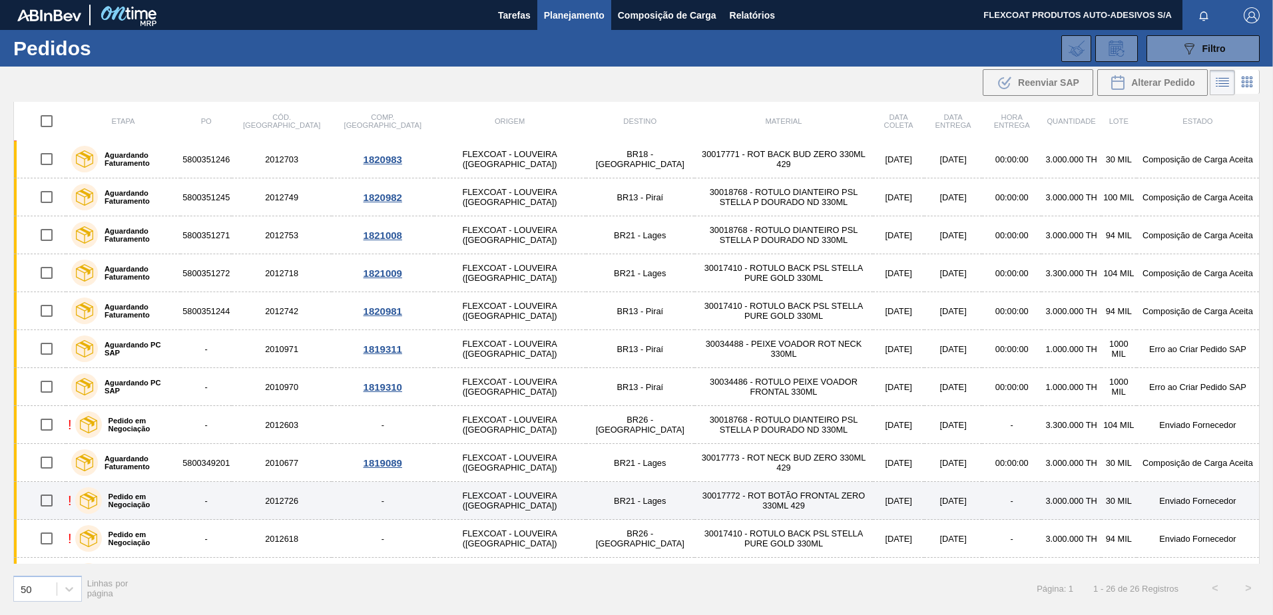
scroll to position [565, 0]
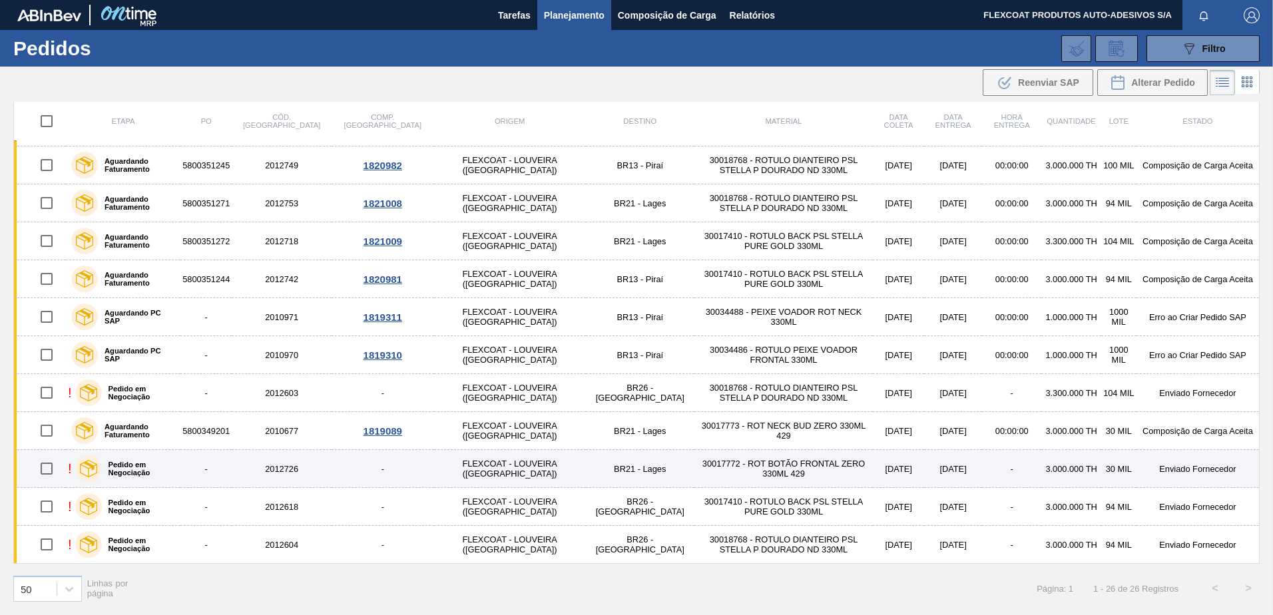
click at [142, 467] on label "Pedido em Negociação" at bounding box center [139, 469] width 74 height 16
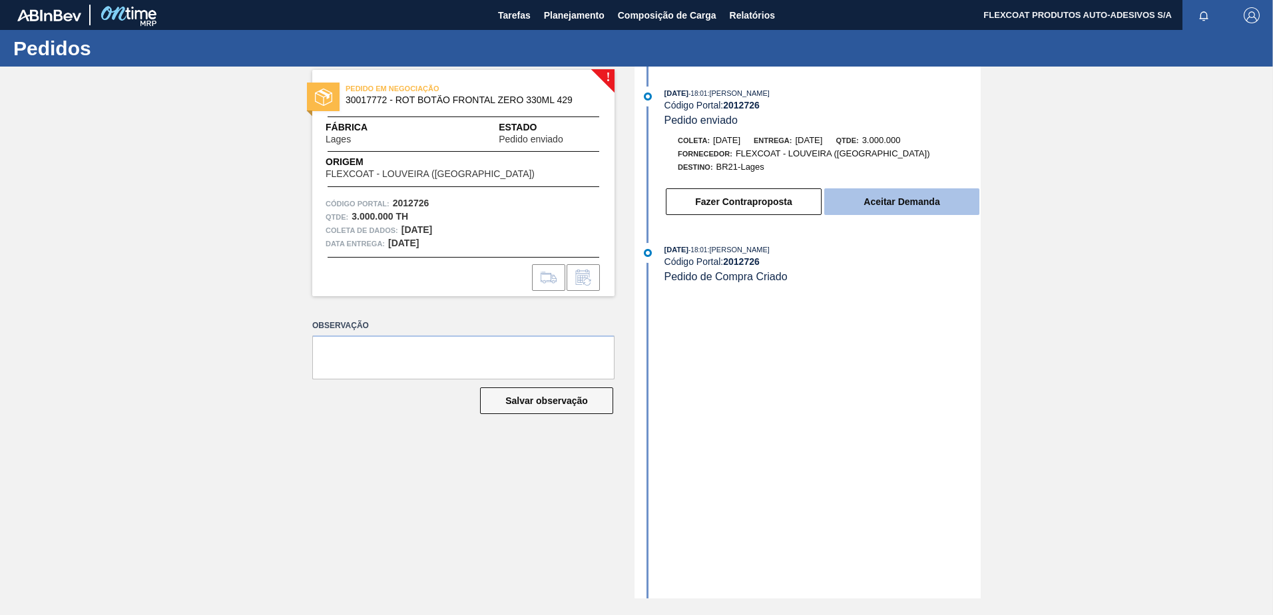
click at [878, 206] on button "Aceitar Demanda" at bounding box center [901, 201] width 155 height 27
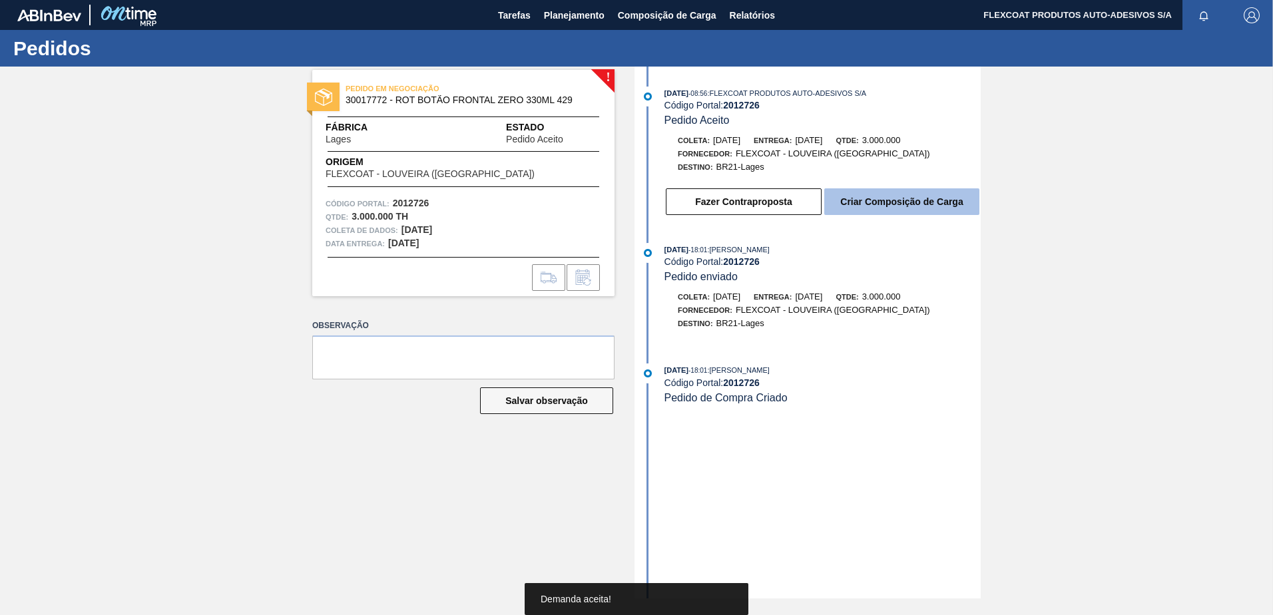
click at [878, 205] on button "Criar Composição de Carga" at bounding box center [901, 201] width 155 height 27
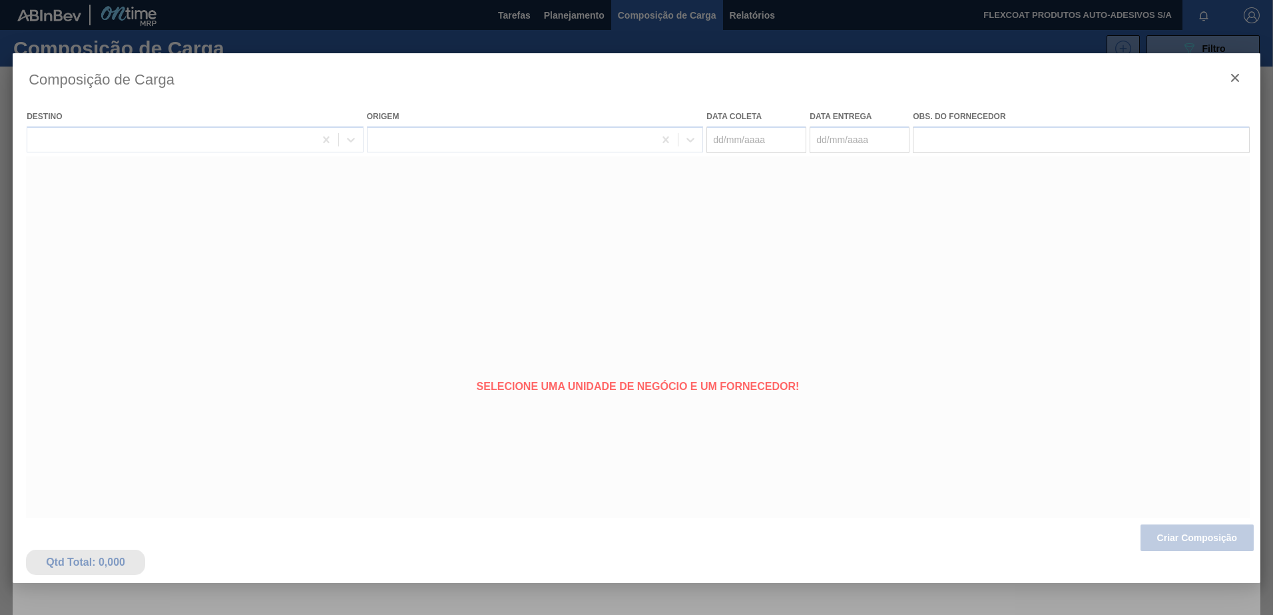
type coleta "18/09/2025"
type entrega "20/09/2025"
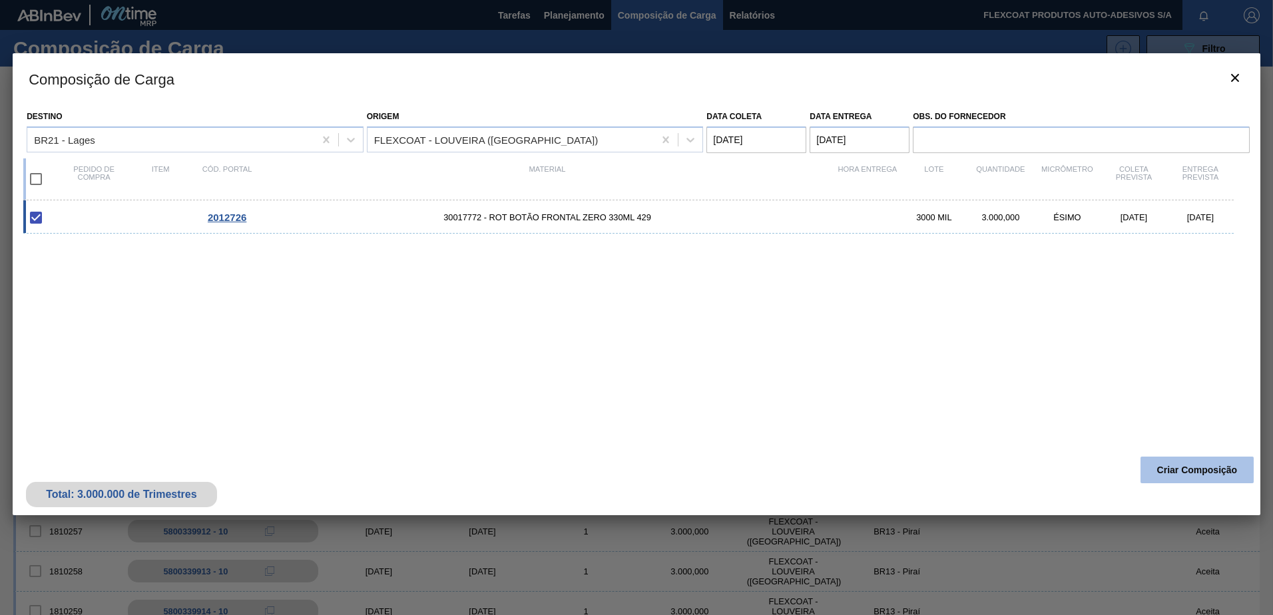
click at [1188, 470] on button "Criar Composição" at bounding box center [1196, 470] width 113 height 27
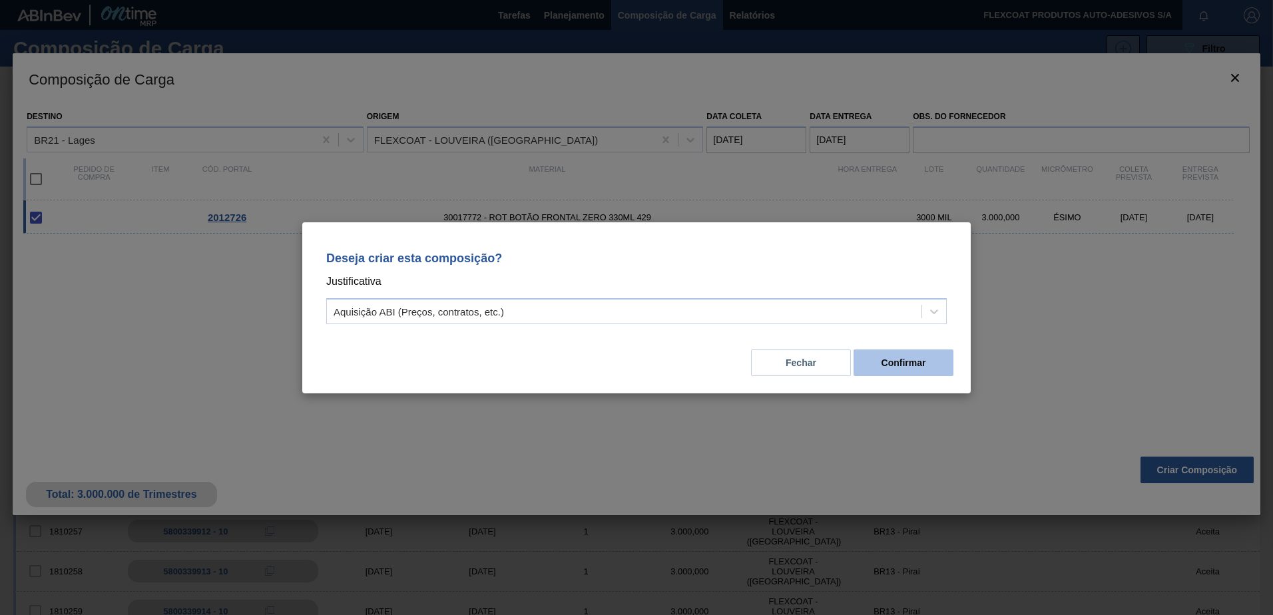
click at [893, 363] on button "Confirmar" at bounding box center [904, 363] width 100 height 27
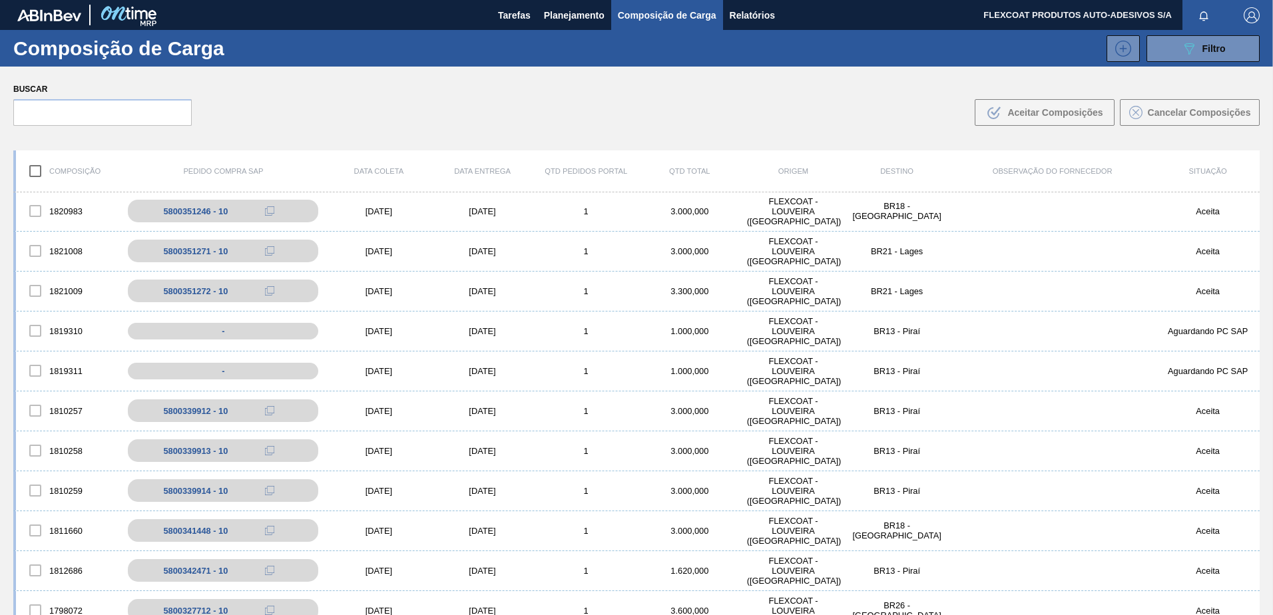
scroll to position [67, 0]
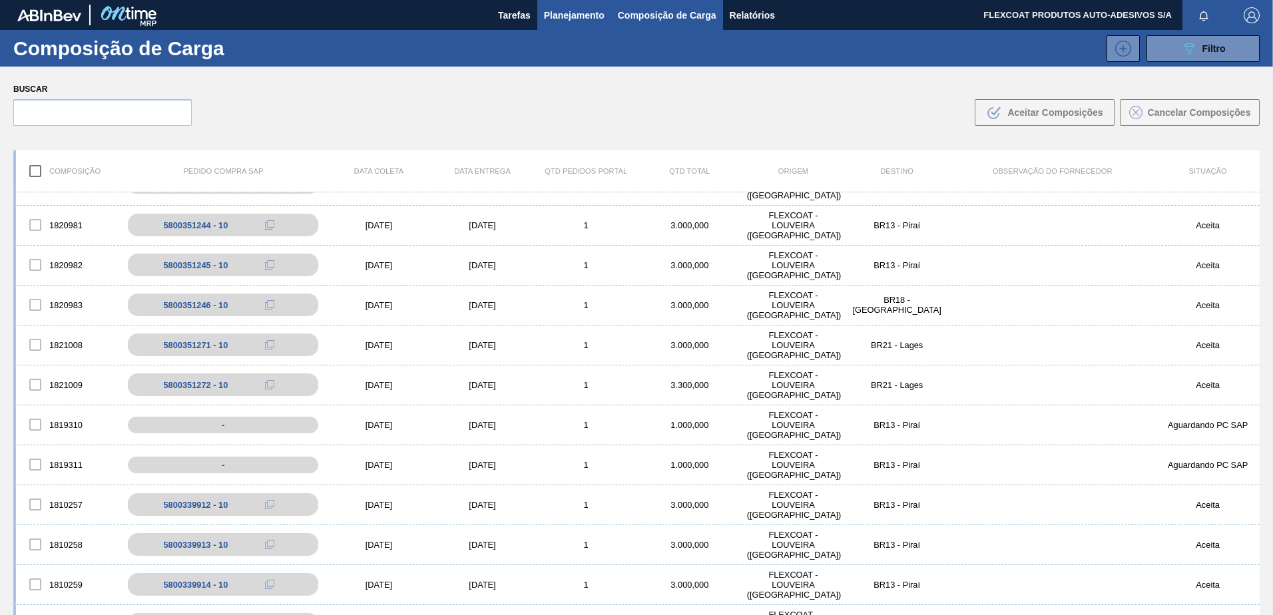
click at [547, 16] on span "Planejamento" at bounding box center [574, 15] width 61 height 16
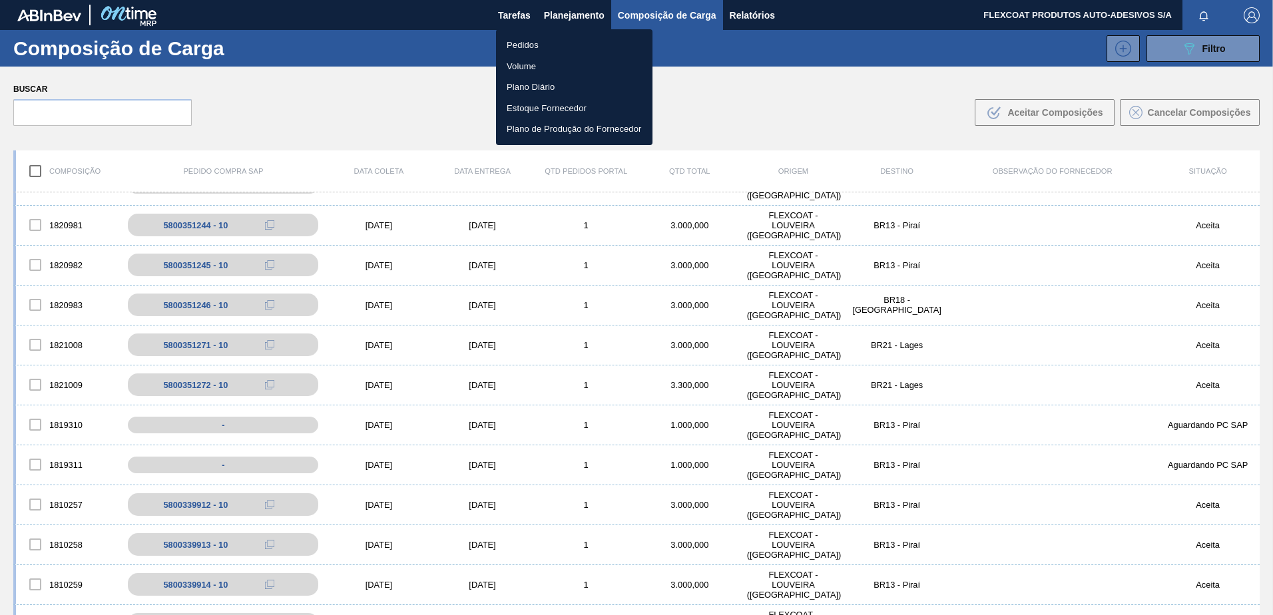
click at [522, 46] on li "Pedidos" at bounding box center [574, 45] width 156 height 21
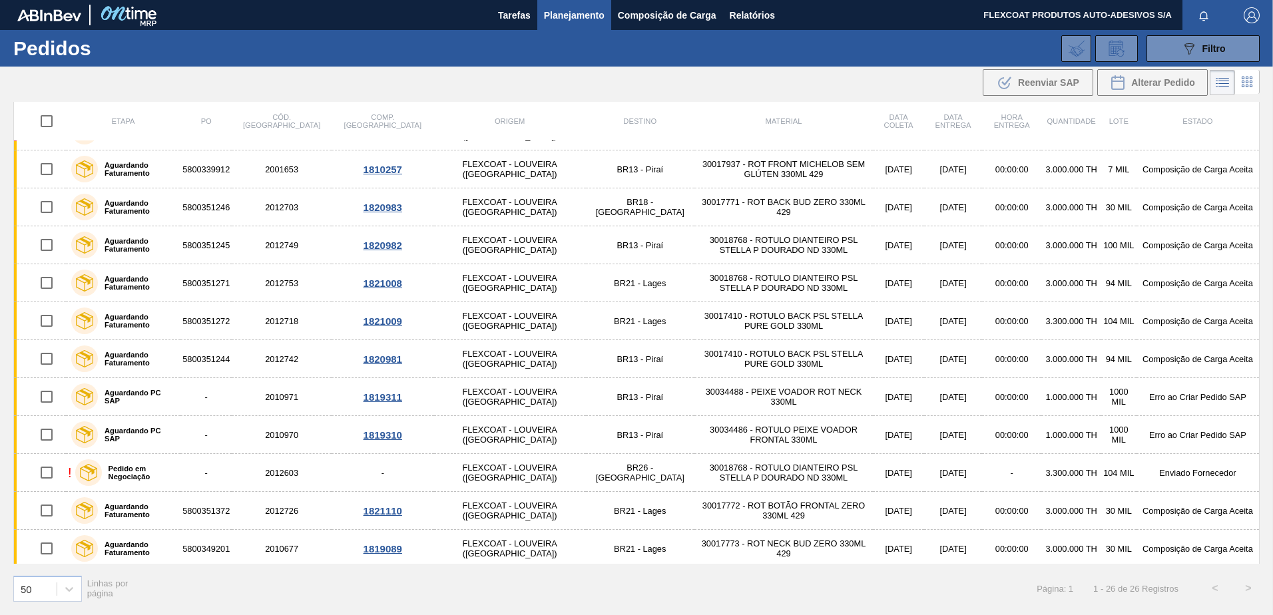
scroll to position [565, 0]
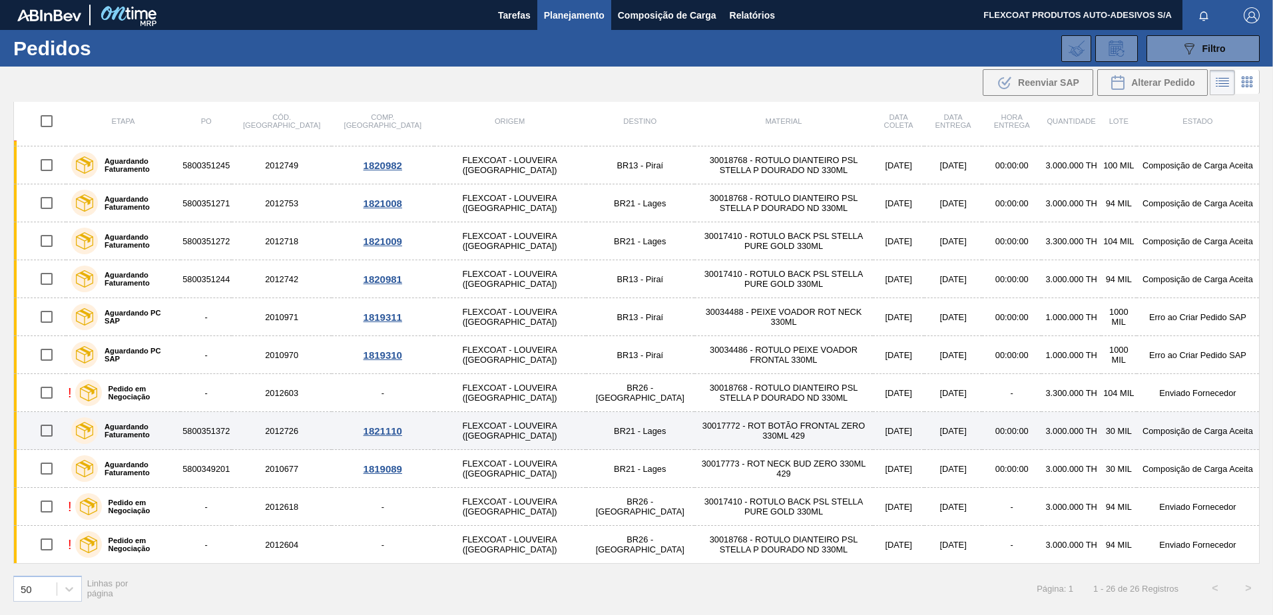
click at [123, 430] on label "Aguardando Faturamento" at bounding box center [136, 431] width 77 height 16
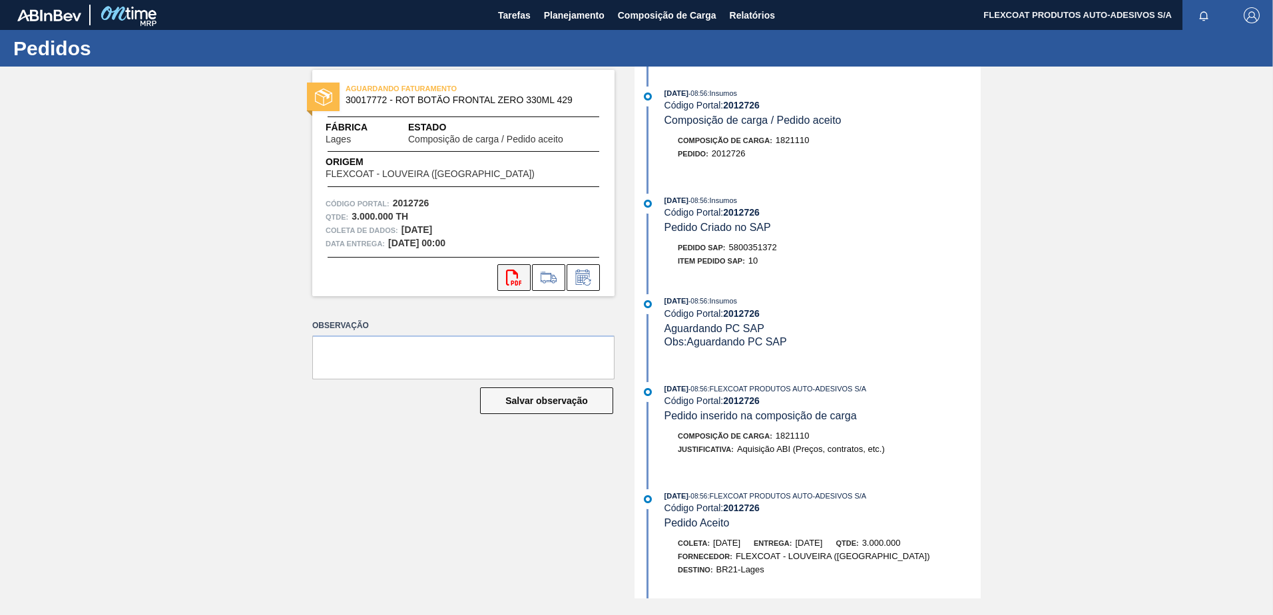
click at [508, 281] on icon "svg{fill:#ff0000}" at bounding box center [514, 278] width 16 height 16
click at [564, 10] on span "Planejamento" at bounding box center [574, 15] width 61 height 16
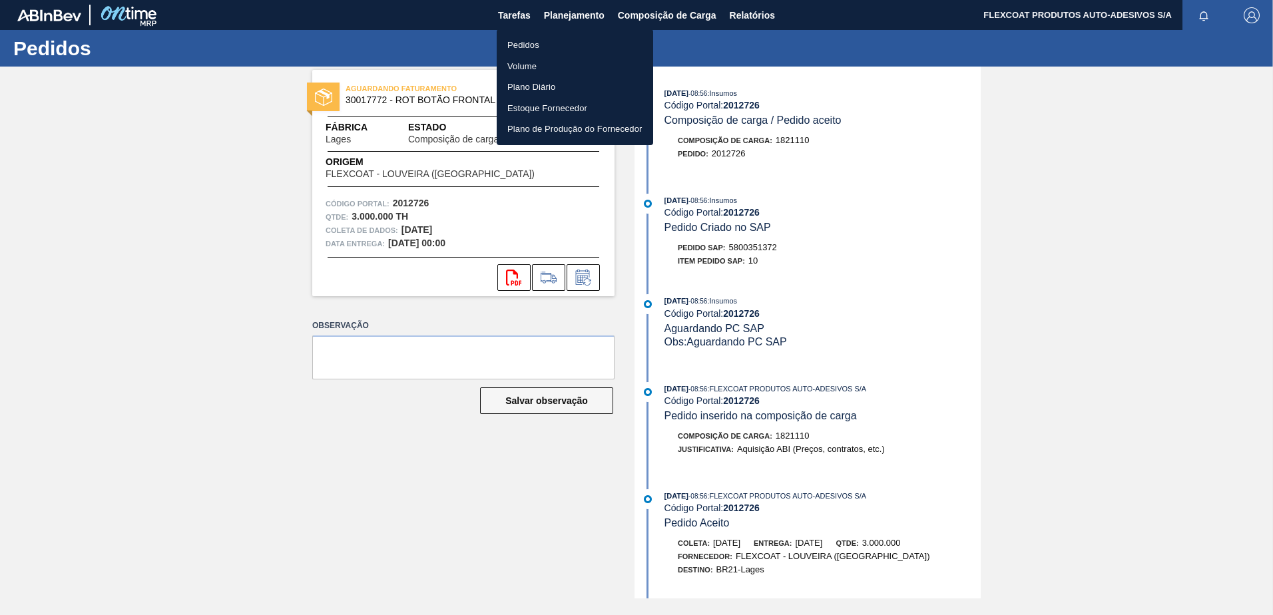
click at [522, 40] on li "Pedidos" at bounding box center [575, 45] width 156 height 21
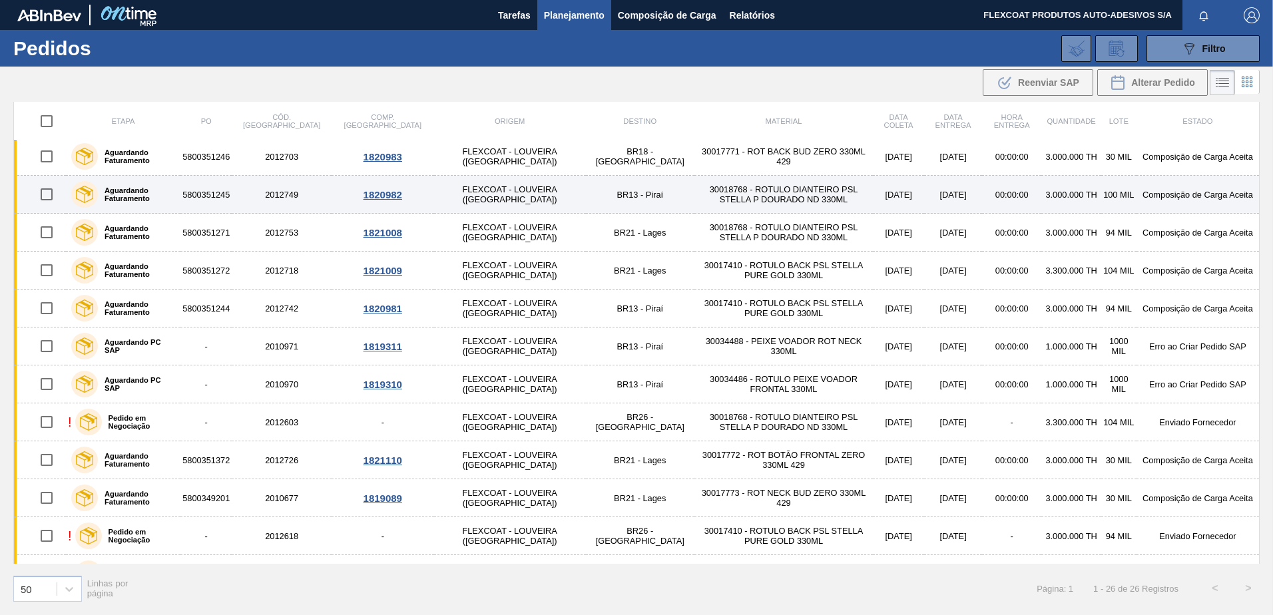
scroll to position [565, 0]
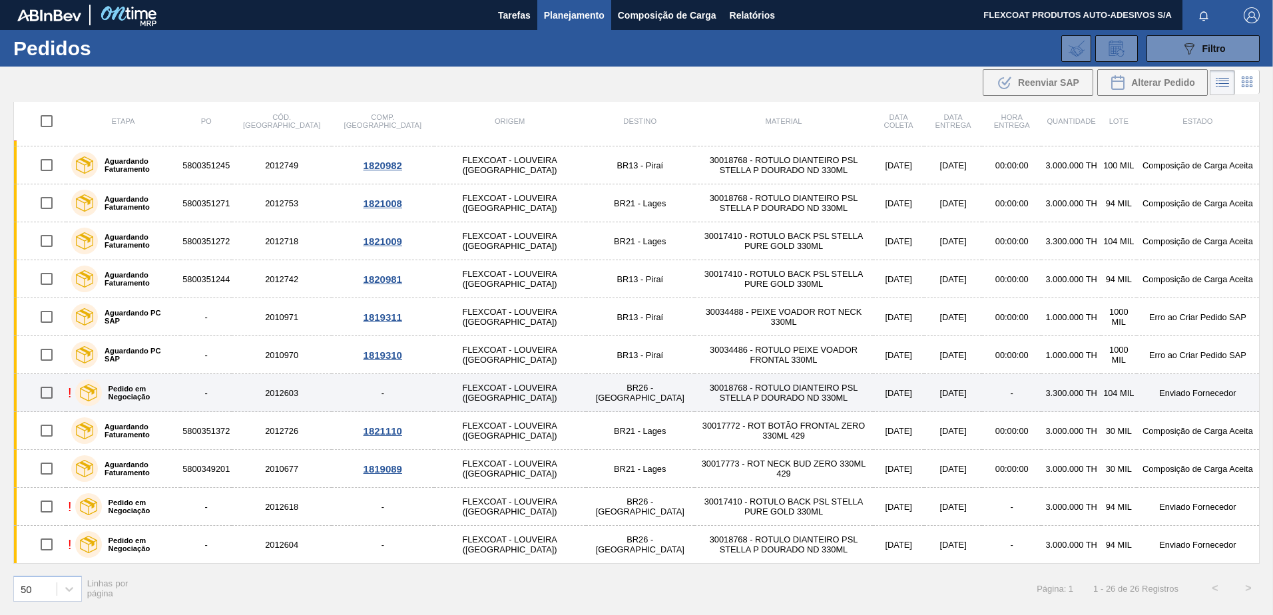
click at [155, 393] on label "Pedido em Negociação" at bounding box center [139, 393] width 74 height 16
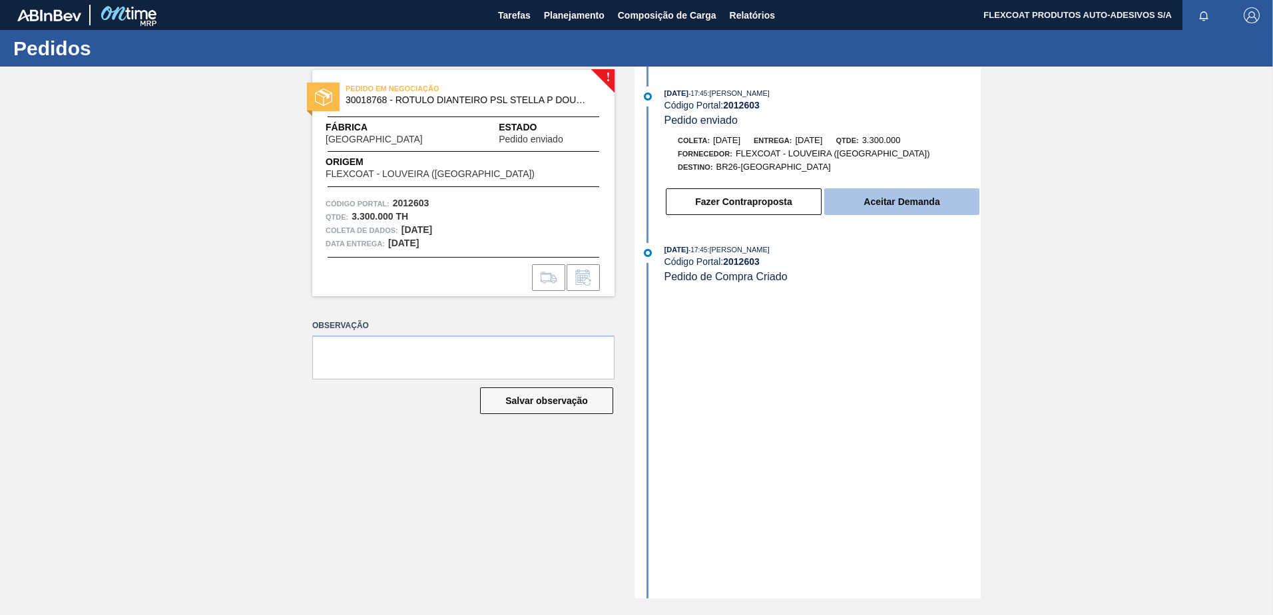
click at [885, 206] on button "Aceitar Demanda" at bounding box center [901, 201] width 155 height 27
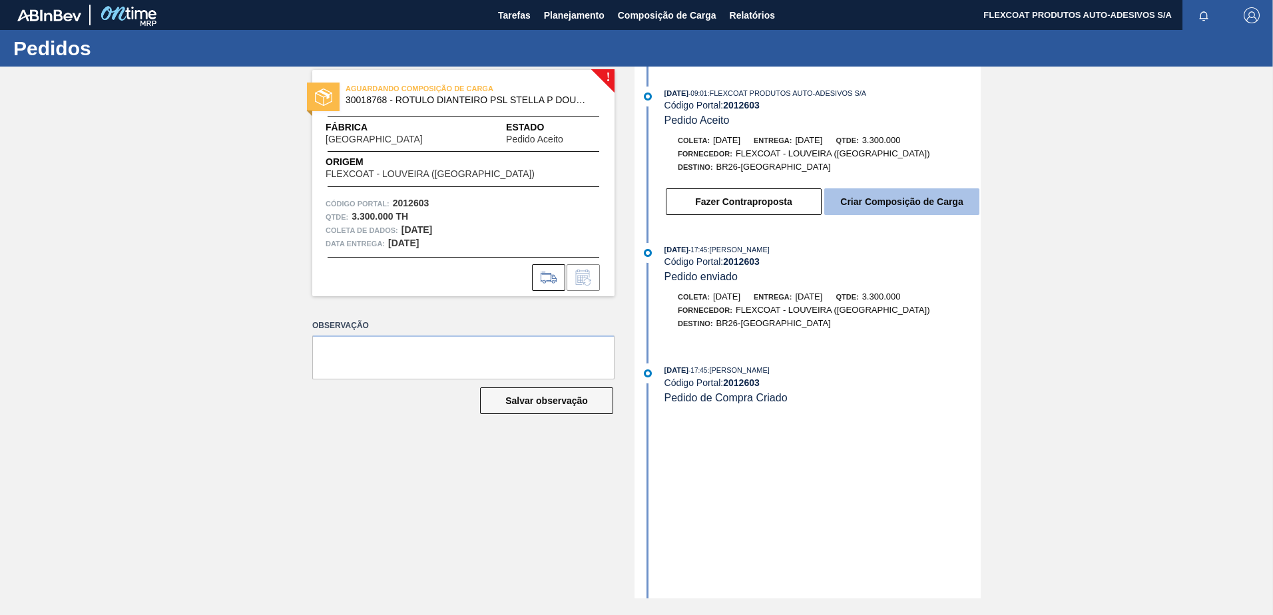
click at [889, 199] on button "Criar Composição de Carga" at bounding box center [901, 201] width 155 height 27
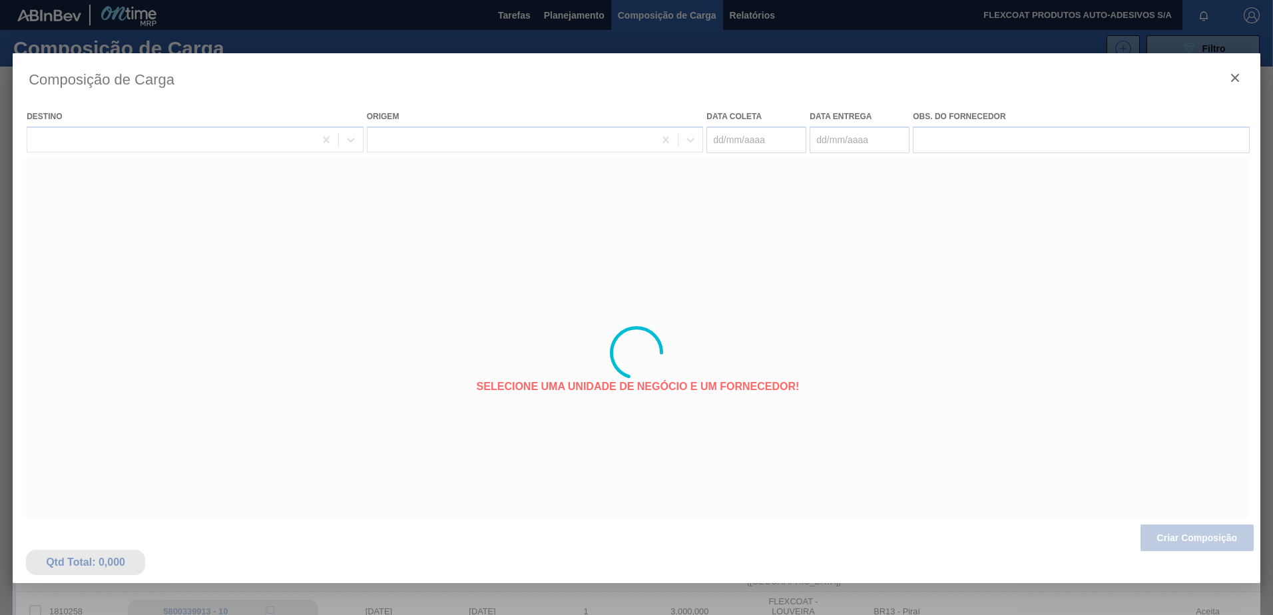
type coleta "18/09/2025"
type entrega "19/09/2025"
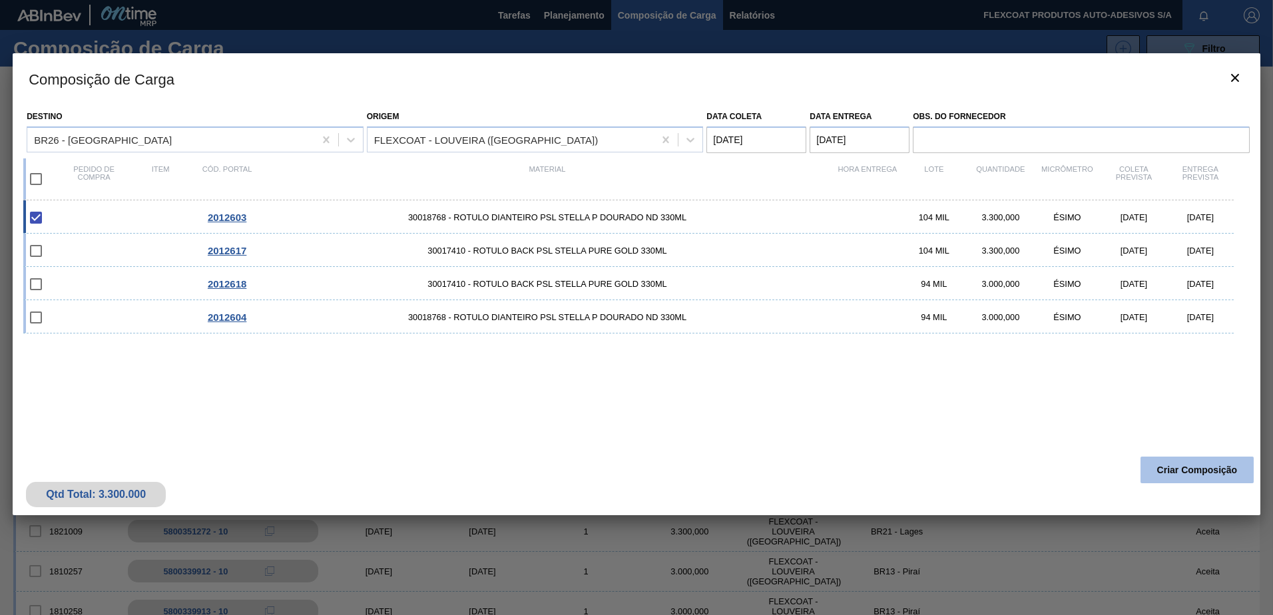
click at [1178, 462] on button "Criar Composição" at bounding box center [1196, 470] width 113 height 27
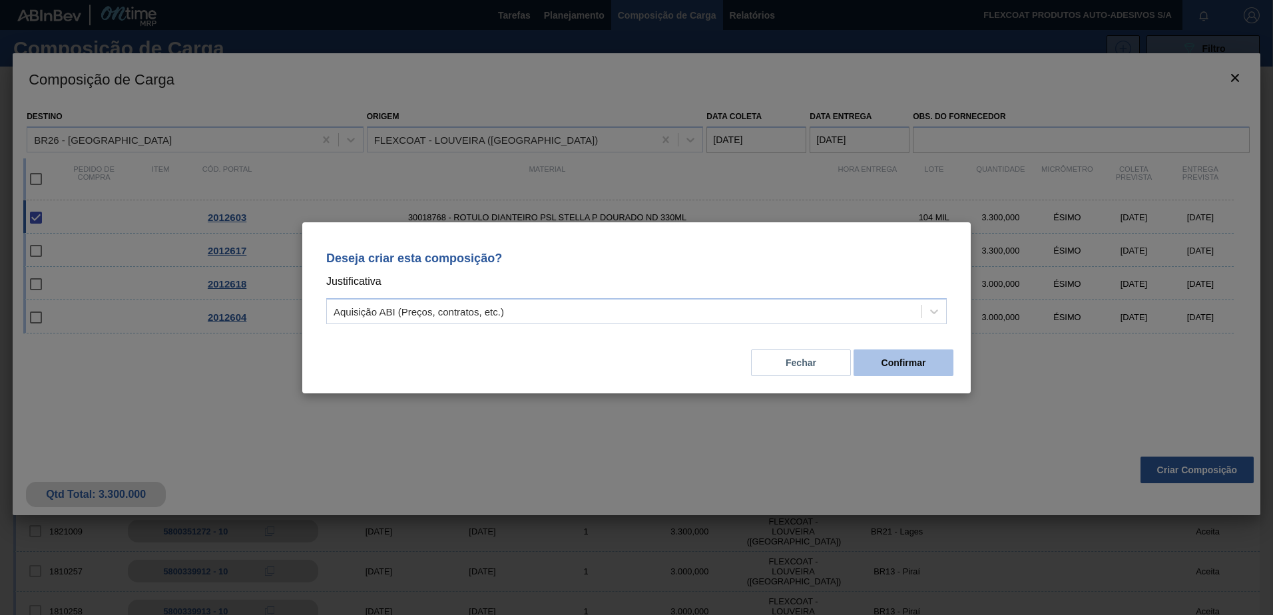
click at [899, 366] on button "Confirmar" at bounding box center [904, 363] width 100 height 27
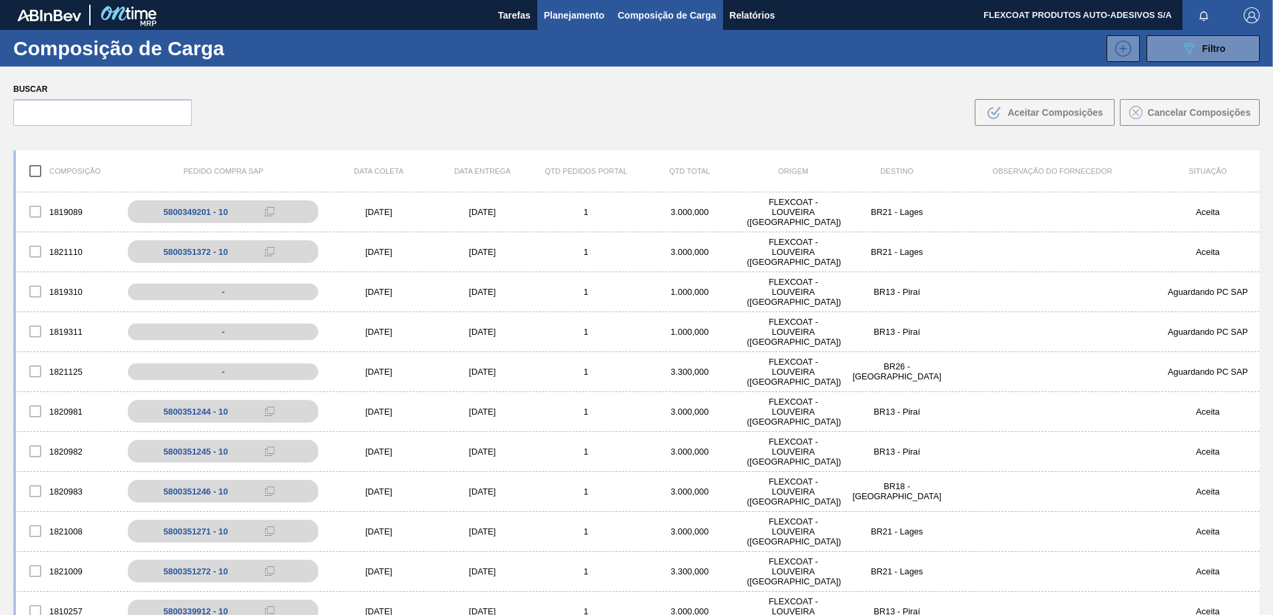
click at [552, 15] on span "Planejamento" at bounding box center [574, 15] width 61 height 16
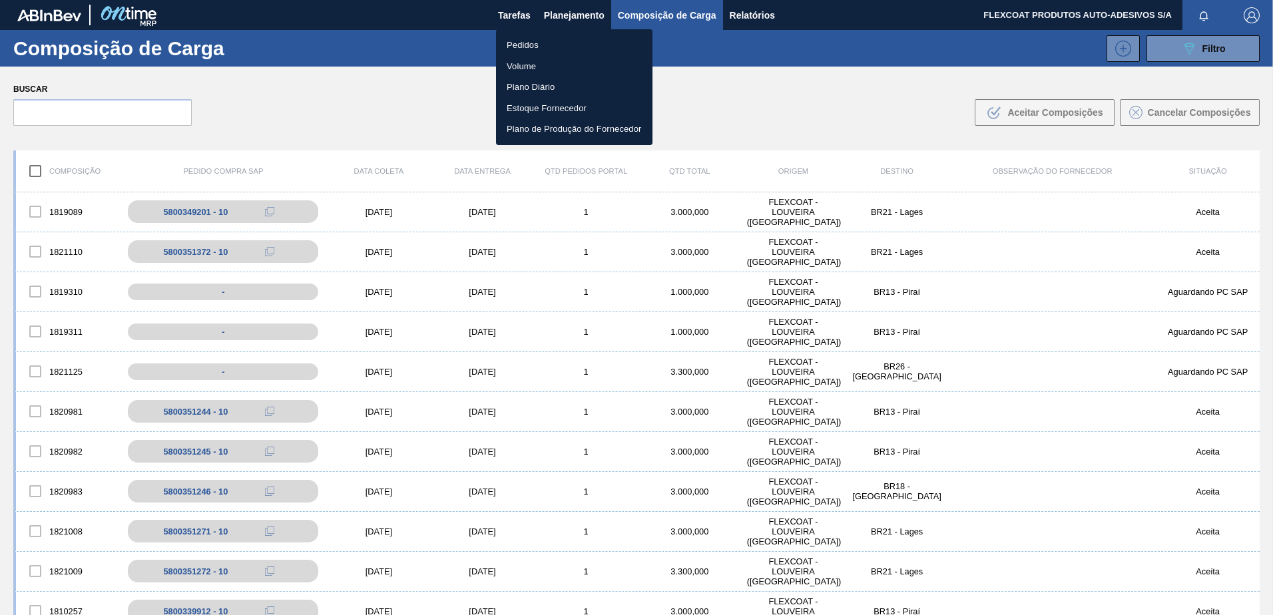
click at [526, 45] on li "Pedidos" at bounding box center [574, 45] width 156 height 21
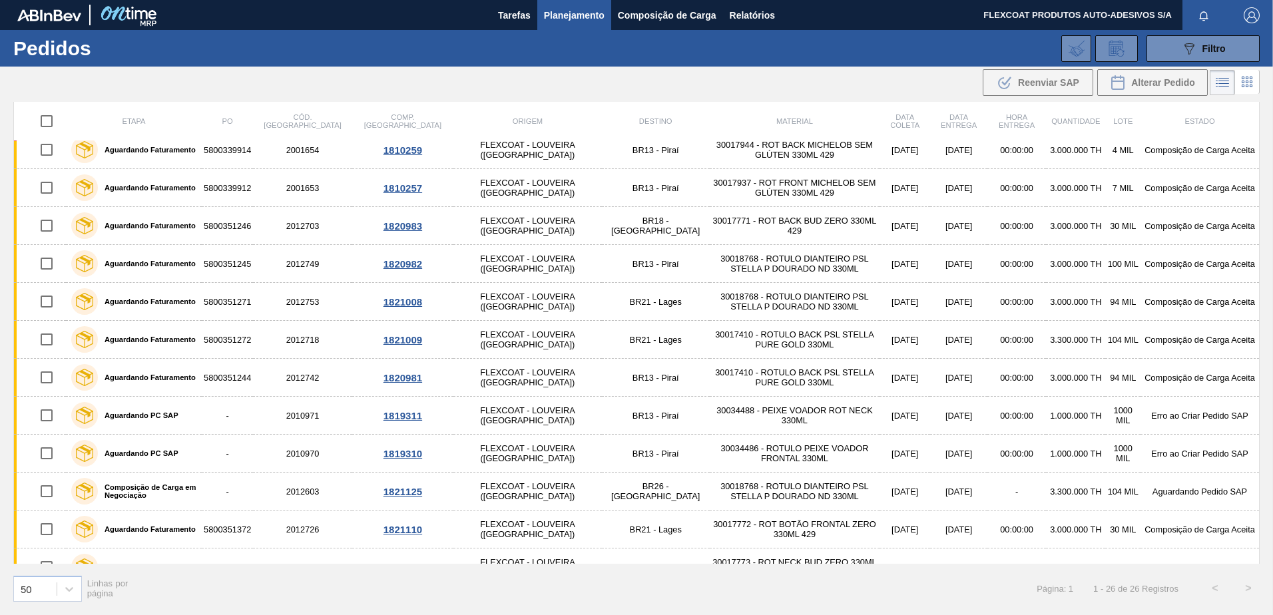
scroll to position [533, 0]
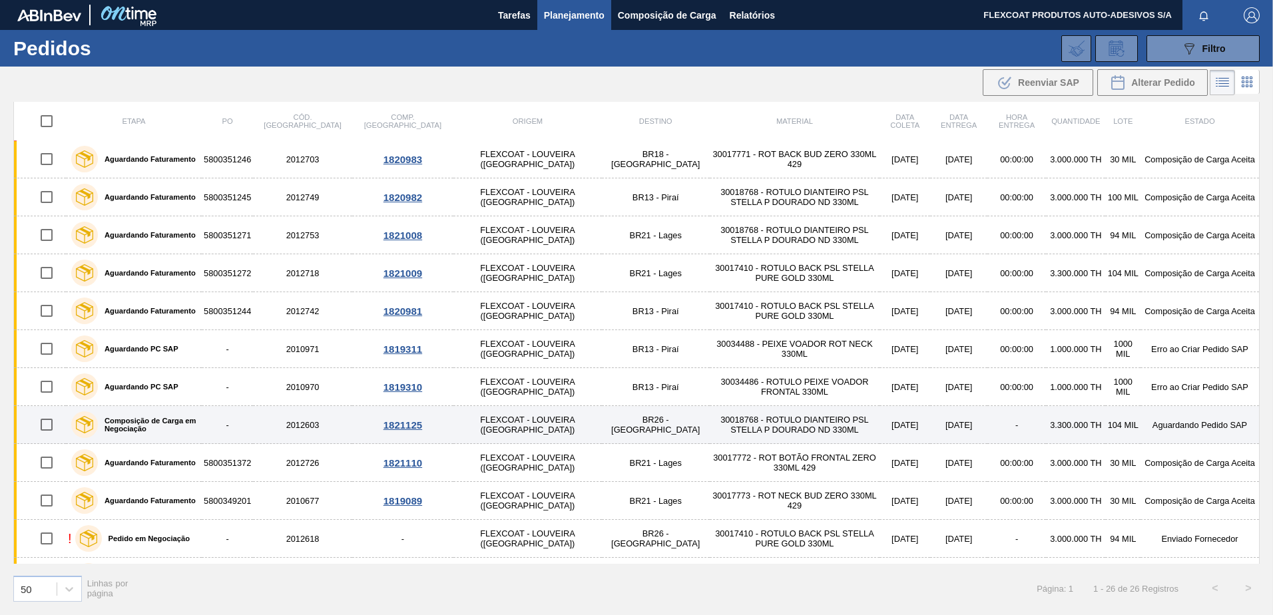
click at [141, 422] on label "Composição de Carga em Negociação" at bounding box center [147, 425] width 99 height 16
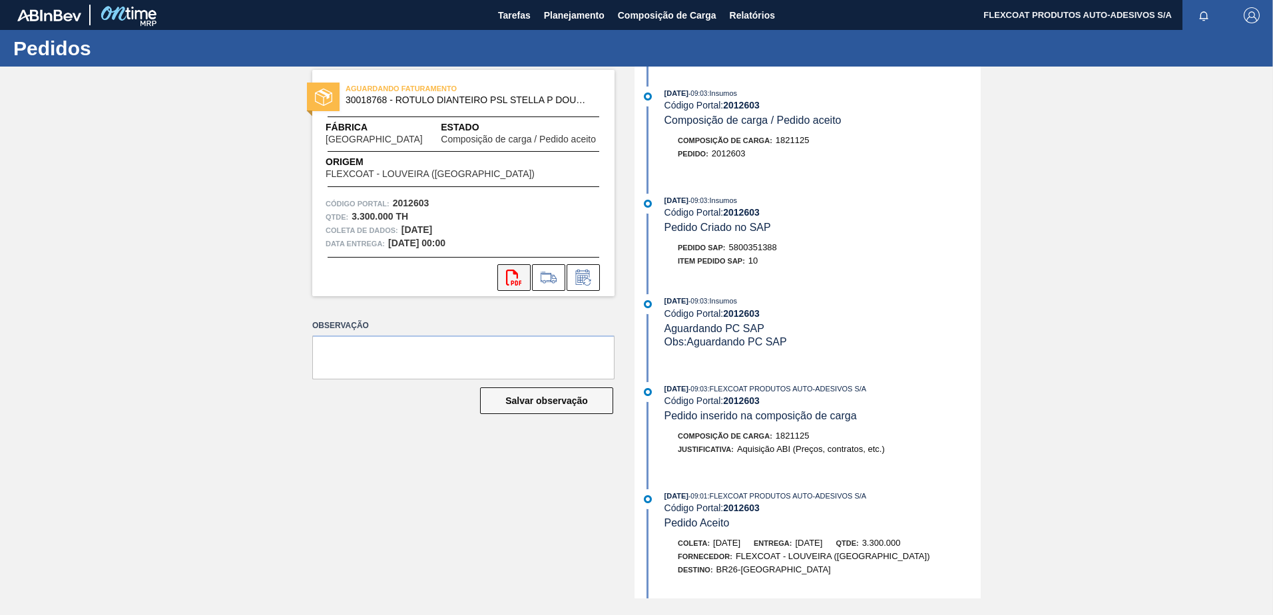
click at [510, 281] on icon "svg{fill:#ff0000}" at bounding box center [514, 278] width 16 height 16
click at [567, 12] on span "Planejamento" at bounding box center [574, 15] width 61 height 16
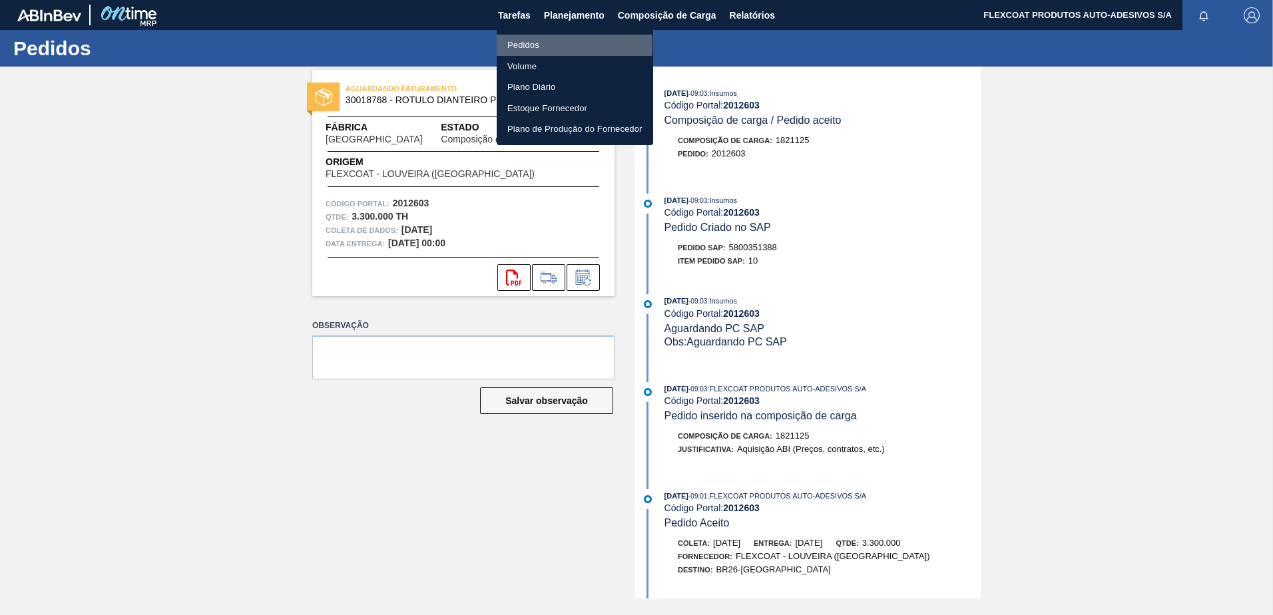
click at [520, 44] on li "Pedidos" at bounding box center [575, 45] width 156 height 21
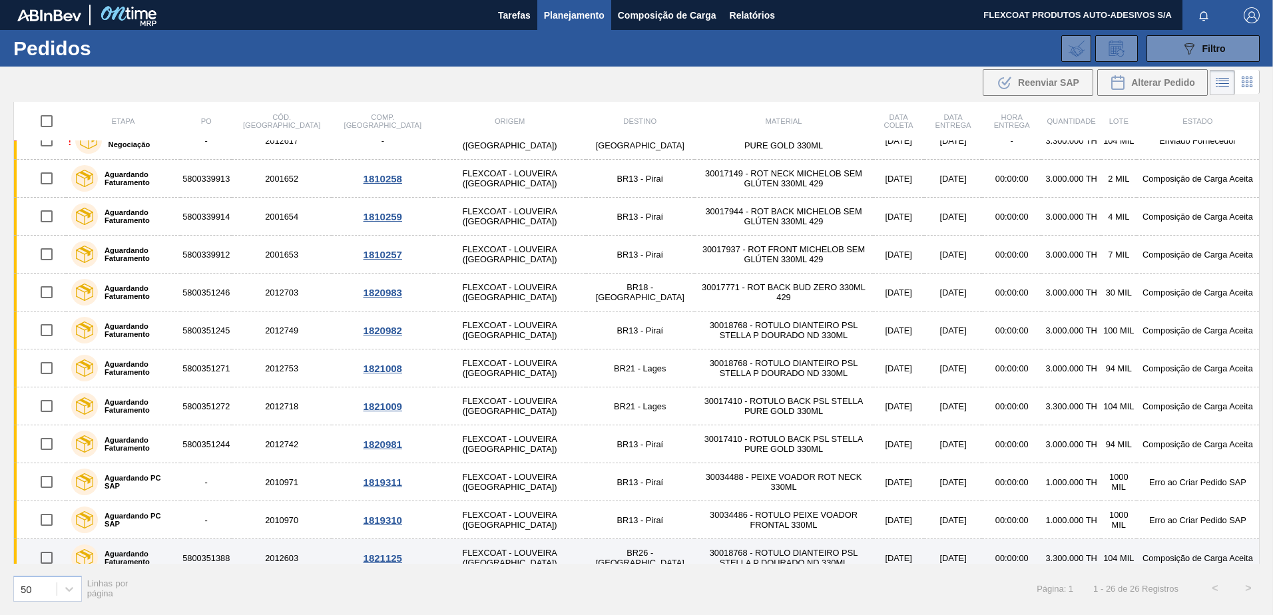
scroll to position [565, 0]
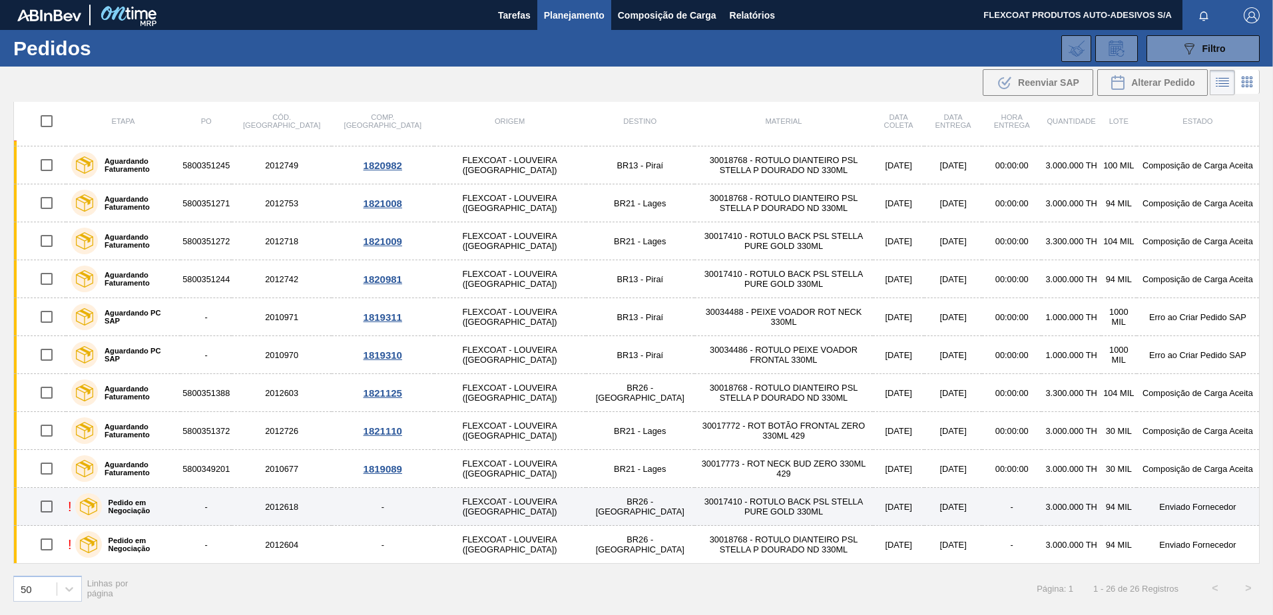
click at [132, 505] on label "Pedido em Negociação" at bounding box center [139, 507] width 74 height 16
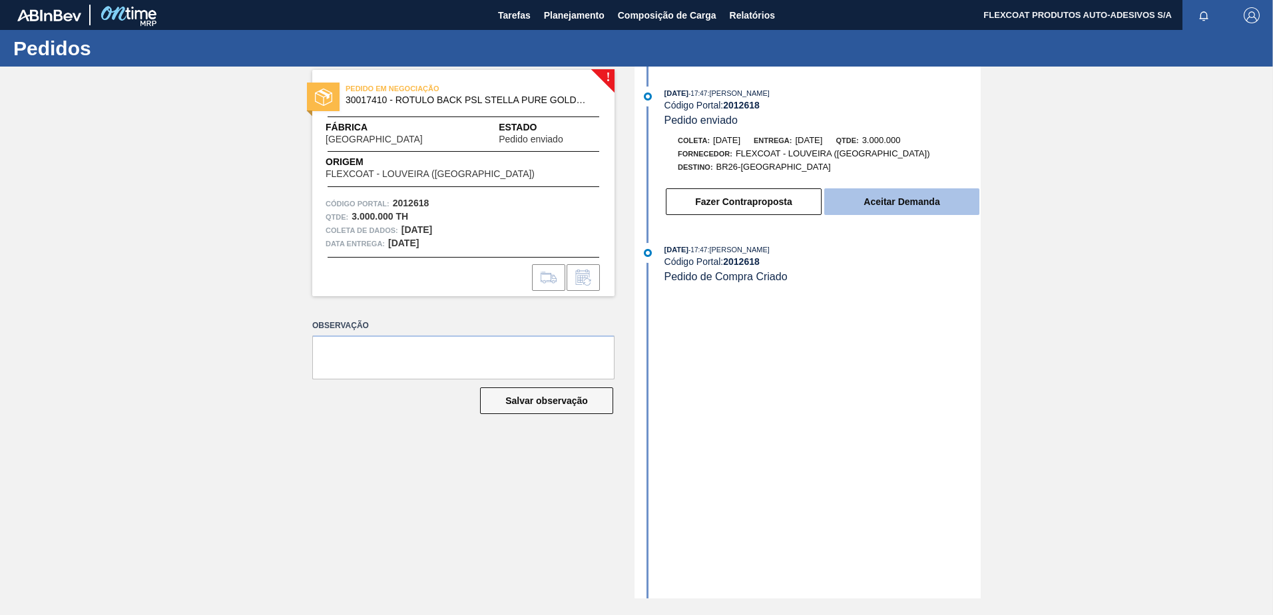
click at [872, 196] on button "Aceitar Demanda" at bounding box center [901, 201] width 155 height 27
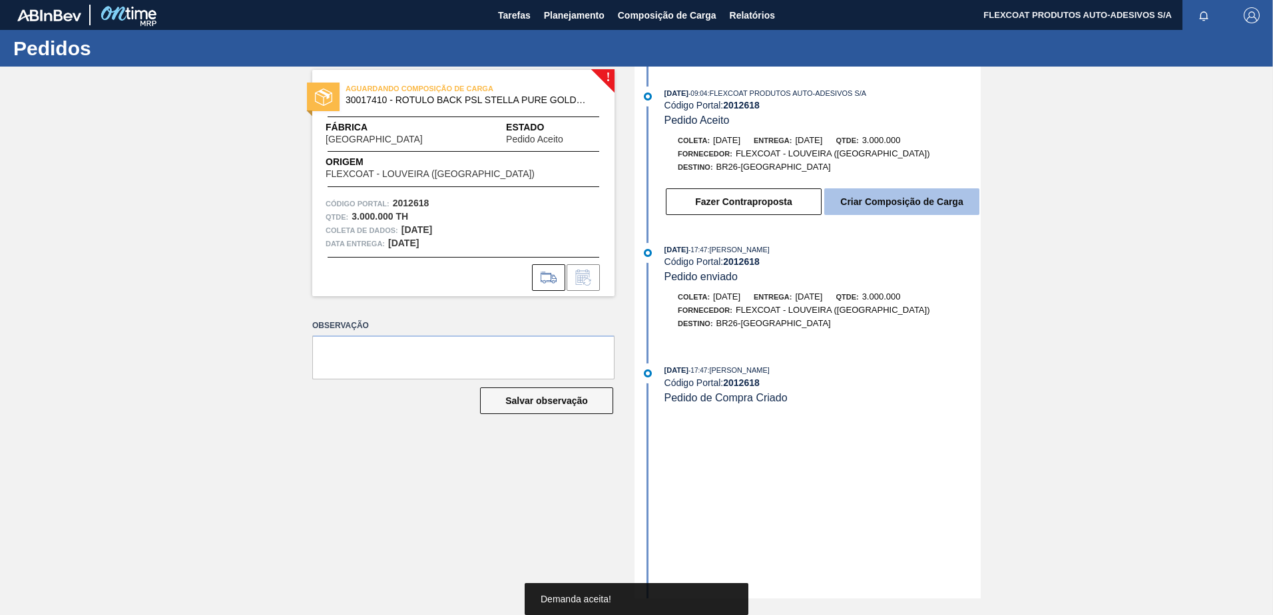
click at [888, 206] on button "Criar Composição de Carga" at bounding box center [901, 201] width 155 height 27
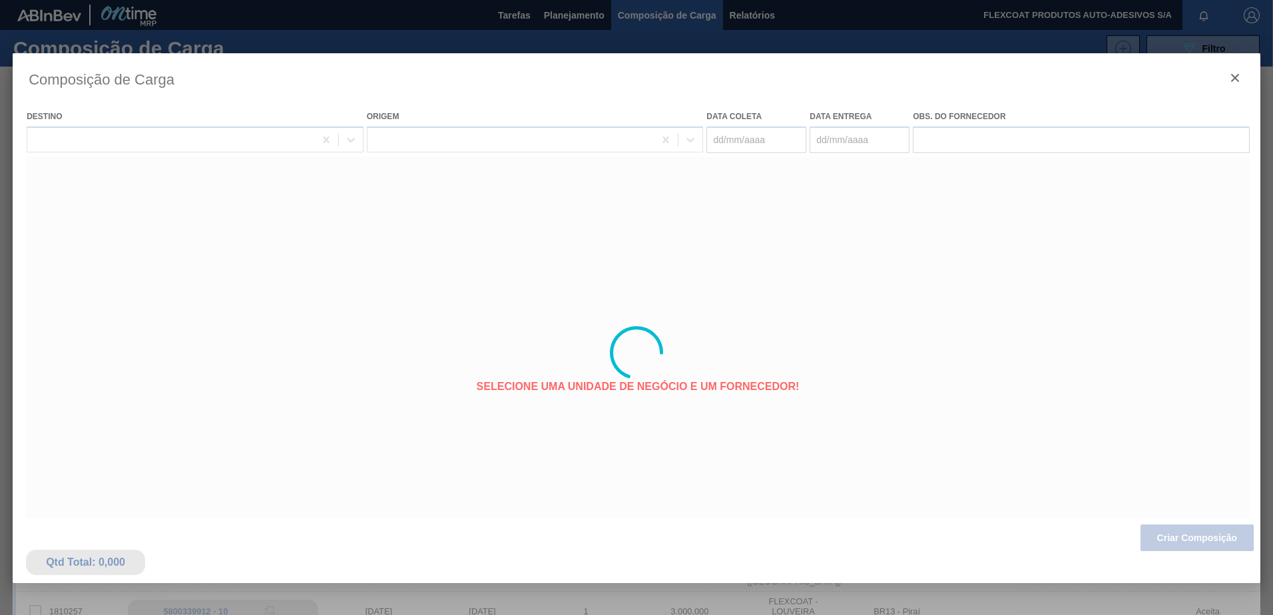
type coleta "23/09/2025"
type entrega "24/09/2025"
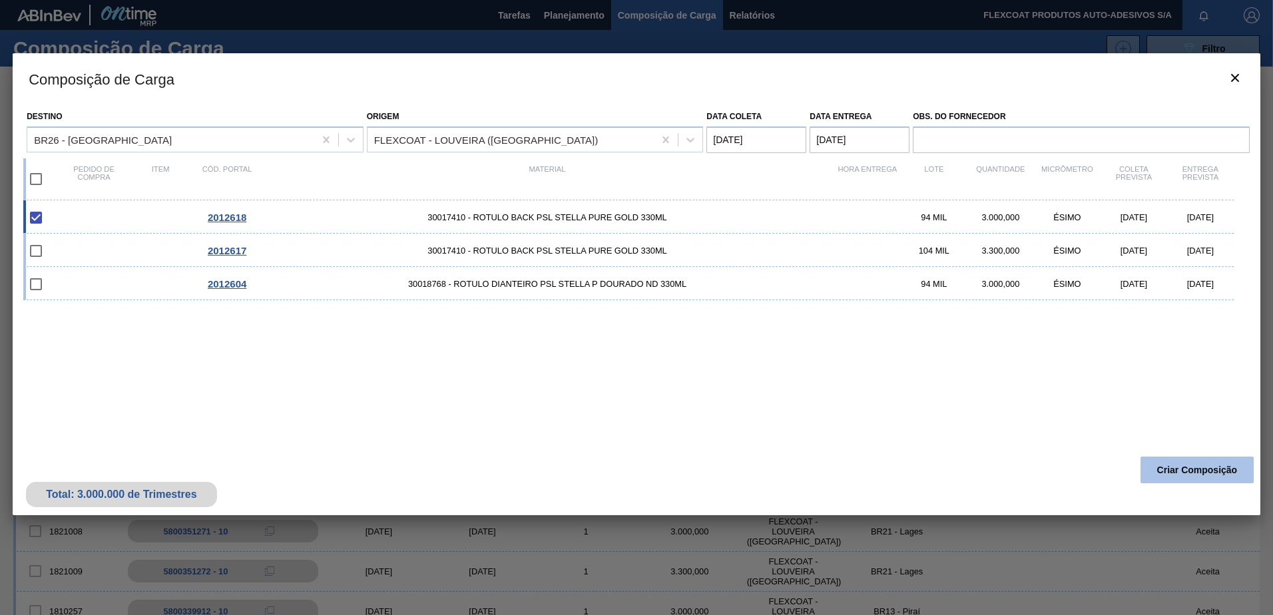
click at [1163, 467] on button "Criar Composição" at bounding box center [1196, 470] width 113 height 27
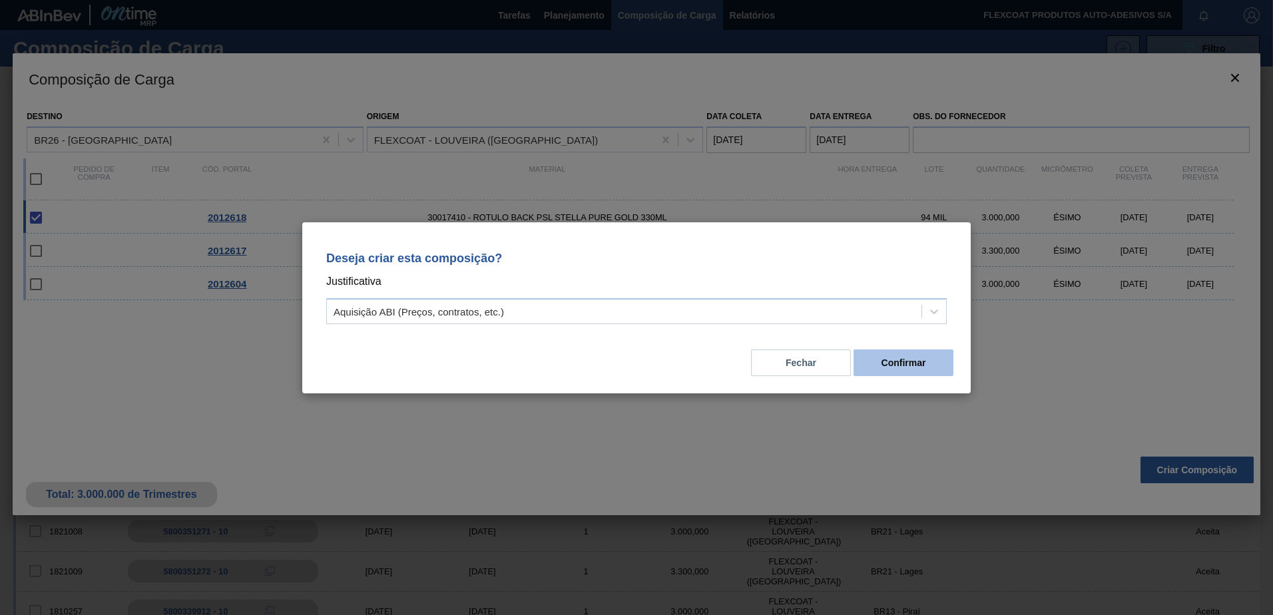
click at [907, 366] on button "Confirmar" at bounding box center [904, 363] width 100 height 27
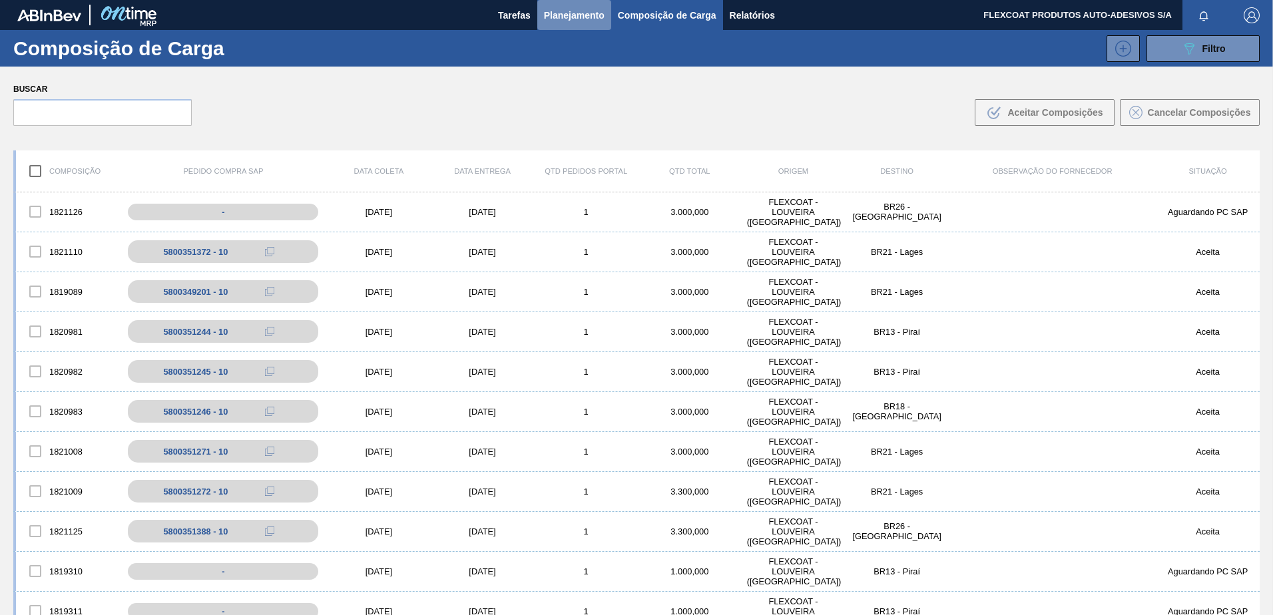
click at [553, 13] on span "Planejamento" at bounding box center [574, 15] width 61 height 16
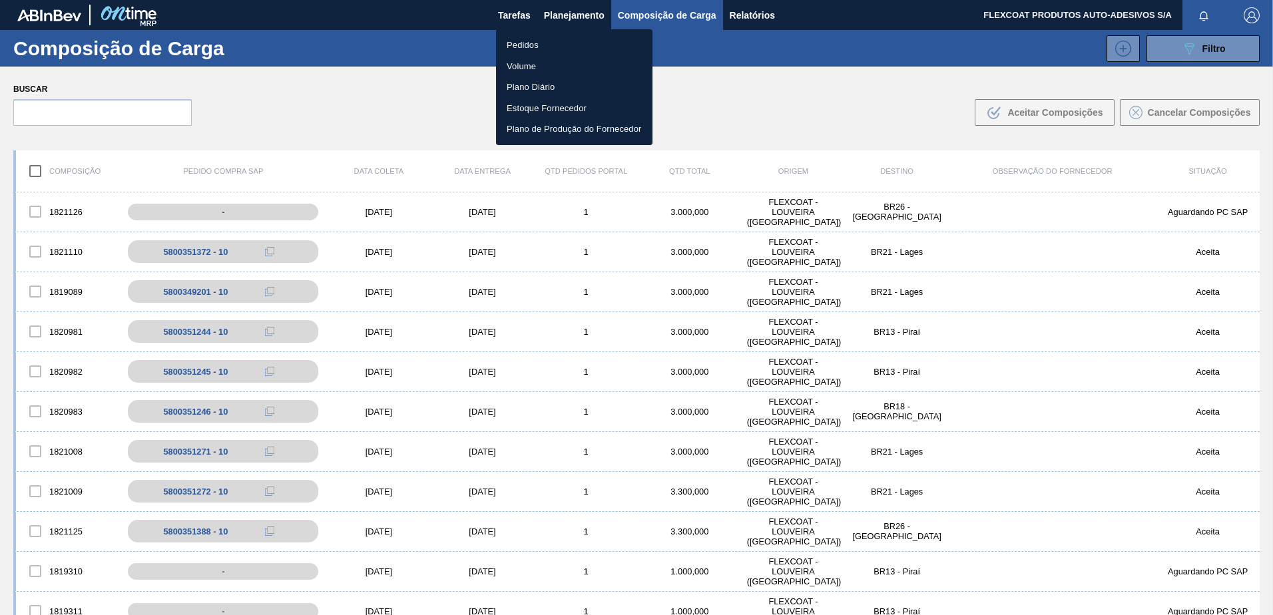
click at [531, 43] on li "Pedidos" at bounding box center [574, 45] width 156 height 21
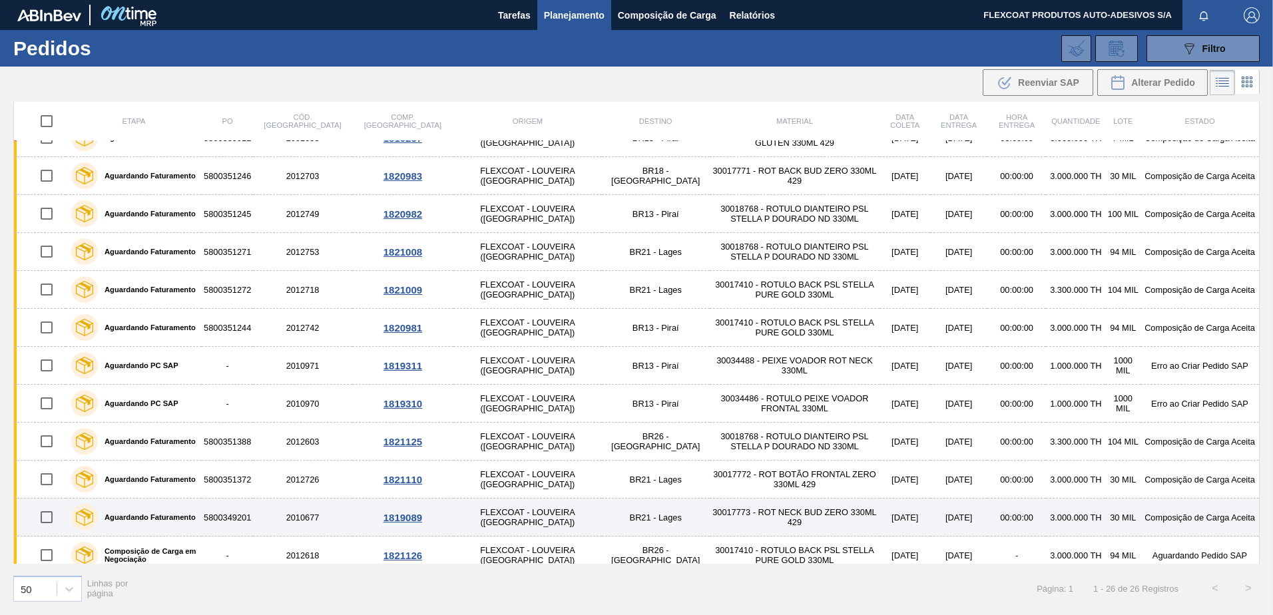
scroll to position [565, 0]
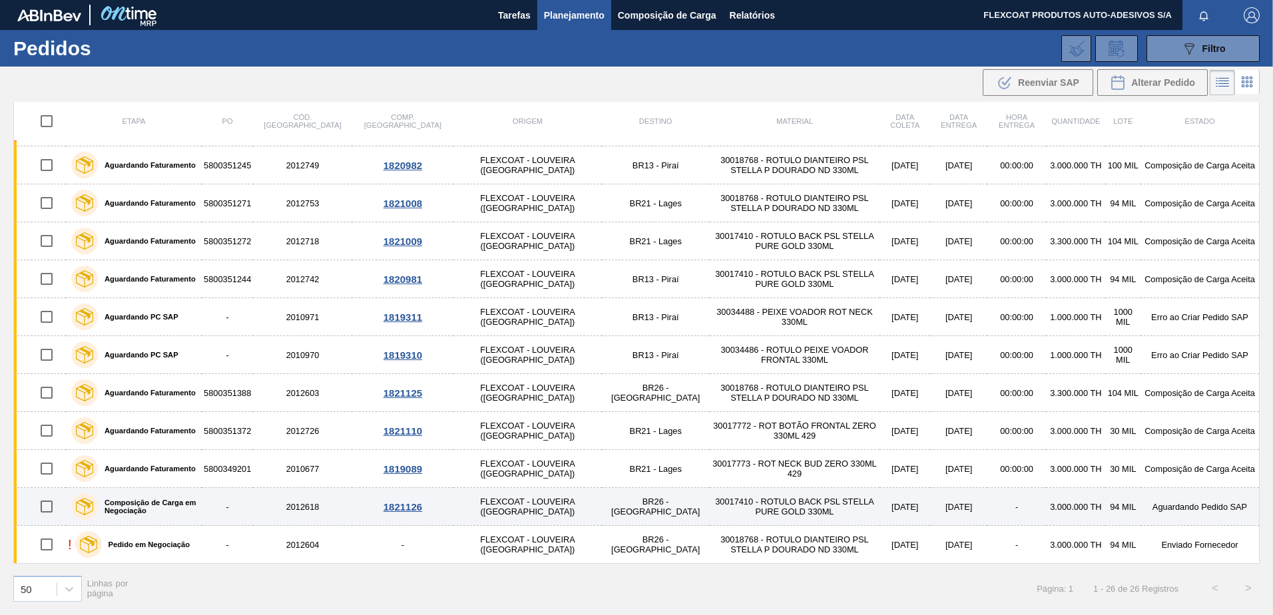
click at [128, 501] on label "Composição de Carga em Negociação" at bounding box center [147, 507] width 99 height 16
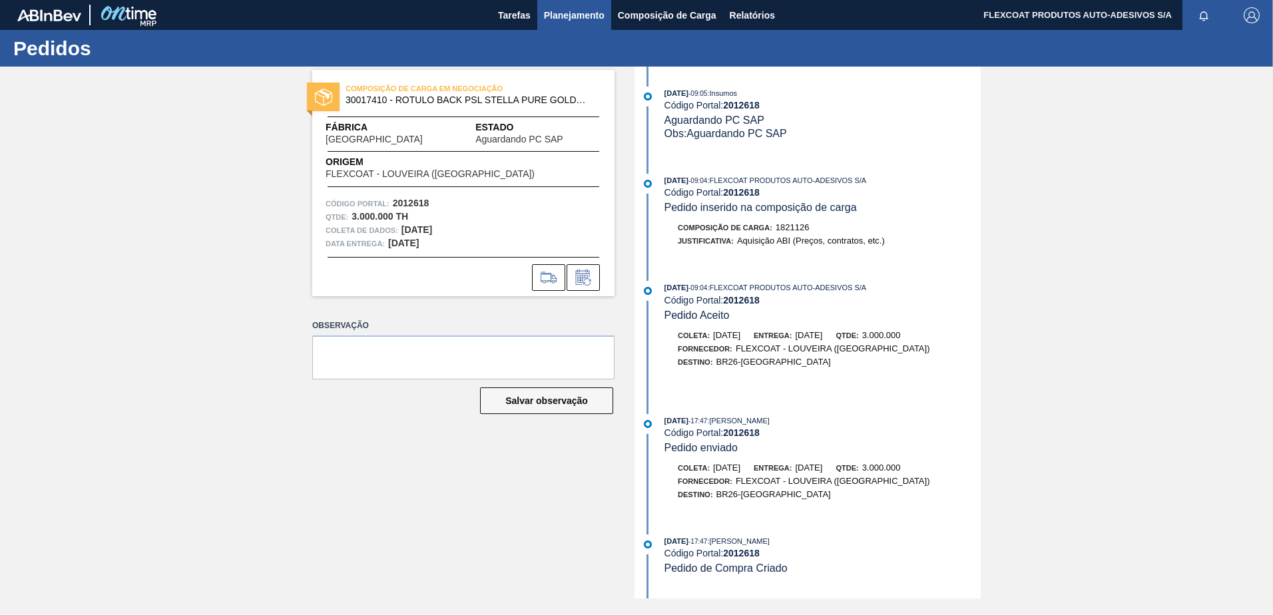
click at [547, 14] on span "Planejamento" at bounding box center [574, 15] width 61 height 16
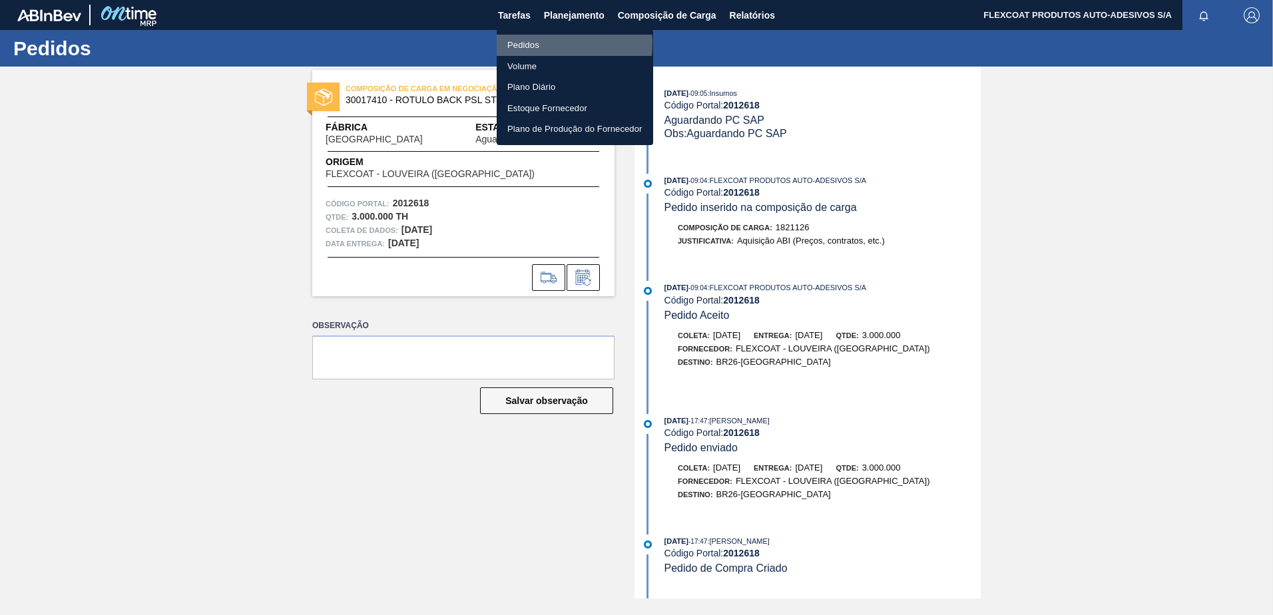
click at [525, 43] on li "Pedidos" at bounding box center [575, 45] width 156 height 21
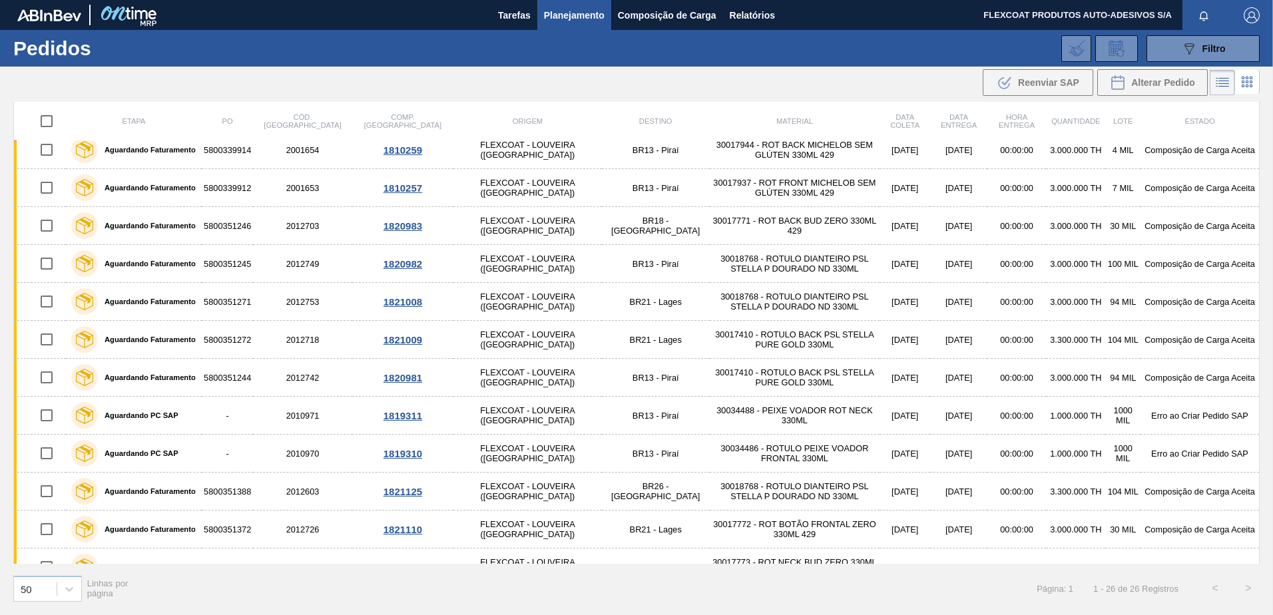
scroll to position [565, 0]
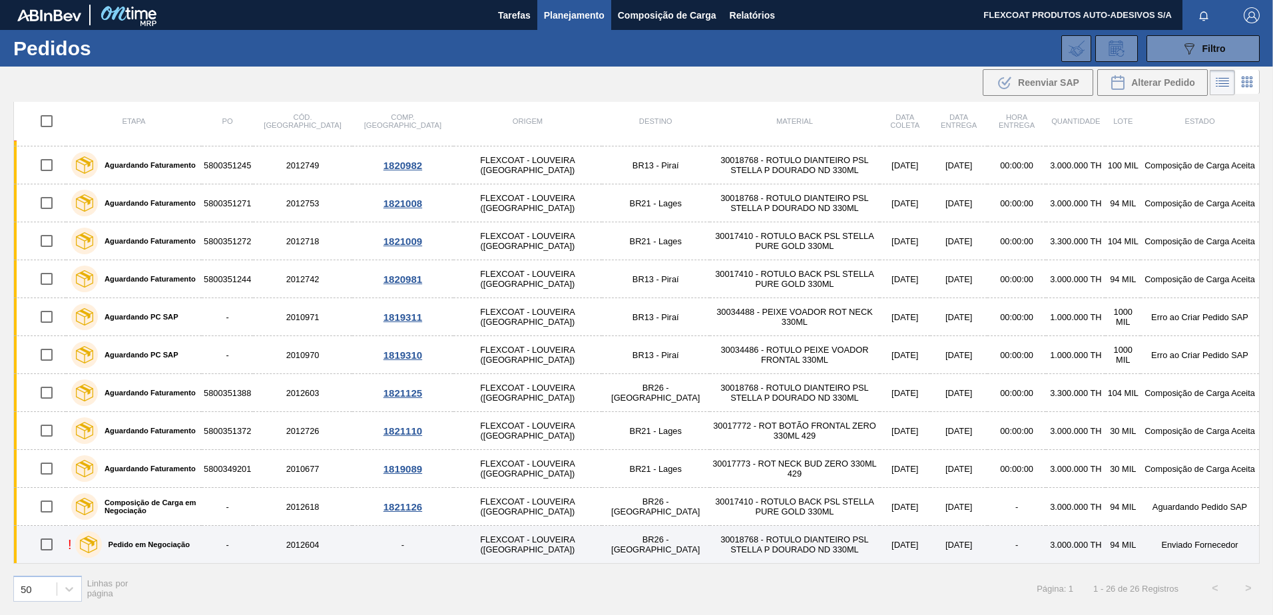
click at [163, 542] on label "Pedido em Negociação" at bounding box center [146, 545] width 88 height 8
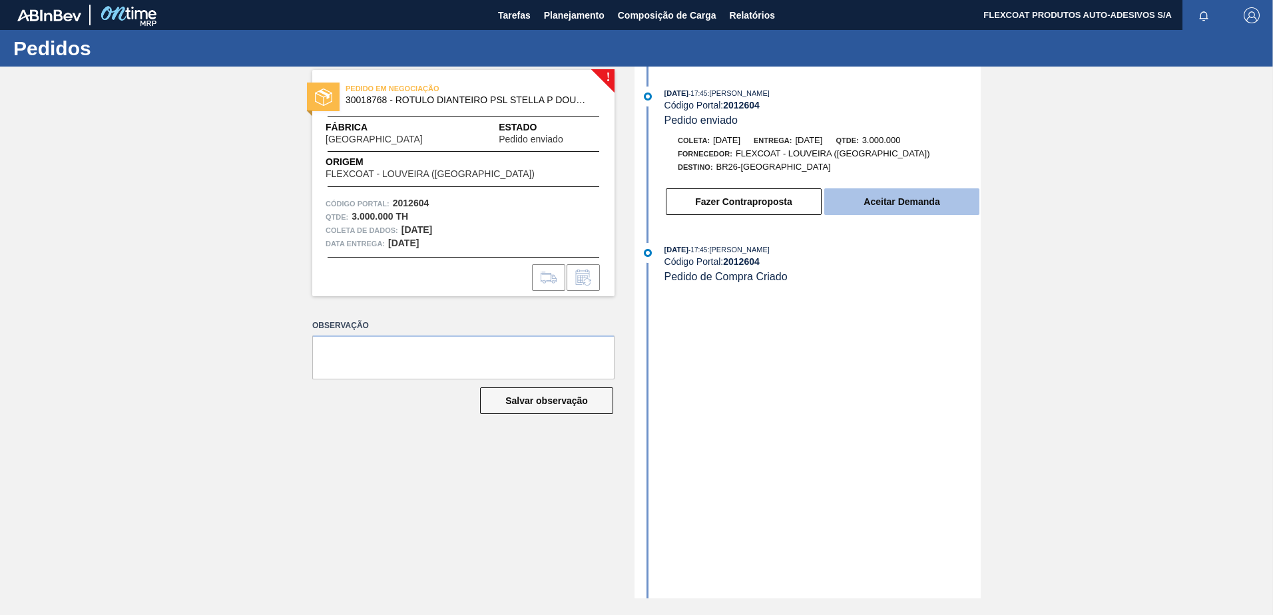
click at [901, 201] on button "Aceitar Demanda" at bounding box center [901, 201] width 155 height 27
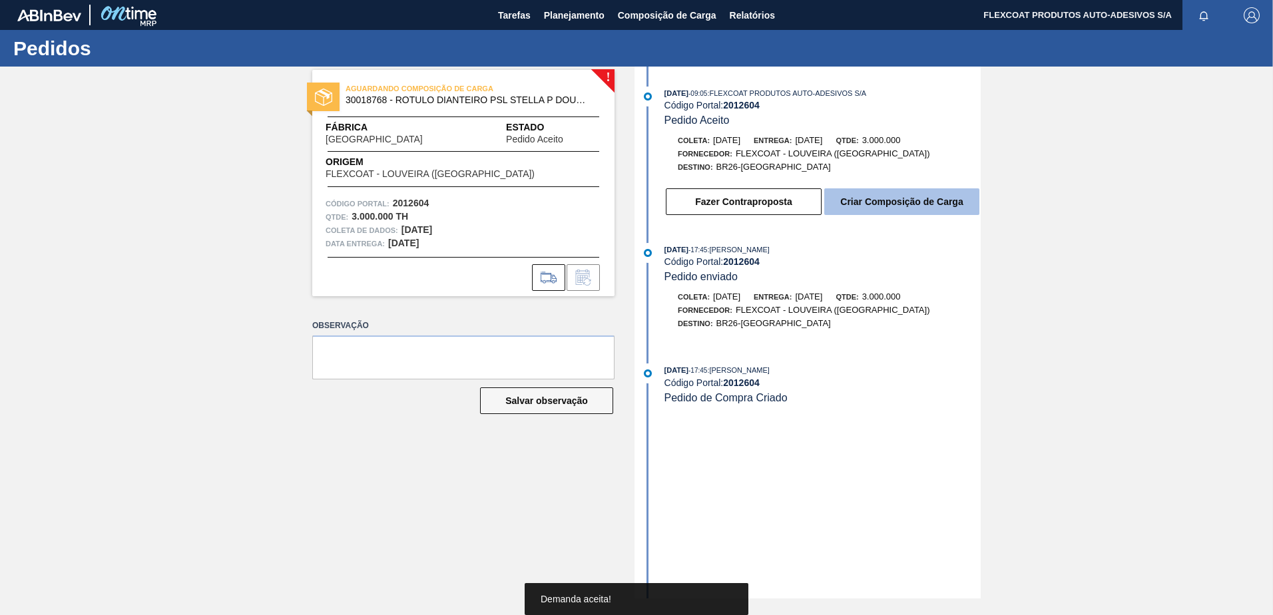
click at [893, 207] on button "Criar Composição de Carga" at bounding box center [901, 201] width 155 height 27
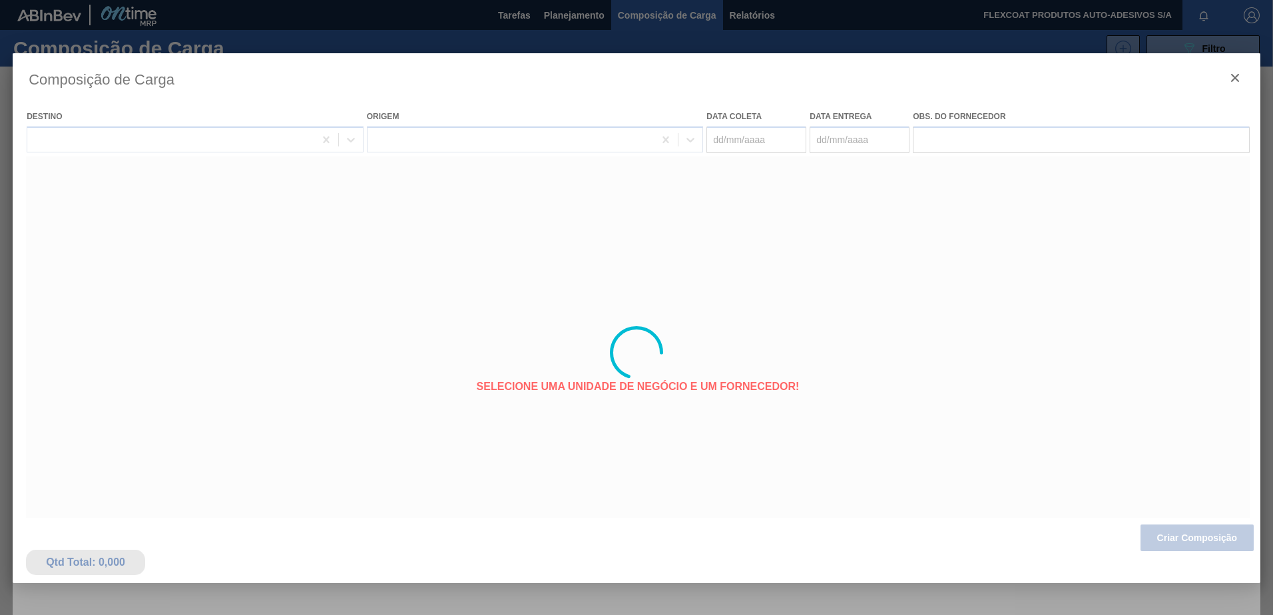
type coleta "29/09/2025"
type entrega "30/09/2025"
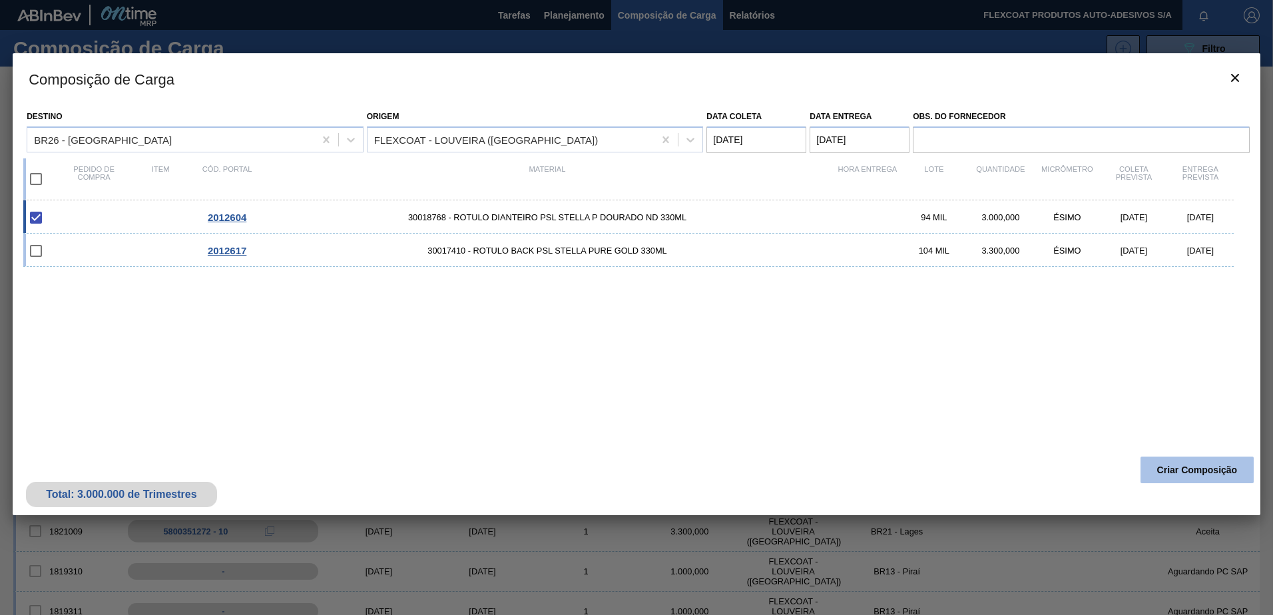
click at [1168, 465] on button "Criar Composição" at bounding box center [1196, 470] width 113 height 27
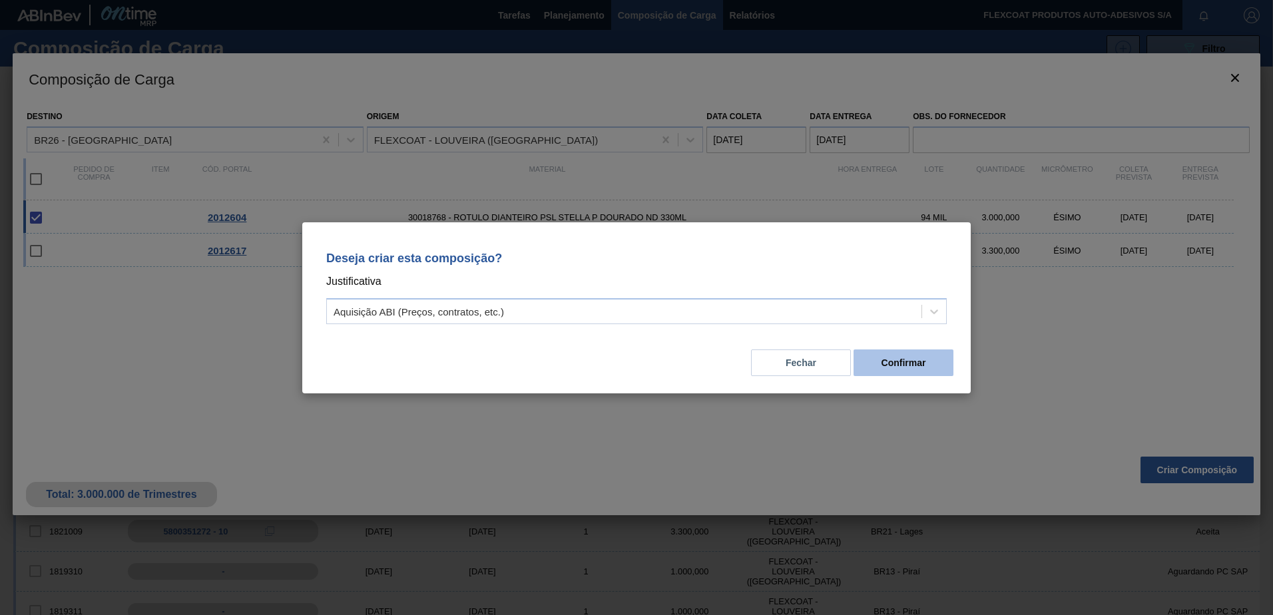
click at [920, 360] on button "Confirmar" at bounding box center [904, 363] width 100 height 27
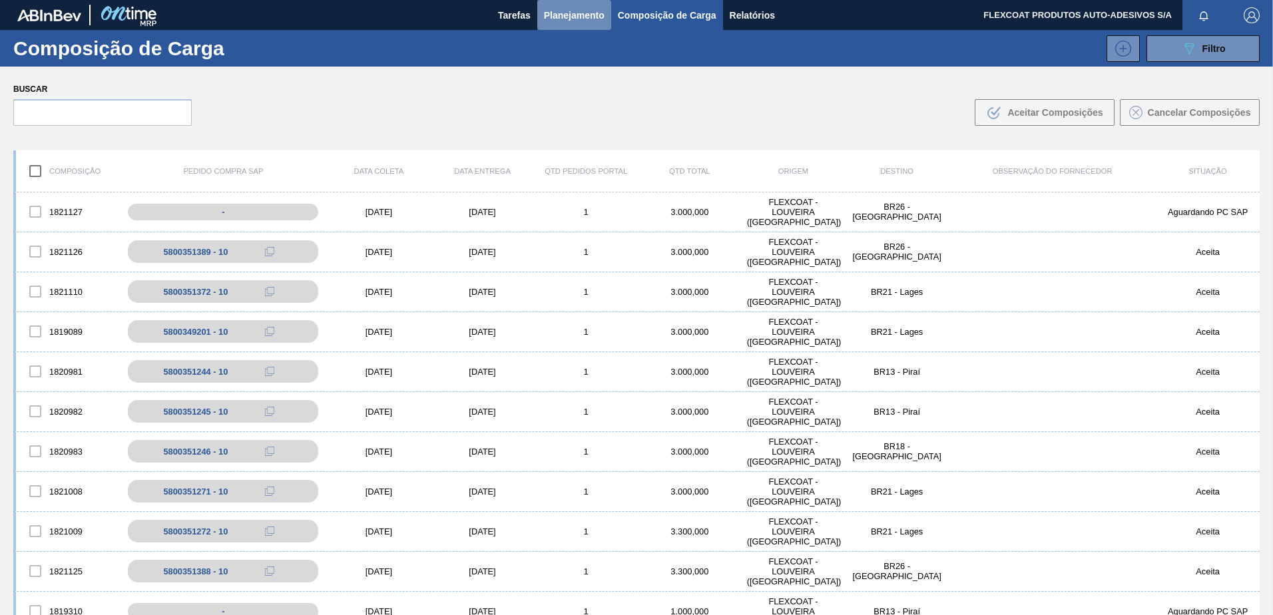
click at [551, 11] on span "Planejamento" at bounding box center [574, 15] width 61 height 16
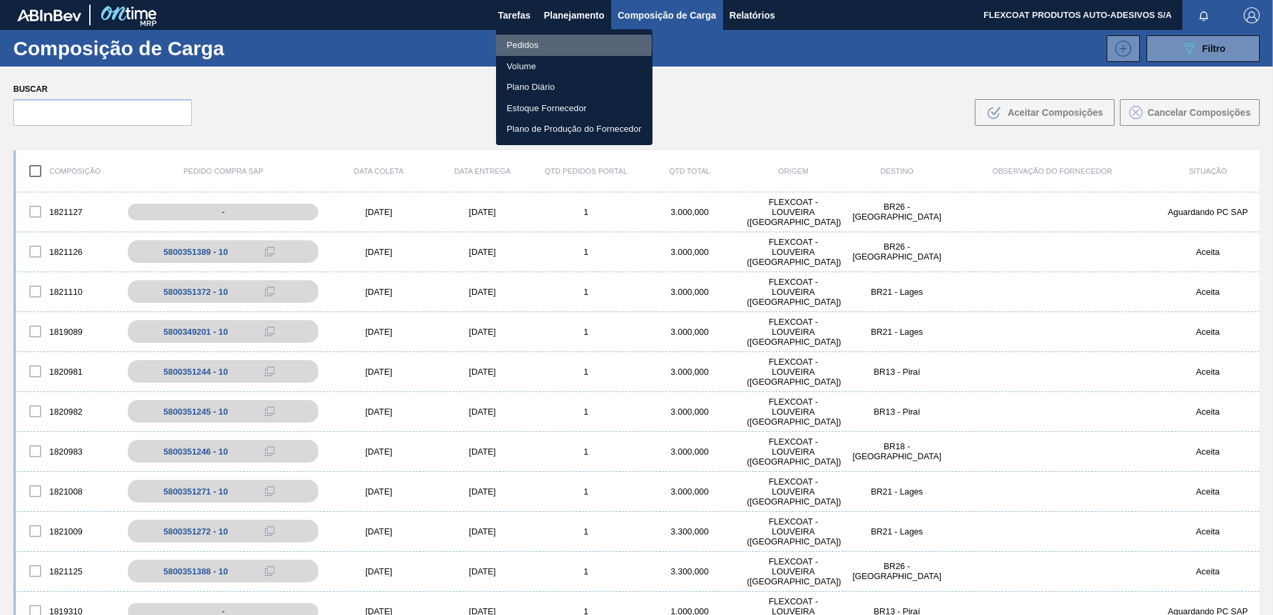
click at [525, 44] on li "Pedidos" at bounding box center [574, 45] width 156 height 21
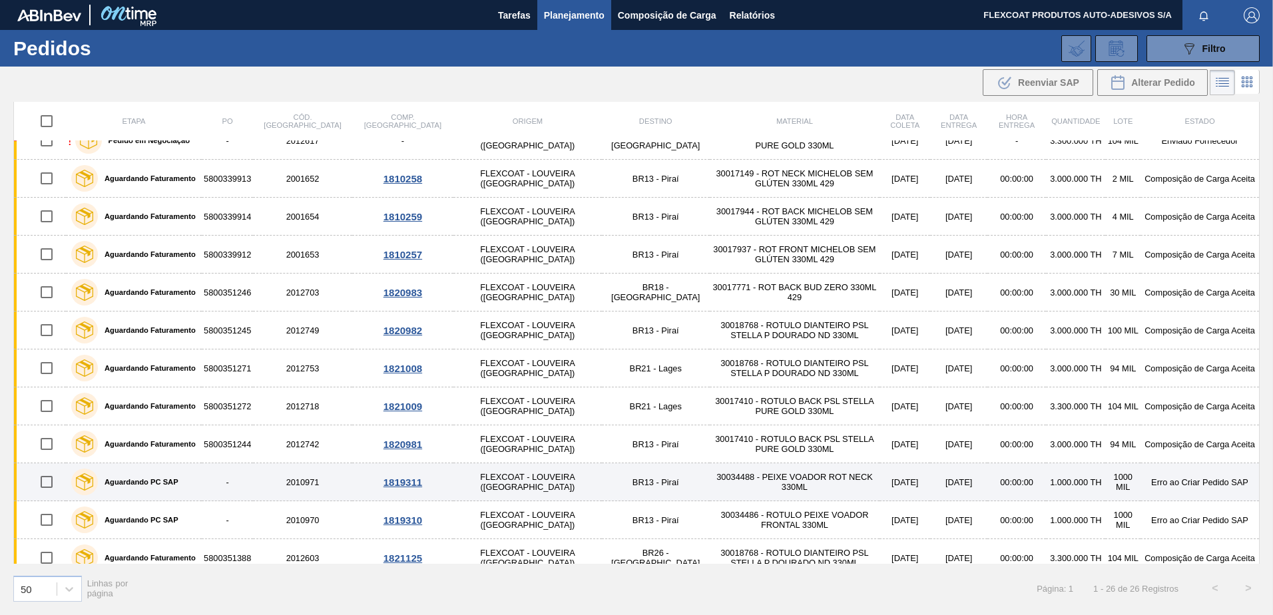
scroll to position [565, 0]
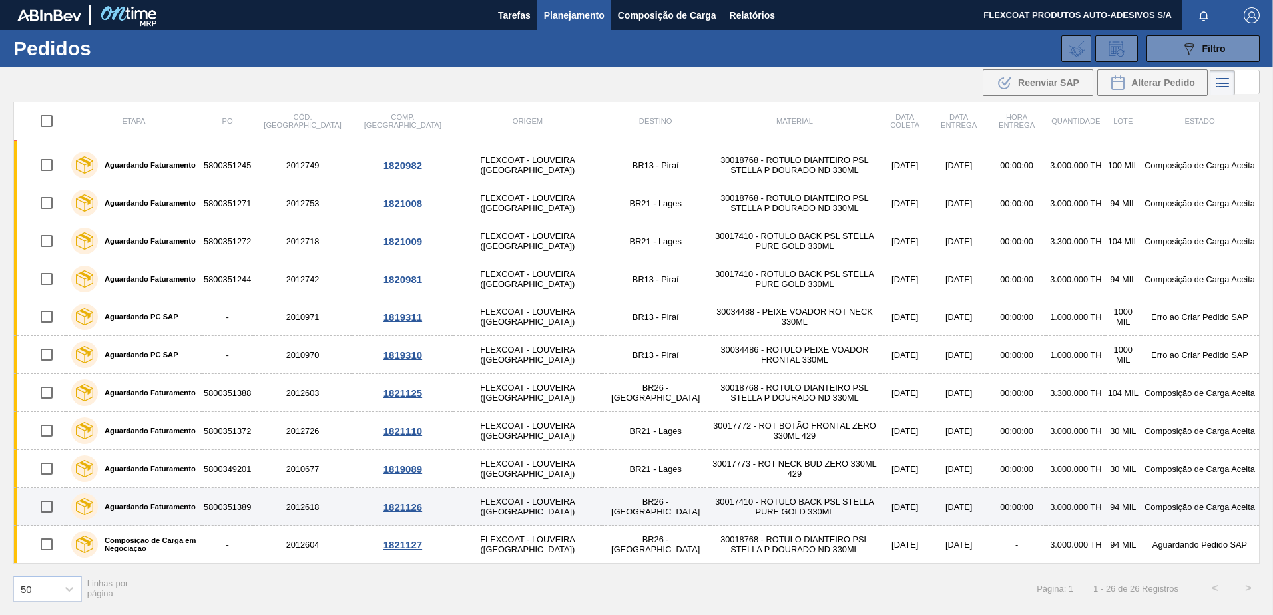
click at [159, 509] on label "Aguardando Faturamento" at bounding box center [147, 507] width 98 height 8
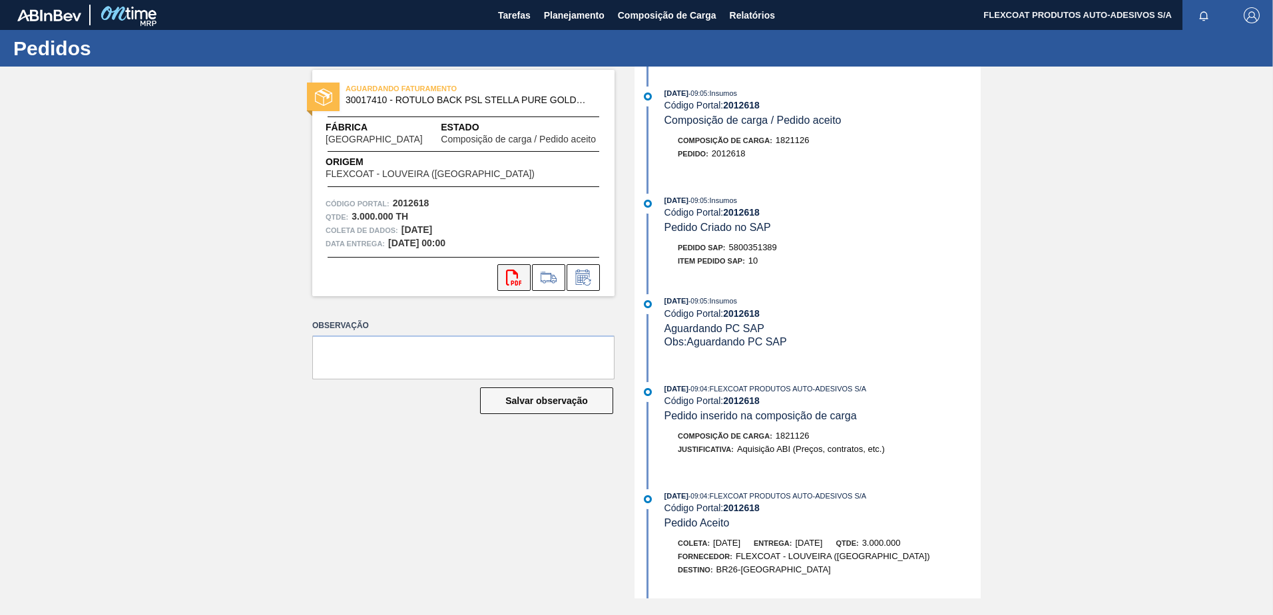
click at [515, 282] on icon at bounding box center [513, 278] width 15 height 16
click at [573, 13] on span "Planejamento" at bounding box center [574, 15] width 61 height 16
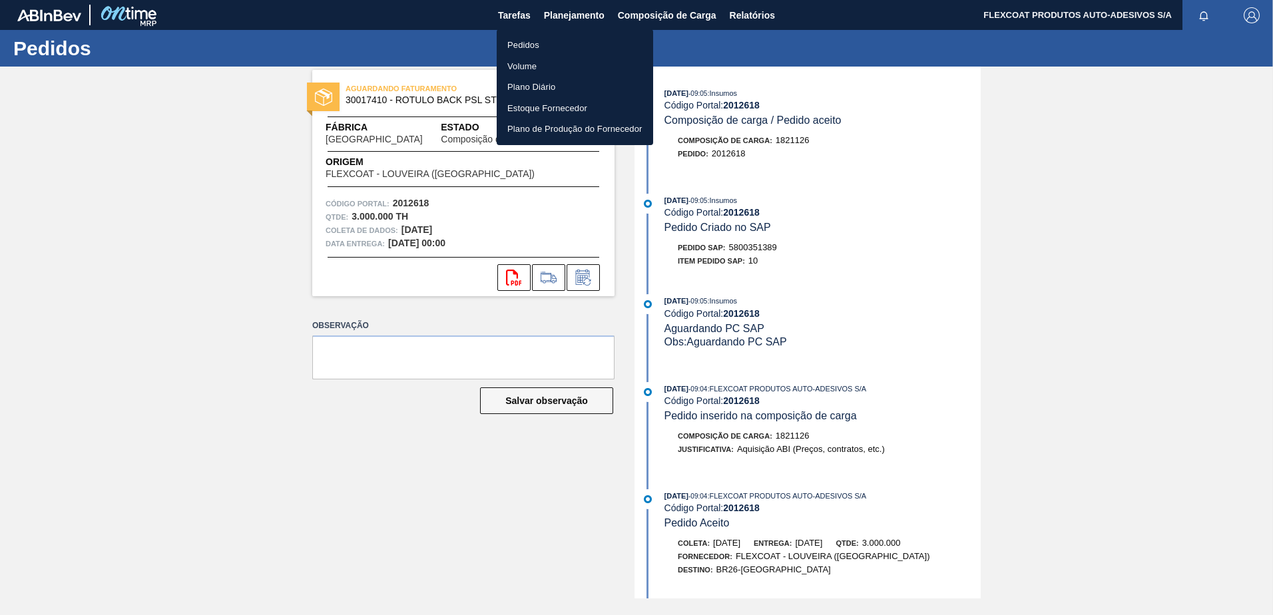
click at [534, 46] on li "Pedidos" at bounding box center [575, 45] width 156 height 21
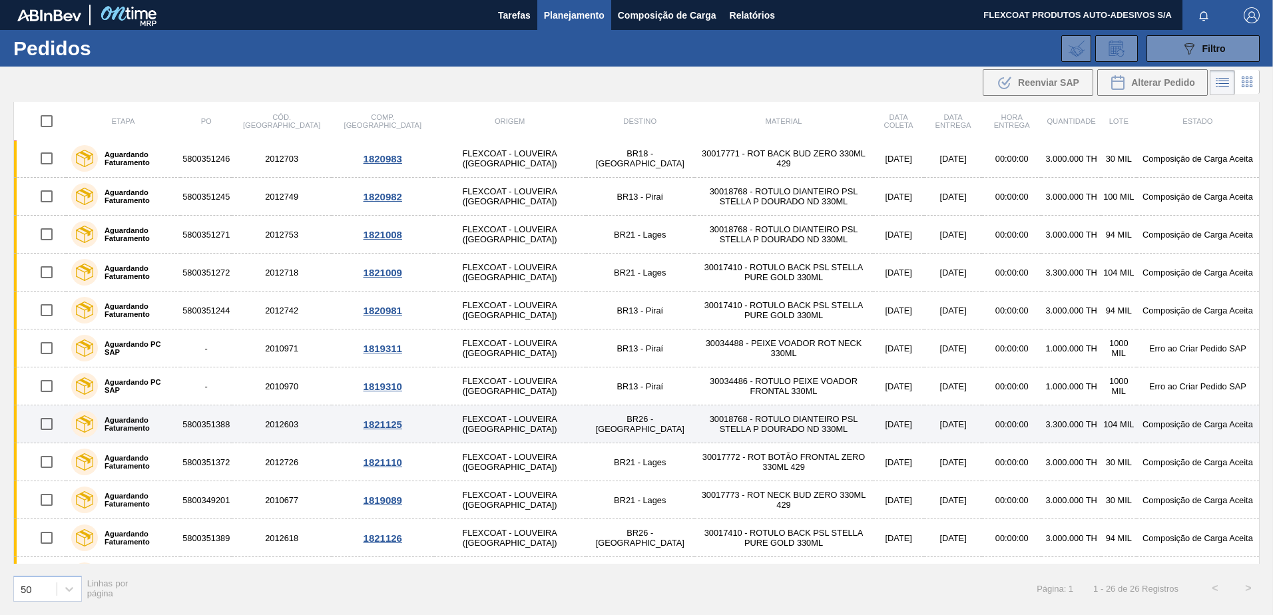
scroll to position [565, 0]
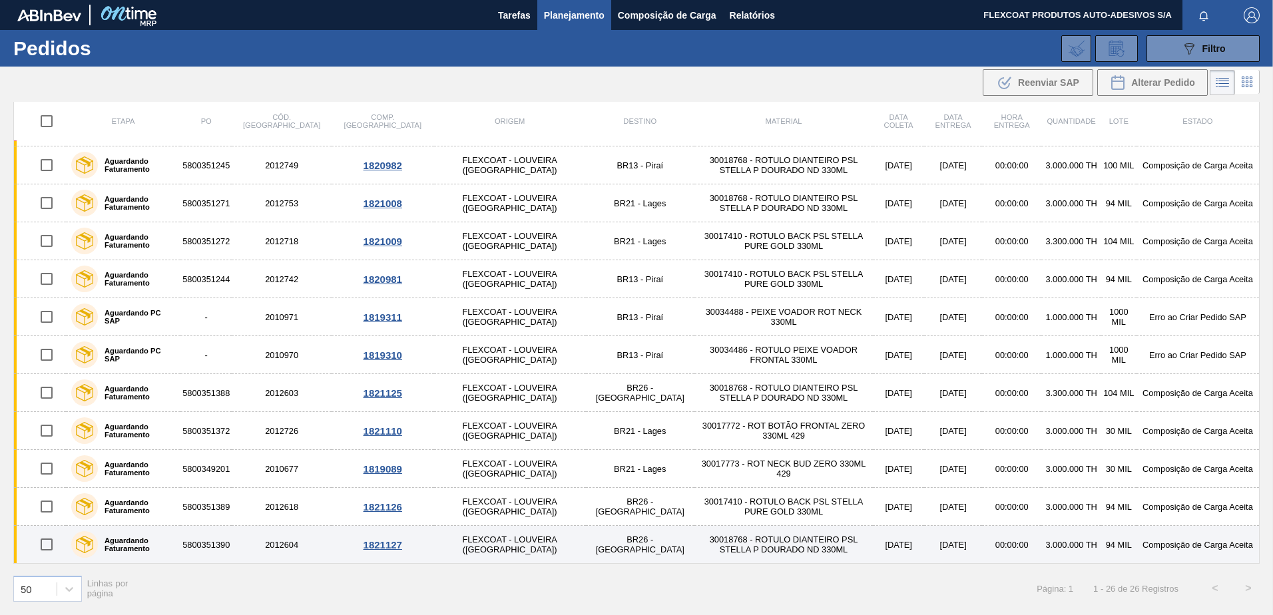
click at [135, 543] on label "Aguardando Faturamento" at bounding box center [136, 545] width 77 height 16
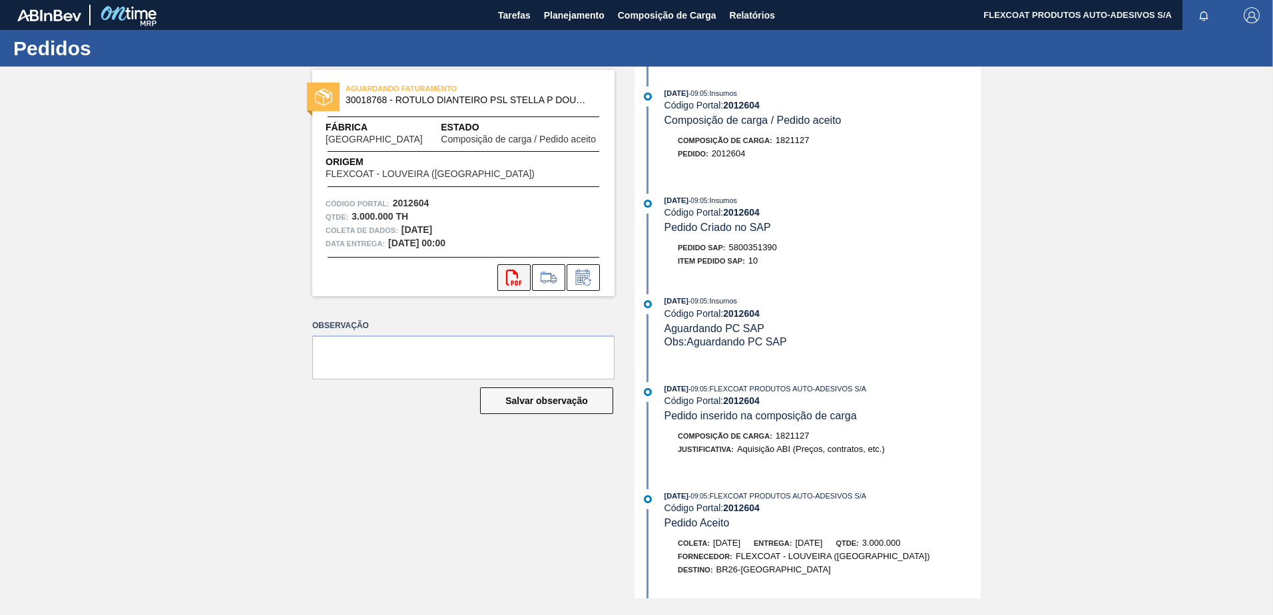
click at [507, 280] on icon at bounding box center [513, 278] width 15 height 16
click at [555, 20] on span "Planejamento" at bounding box center [574, 15] width 61 height 16
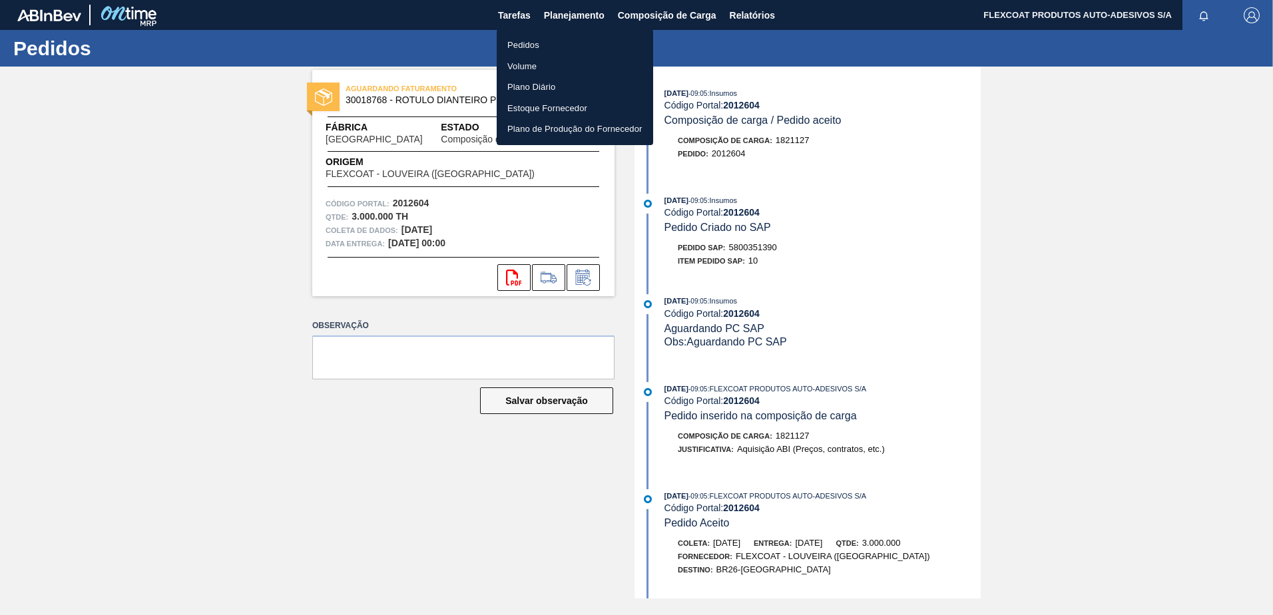
click at [519, 46] on li "Pedidos" at bounding box center [575, 45] width 156 height 21
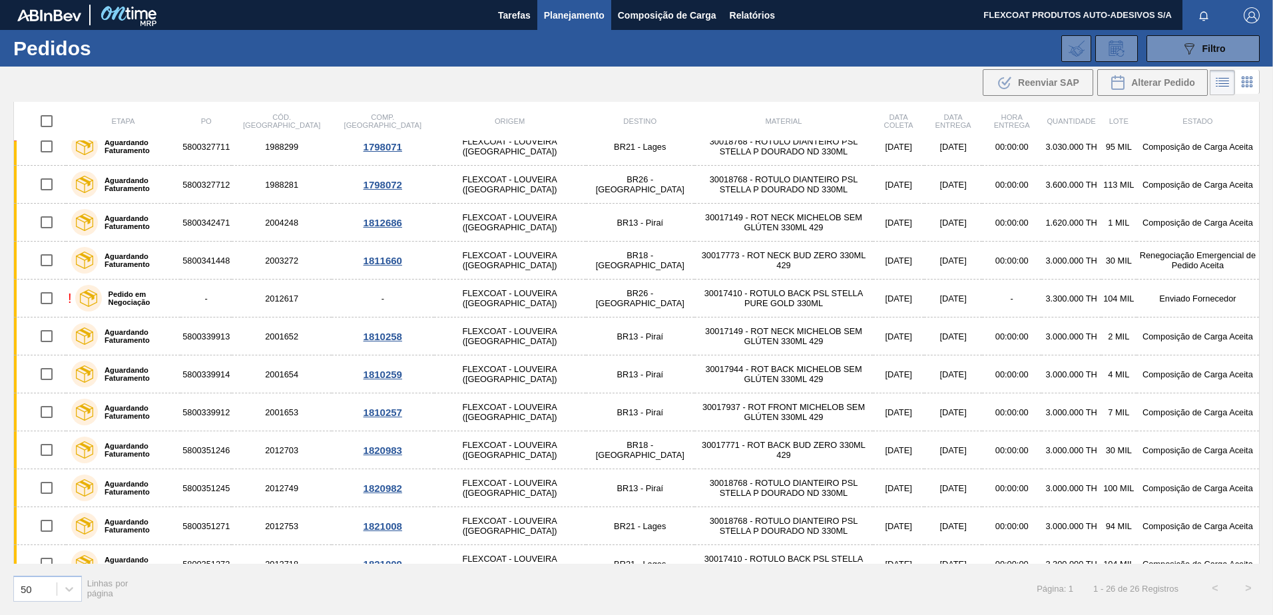
scroll to position [232, 0]
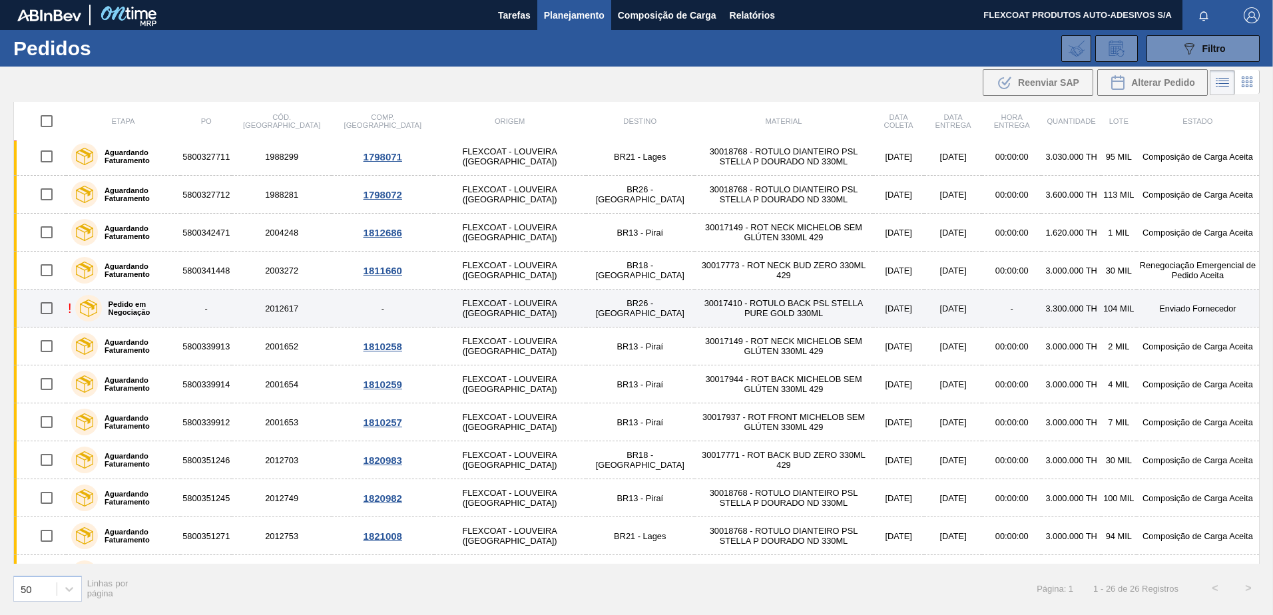
click at [172, 311] on label "Pedido em Negociação" at bounding box center [139, 308] width 74 height 16
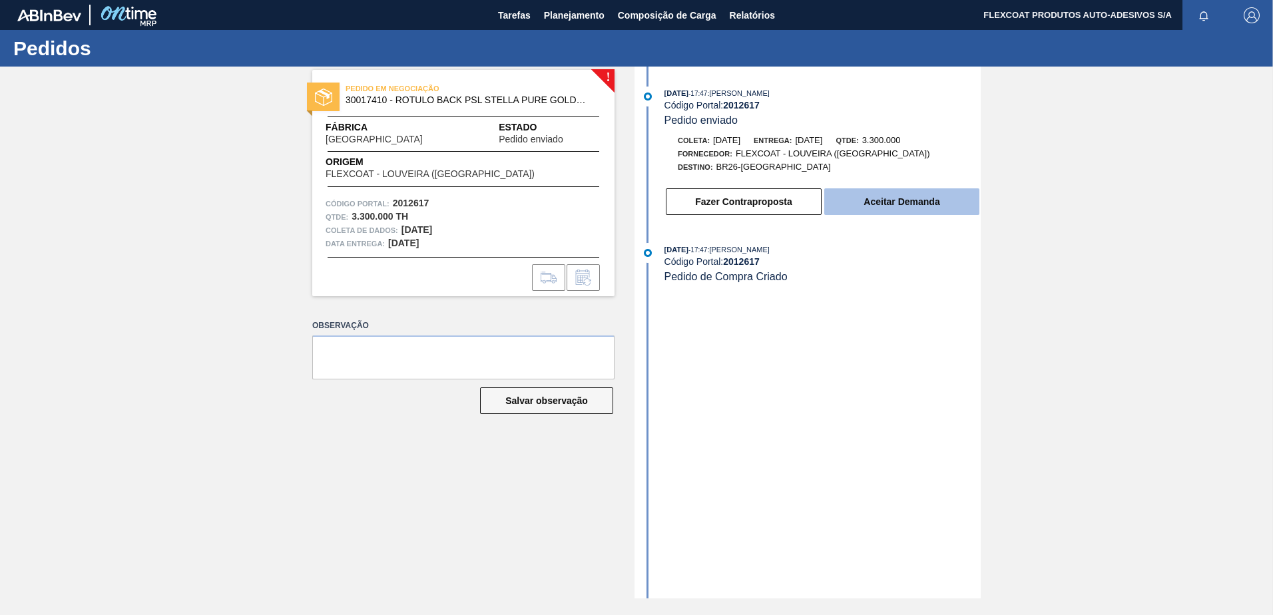
click at [855, 198] on button "Aceitar Demanda" at bounding box center [901, 201] width 155 height 27
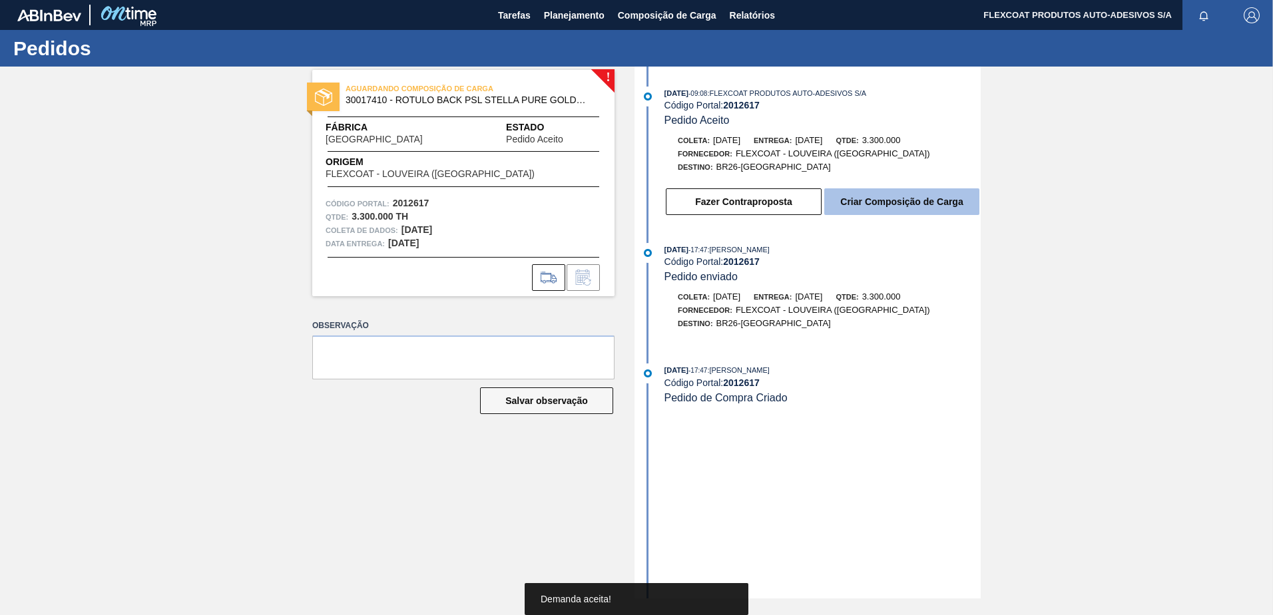
click at [903, 206] on button "Criar Composição de Carga" at bounding box center [901, 201] width 155 height 27
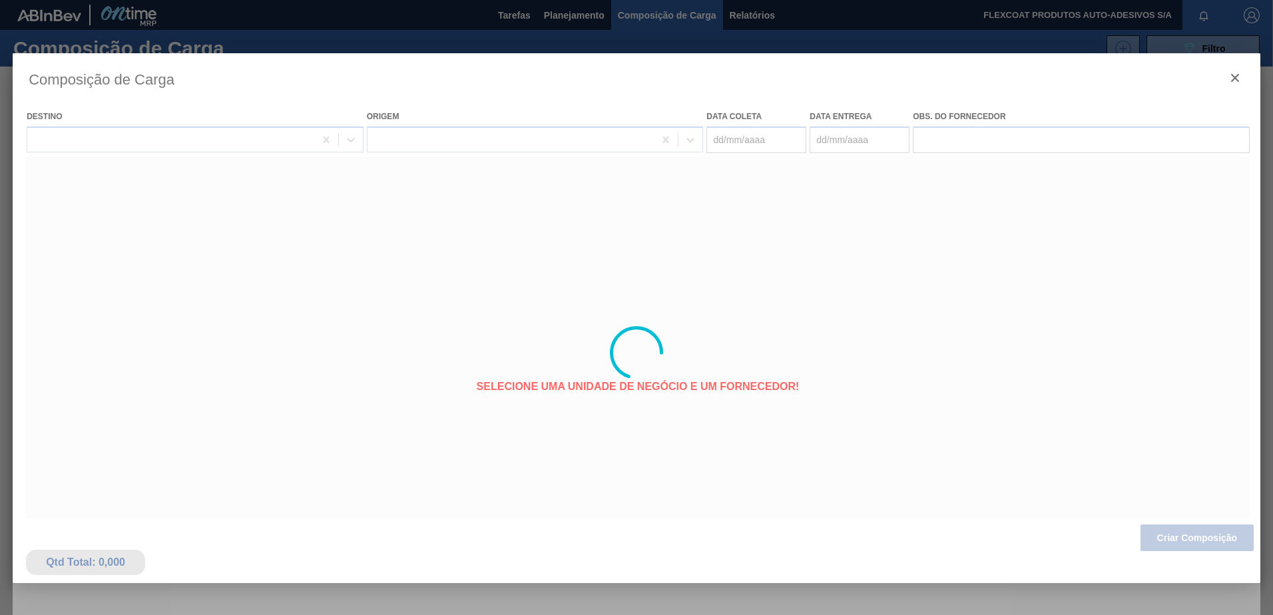
type coleta "09/09/2025"
type entrega "[DATE]"
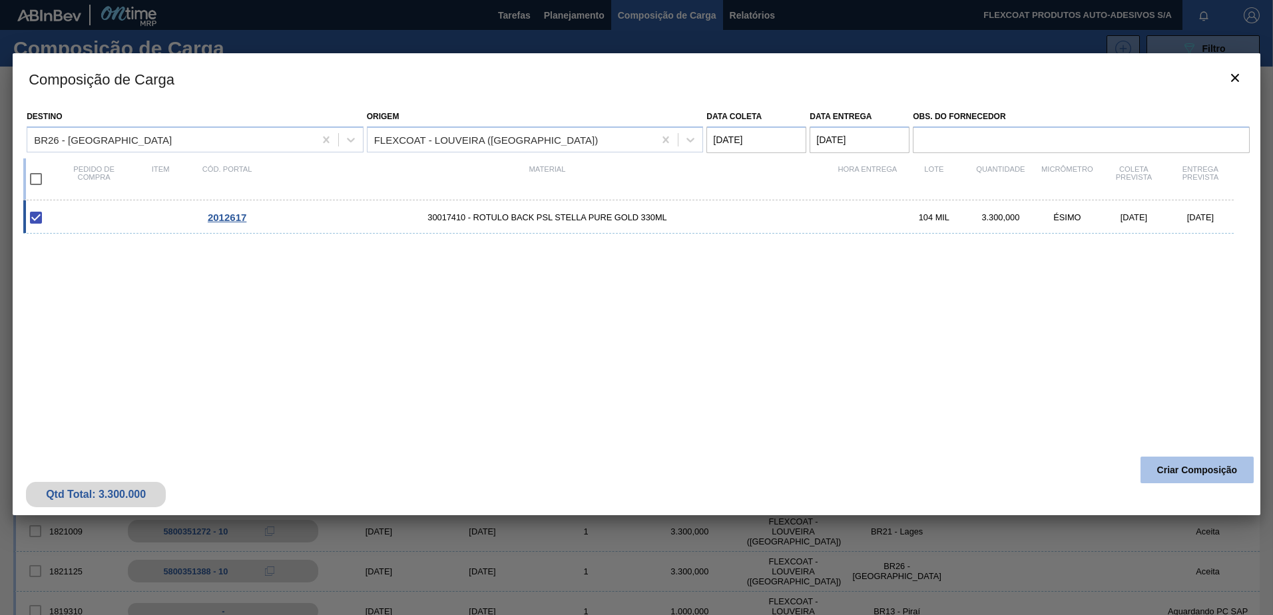
click at [1174, 472] on button "Criar Composição" at bounding box center [1196, 470] width 113 height 27
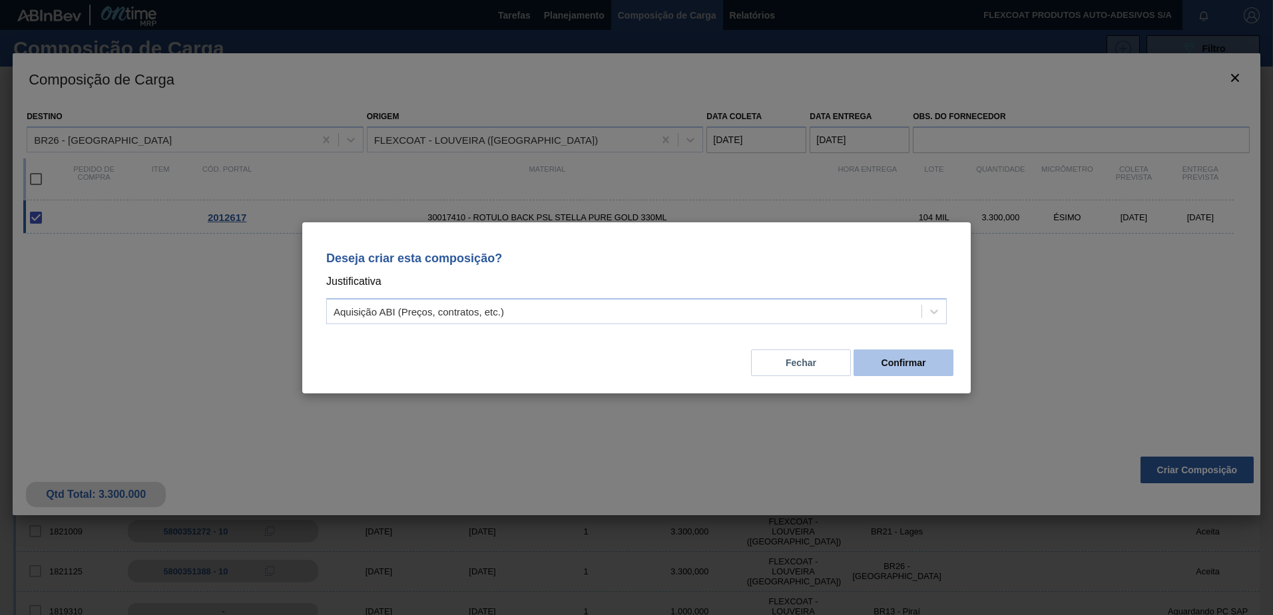
click at [878, 358] on button "Confirmar" at bounding box center [904, 363] width 100 height 27
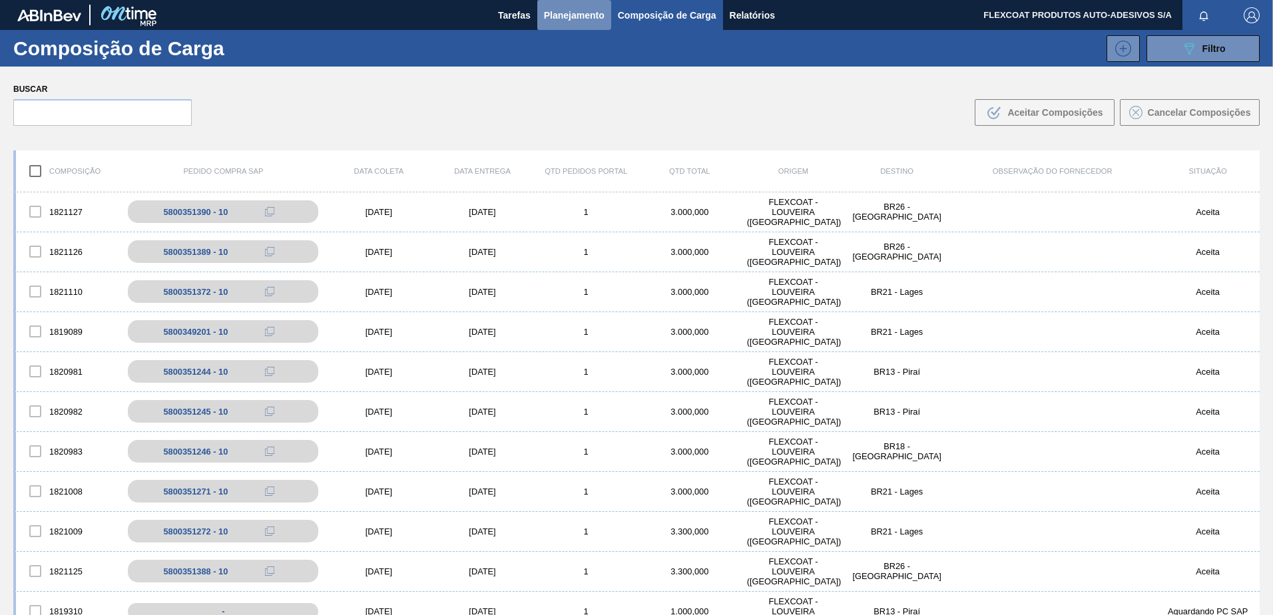
click at [549, 15] on span "Planejamento" at bounding box center [574, 15] width 61 height 16
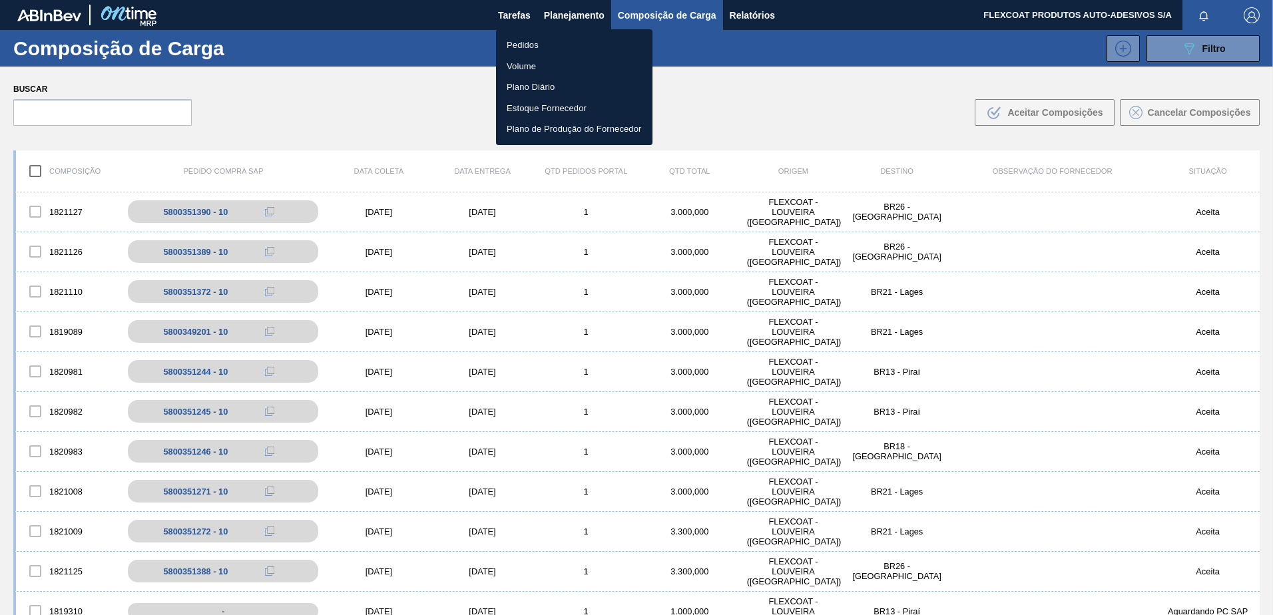
click at [536, 43] on li "Pedidos" at bounding box center [574, 45] width 156 height 21
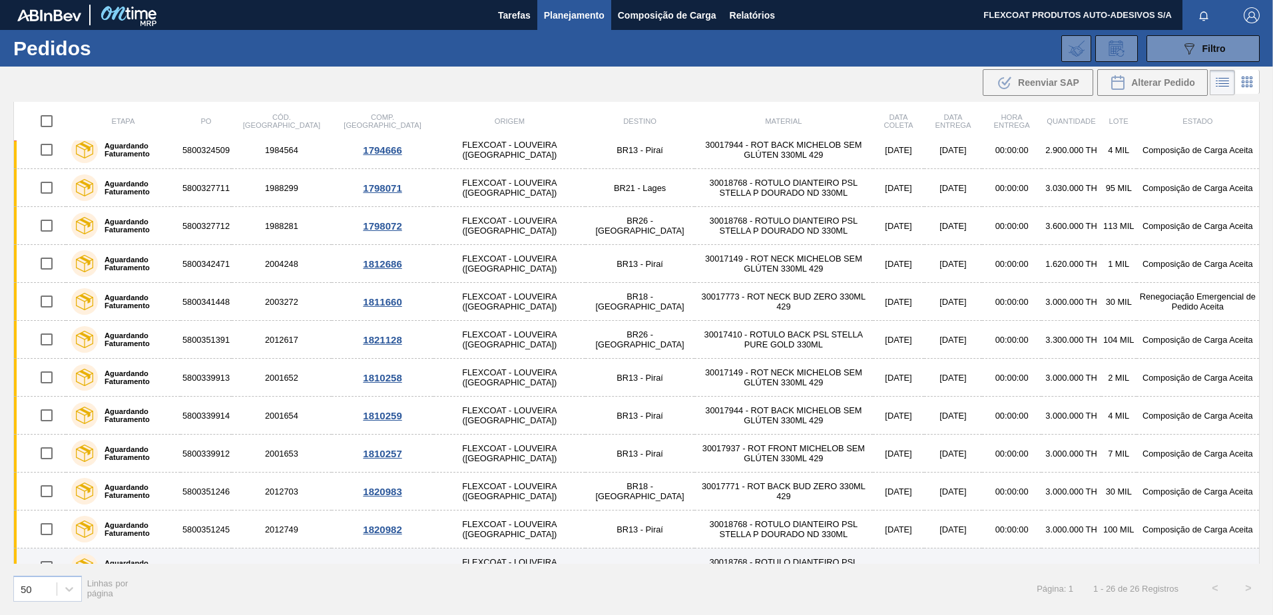
scroll to position [200, 0]
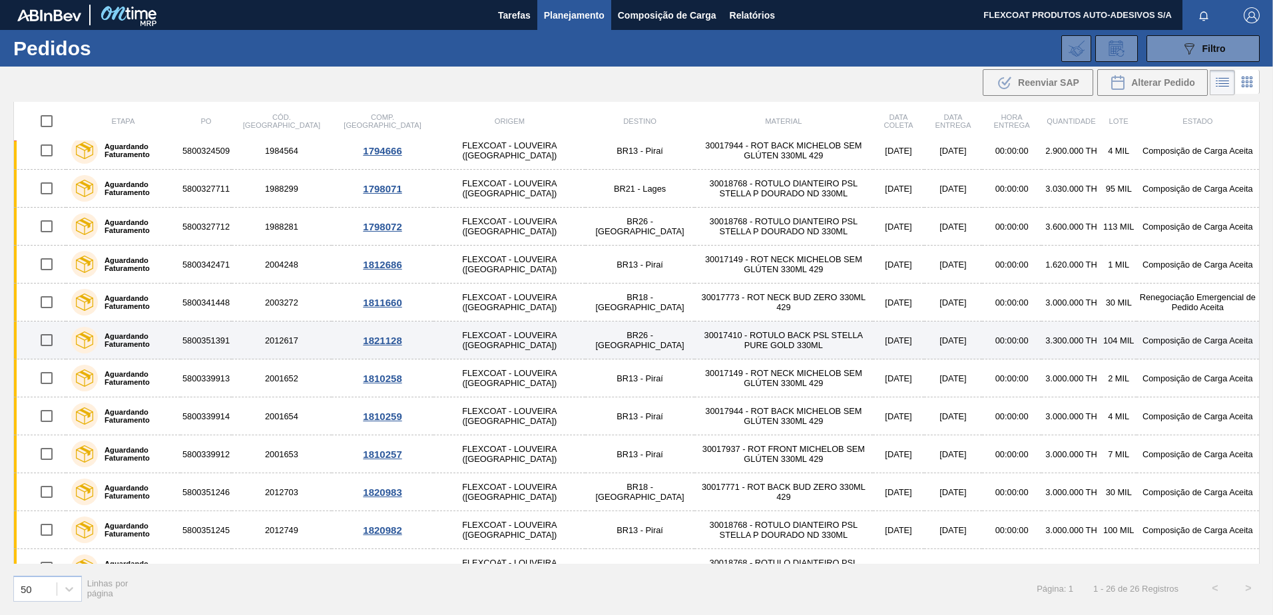
click at [119, 340] on label "Aguardando Faturamento" at bounding box center [136, 340] width 77 height 16
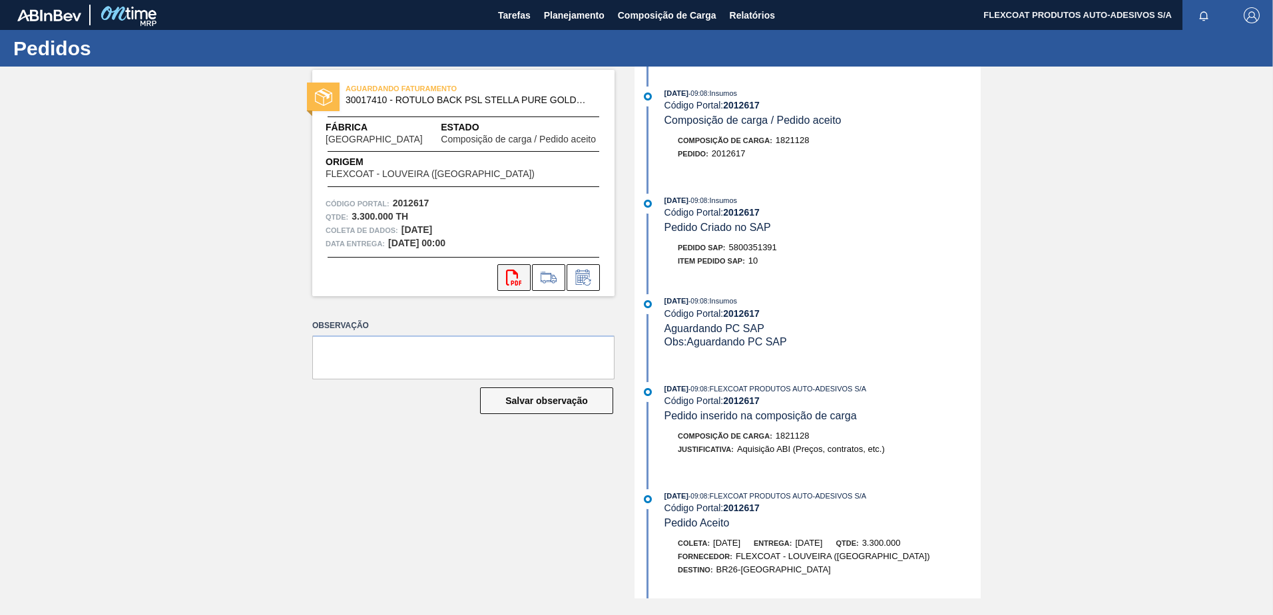
click at [516, 278] on icon "svg{fill:#ff0000}" at bounding box center [514, 278] width 16 height 16
click at [562, 12] on span "Planejamento" at bounding box center [574, 15] width 61 height 16
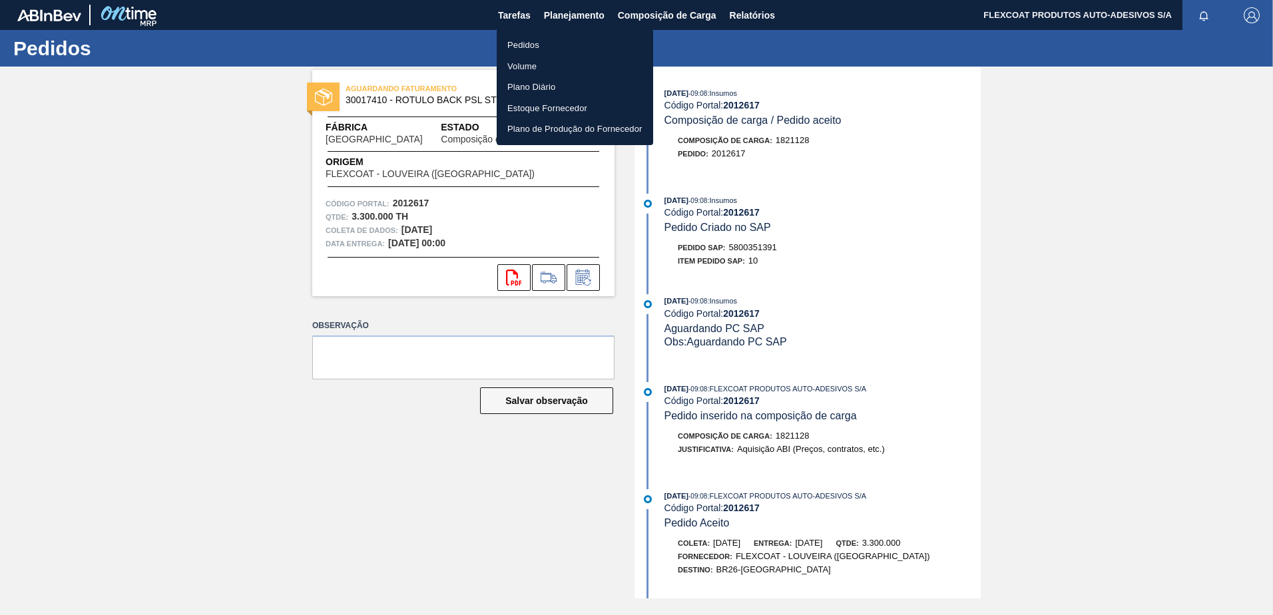
click at [526, 49] on li "Pedidos" at bounding box center [575, 45] width 156 height 21
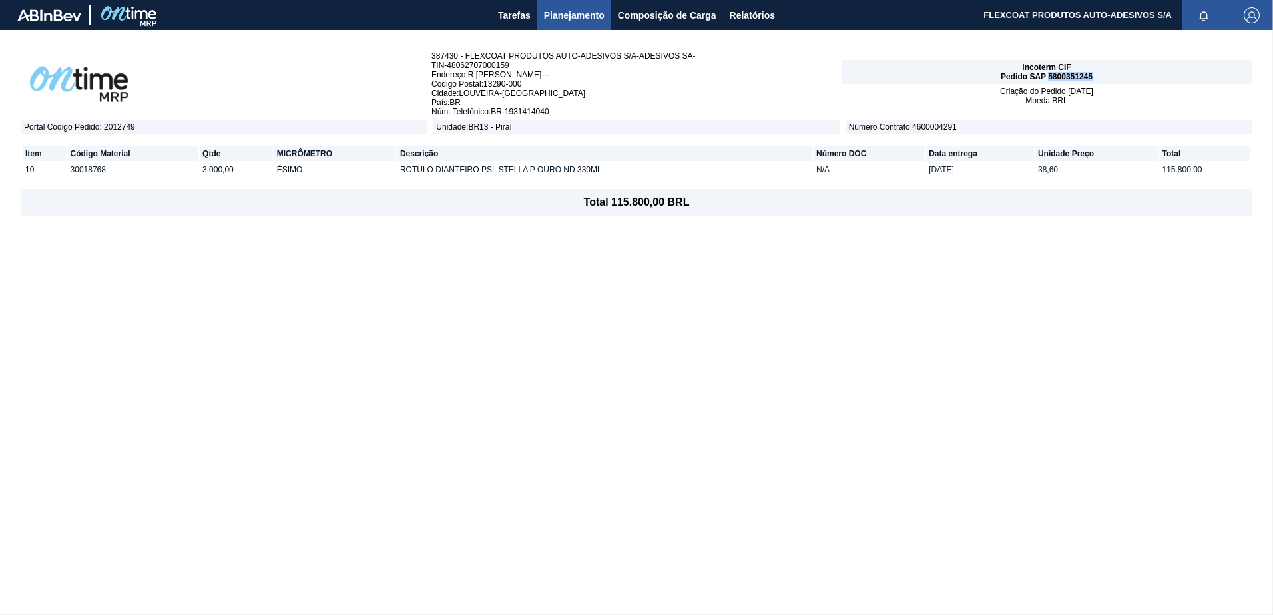
drag, startPoint x: 1049, startPoint y: 78, endPoint x: 1106, endPoint y: 77, distance: 56.6
click at [1106, 77] on div "Incoterm CIF Pedido SAP 5800351245" at bounding box center [1047, 72] width 410 height 24
copy span "5800351245"
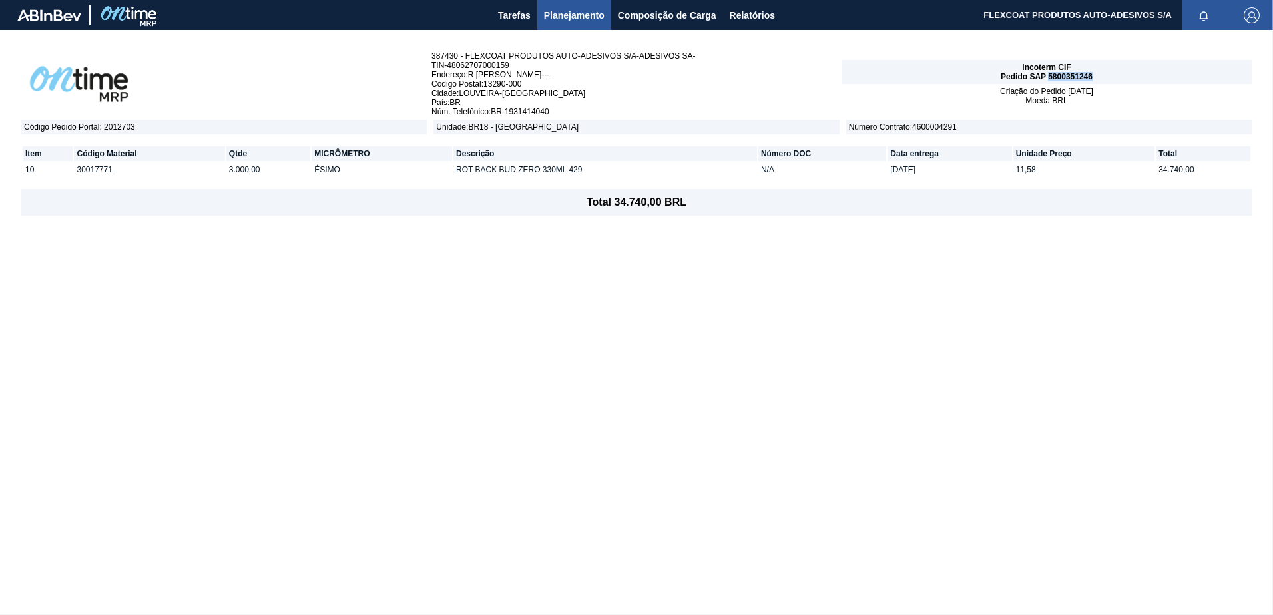
drag, startPoint x: 1049, startPoint y: 79, endPoint x: 1092, endPoint y: 75, distance: 43.4
click at [1092, 75] on span "Pedido SAP 5800351246" at bounding box center [1047, 76] width 92 height 9
copy span "5800351246"
drag, startPoint x: 1050, startPoint y: 75, endPoint x: 1095, endPoint y: 77, distance: 44.7
click at [1095, 77] on div "Incoterm CIF Pedido SAP 5800351272" at bounding box center [1047, 72] width 410 height 24
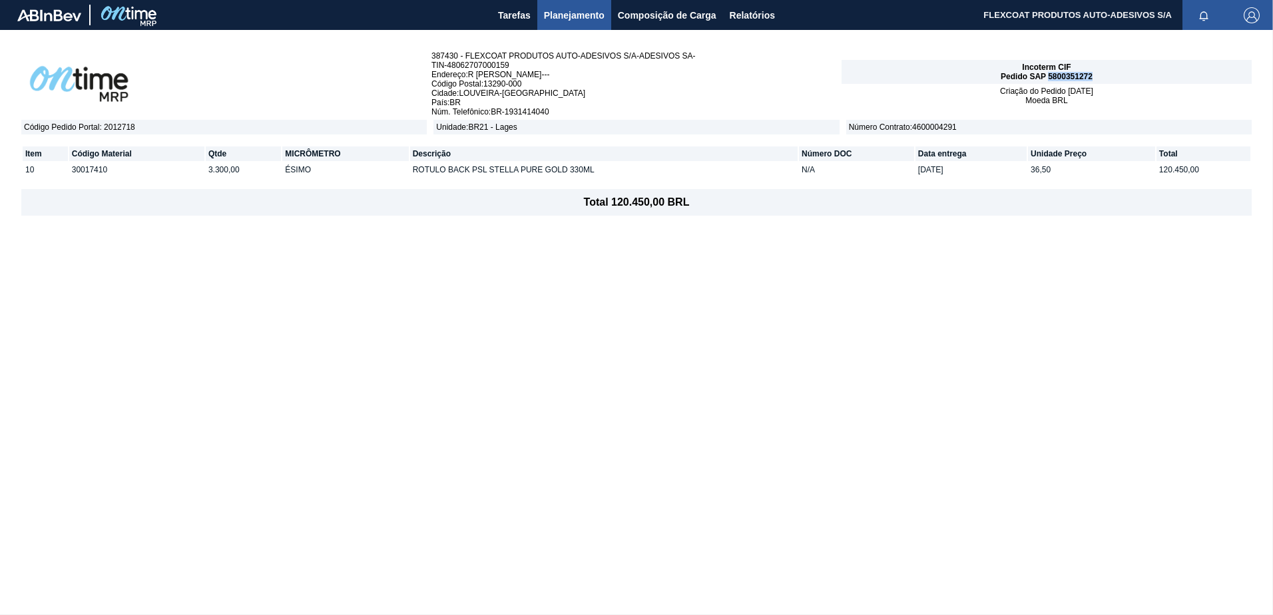
copy span "5800351272"
drag, startPoint x: 1049, startPoint y: 75, endPoint x: 1099, endPoint y: 75, distance: 49.9
click at [1099, 75] on div "Incoterm CIF Pedido SAP 5800351388" at bounding box center [1047, 72] width 410 height 24
copy span "5800351388"
